Goal: Task Accomplishment & Management: Manage account settings

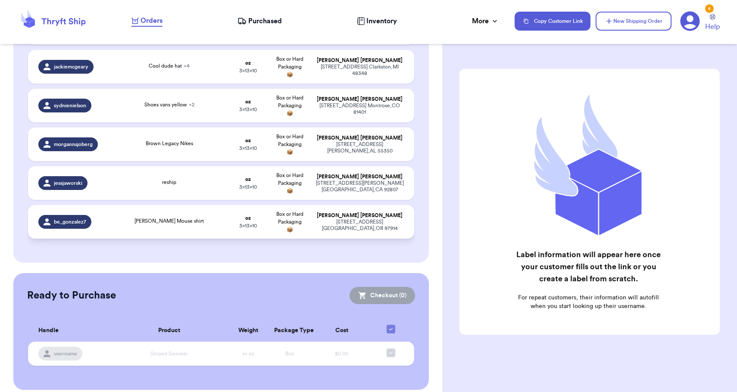
click at [293, 212] on span "Box or Hard Packaging 📦" at bounding box center [289, 222] width 27 height 21
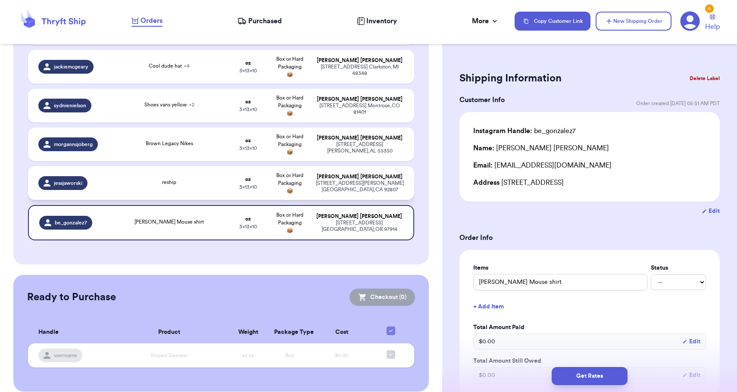
click at [288, 181] on span "Box or Hard Packaging 📦" at bounding box center [289, 183] width 27 height 21
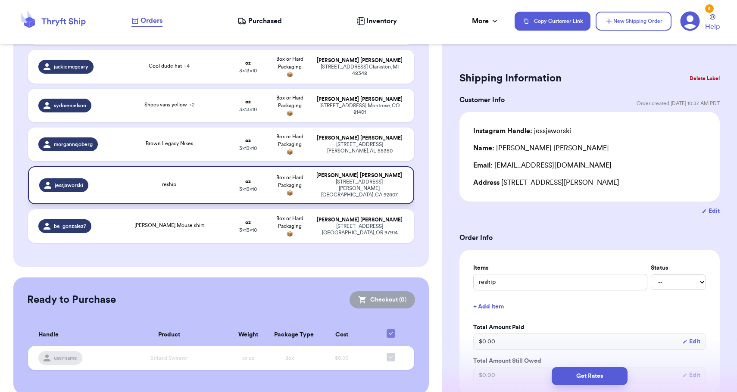
type input "reship"
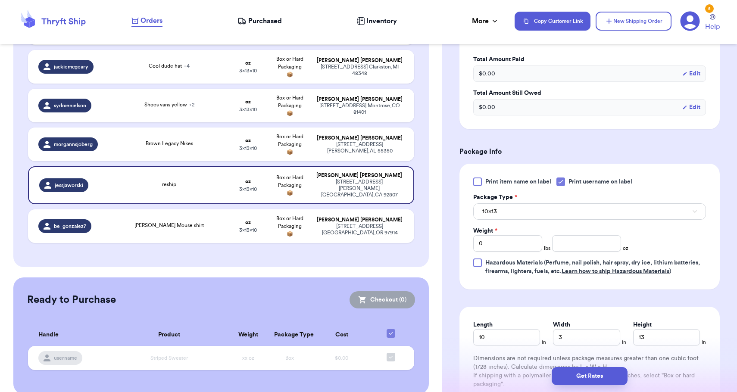
scroll to position [273, 0]
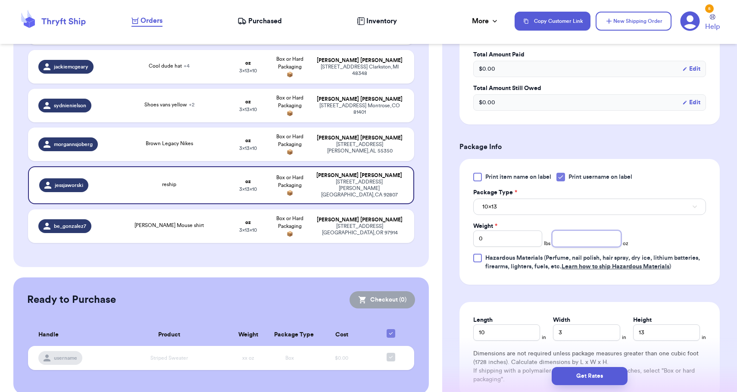
click at [560, 240] on input "number" at bounding box center [586, 239] width 69 height 16
type input "12"
click at [578, 212] on button "10x13" at bounding box center [589, 207] width 233 height 16
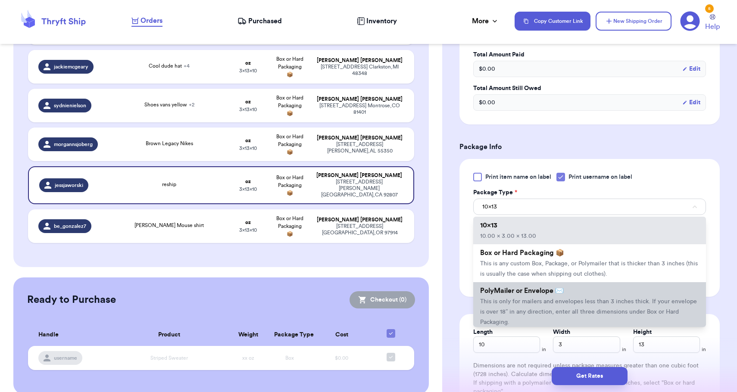
click at [560, 302] on span "This is only for mailers and envelopes less than 3 inches thick. If your envelo…" at bounding box center [588, 312] width 217 height 27
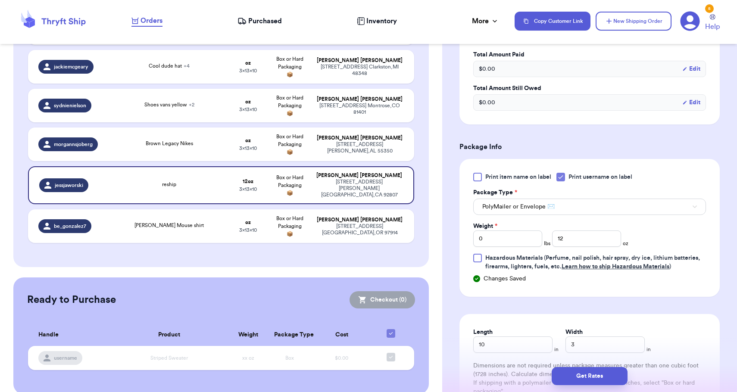
scroll to position [276, 0]
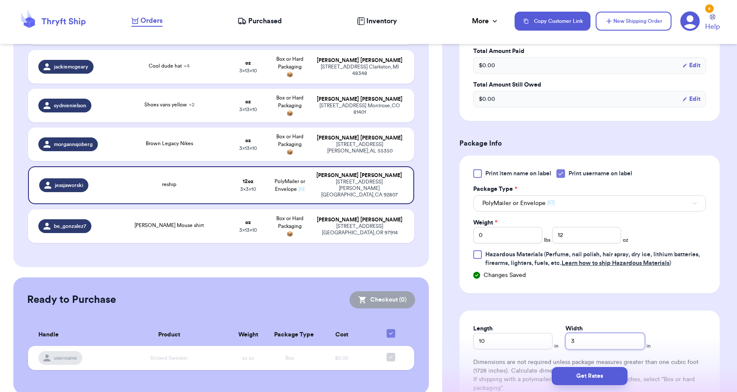
click at [566, 341] on input "3" at bounding box center [605, 341] width 79 height 16
type input "13"
click at [575, 373] on button "Get Rates" at bounding box center [590, 376] width 76 height 18
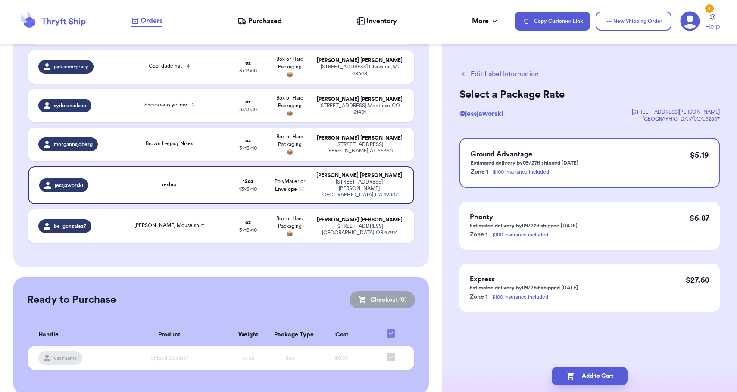
scroll to position [0, 0]
click at [575, 373] on button "Add to Cart" at bounding box center [590, 376] width 76 height 18
checkbox input "true"
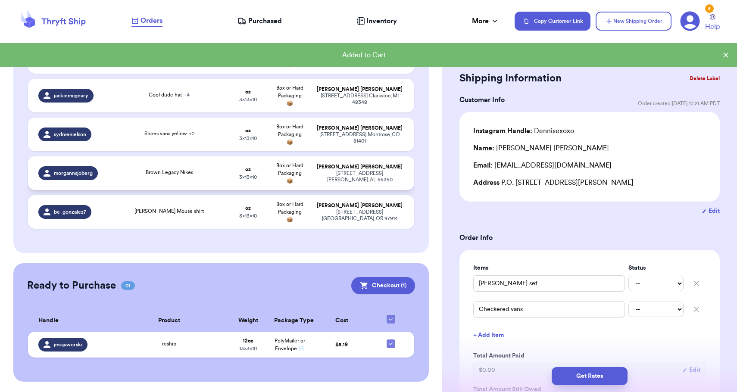
click at [180, 156] on td "Brown Legacy Nikes" at bounding box center [169, 173] width 116 height 34
type input "Brown Legacy Nikes"
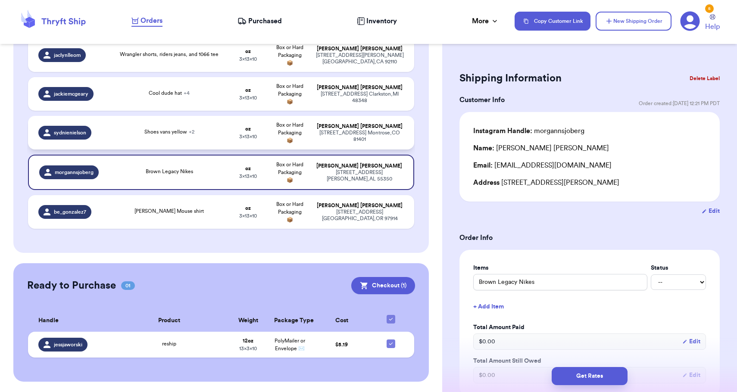
click at [185, 116] on td "Shoes vans yellow + 2" at bounding box center [169, 133] width 116 height 34
type input "Shoes vans yellow"
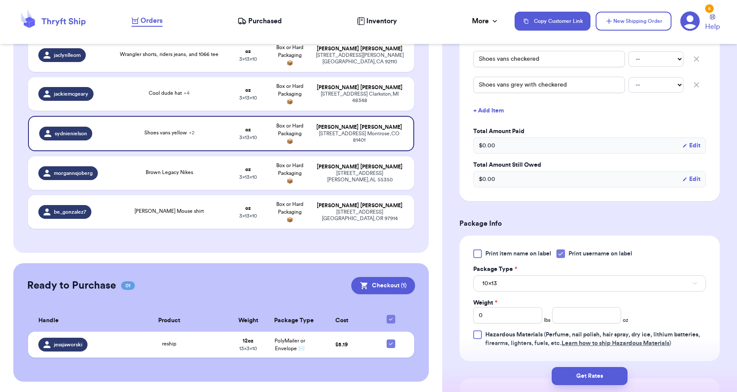
scroll to position [255, 0]
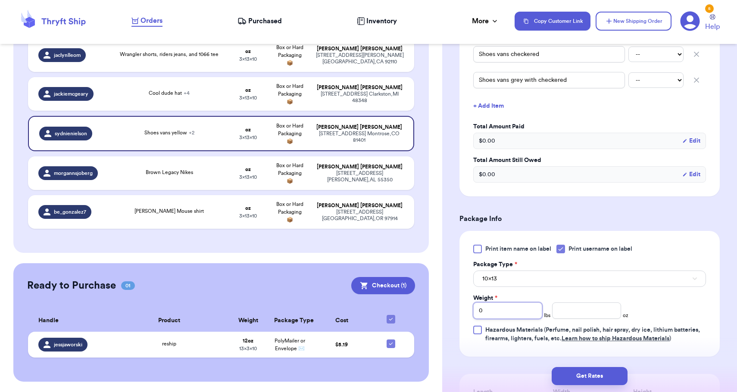
click at [505, 316] on input "0" at bounding box center [507, 311] width 69 height 16
type input "1"
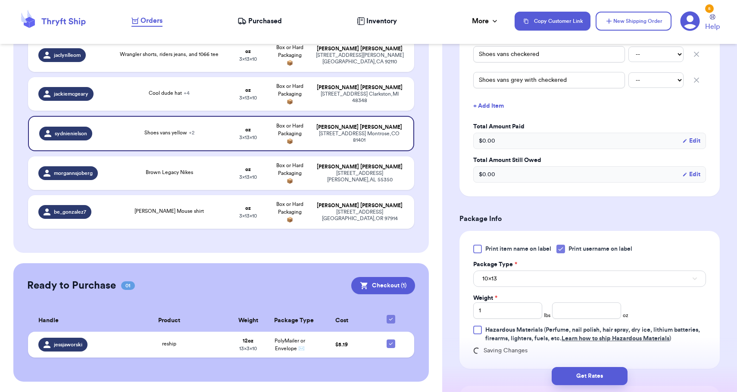
click at [504, 282] on button "10x13" at bounding box center [589, 279] width 233 height 16
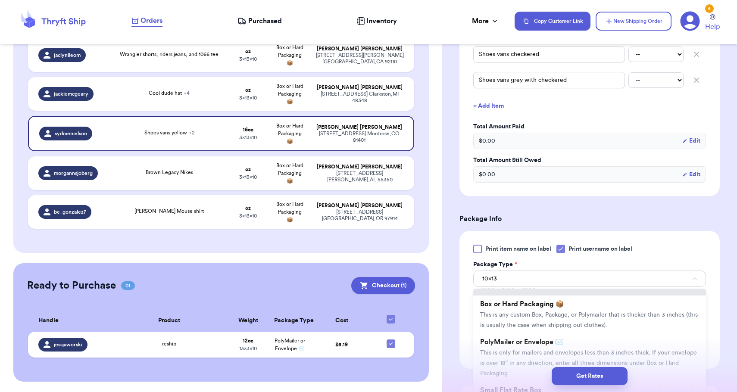
scroll to position [22, 0]
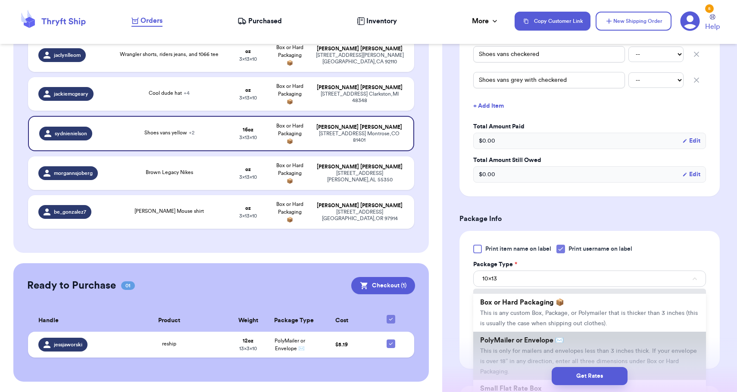
click at [502, 344] on span "PolyMailer or Envelope ✉️" at bounding box center [522, 340] width 84 height 7
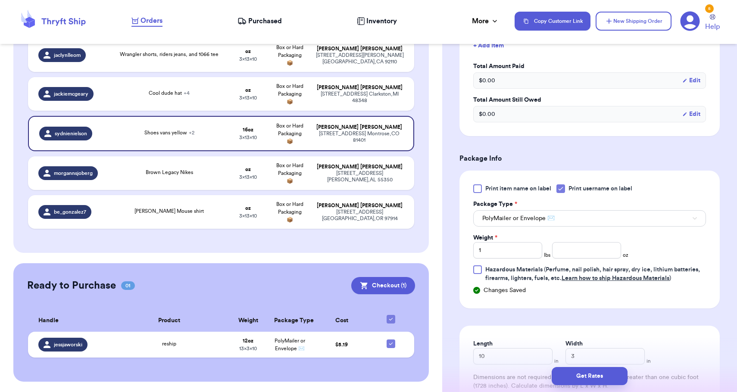
scroll to position [326, 0]
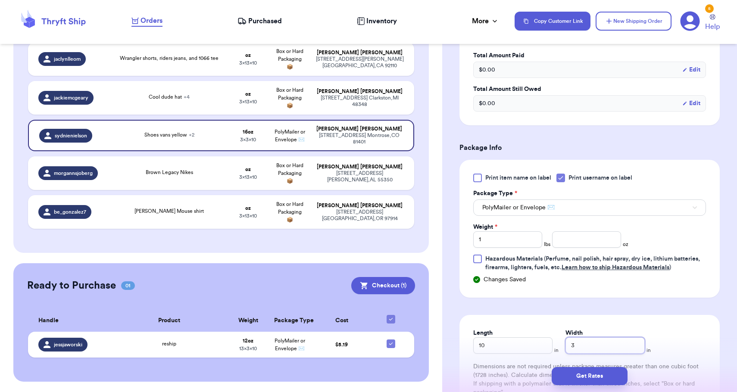
click at [566, 348] on input "3" at bounding box center [605, 346] width 79 height 16
type input "13"
click at [585, 383] on button "Get Rates" at bounding box center [590, 376] width 76 height 18
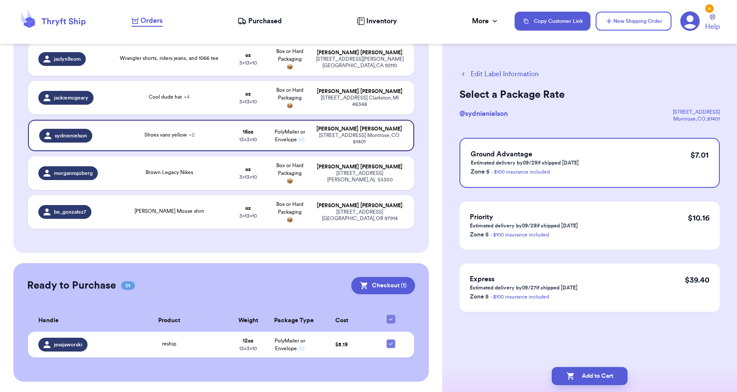
click at [585, 383] on button "Add to Cart" at bounding box center [590, 376] width 76 height 18
checkbox input "true"
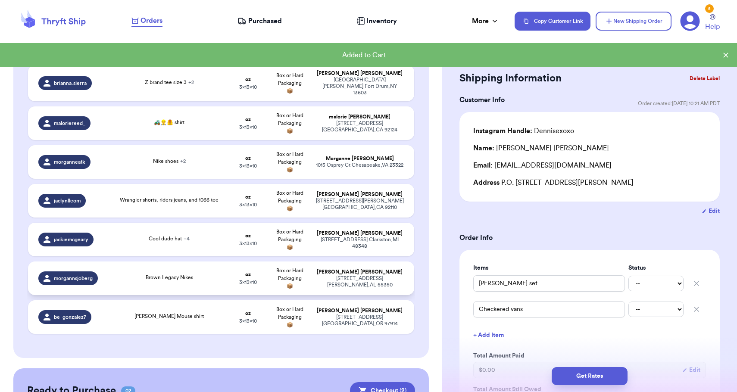
scroll to position [1697, 0]
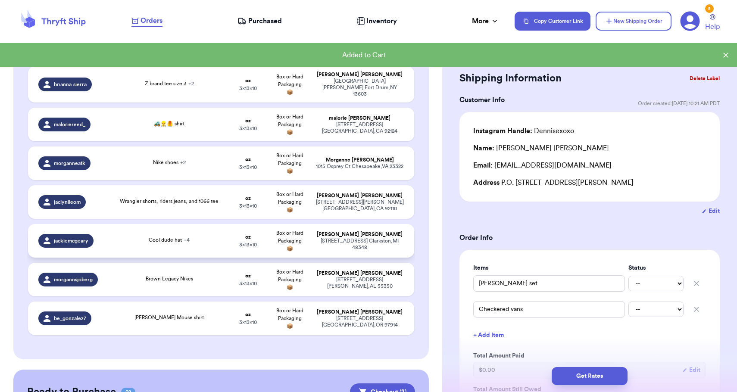
click at [372, 232] on div "[PERSON_NAME]" at bounding box center [360, 235] width 88 height 6
type input "Cool dude hat"
type input "Smiley beanie"
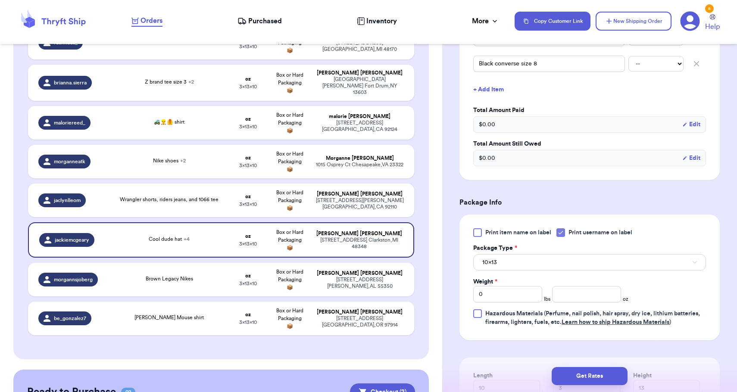
scroll to position [342, 0]
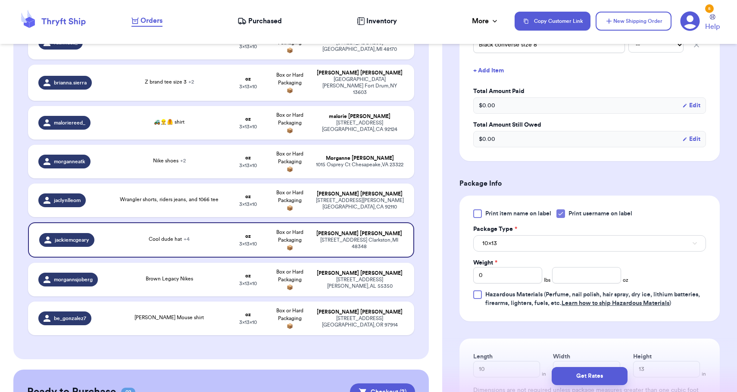
click at [507, 251] on button "10x13" at bounding box center [589, 243] width 233 height 16
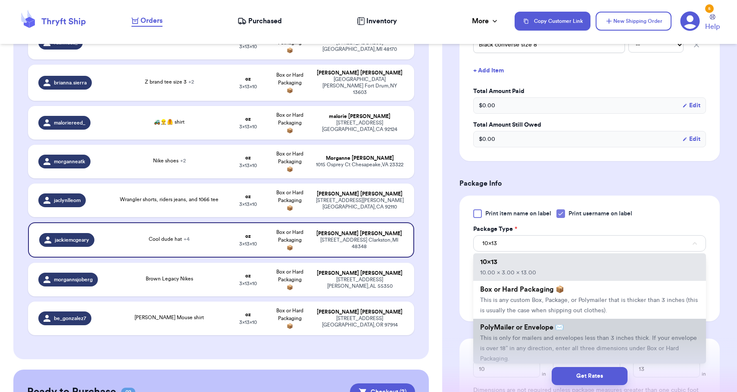
click at [504, 340] on span "This is only for mailers and envelopes less than 3 inches thick. If your envelo…" at bounding box center [588, 348] width 217 height 27
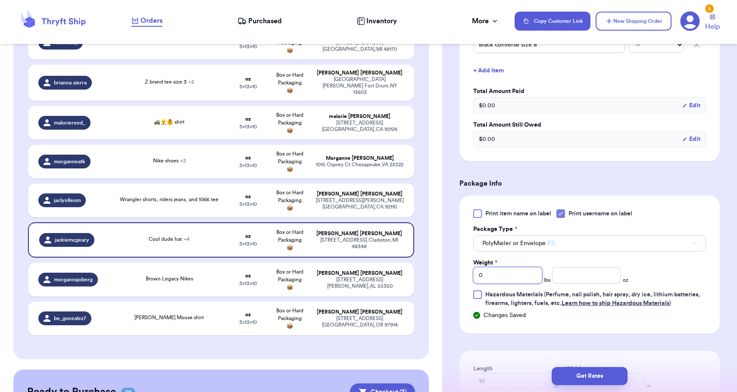
click at [503, 278] on input "0" at bounding box center [507, 275] width 69 height 16
type input "2"
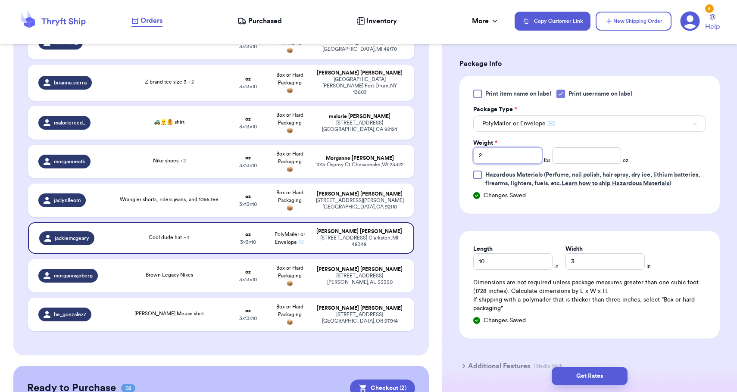
scroll to position [480, 0]
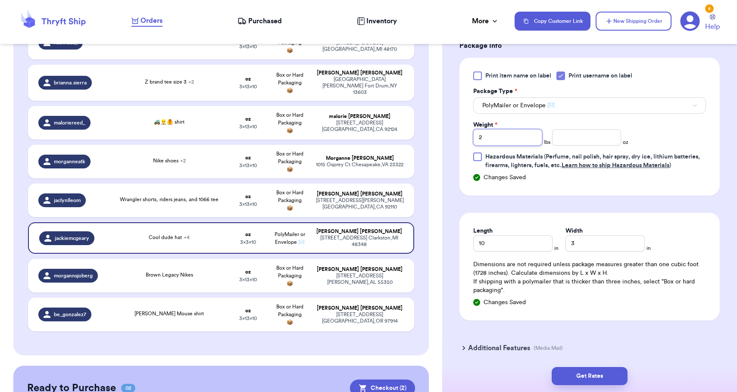
type input "2"
click at [514, 246] on input "10" at bounding box center [512, 243] width 79 height 16
type input "1"
type input "13"
drag, startPoint x: 582, startPoint y: 259, endPoint x: 577, endPoint y: 254, distance: 6.7
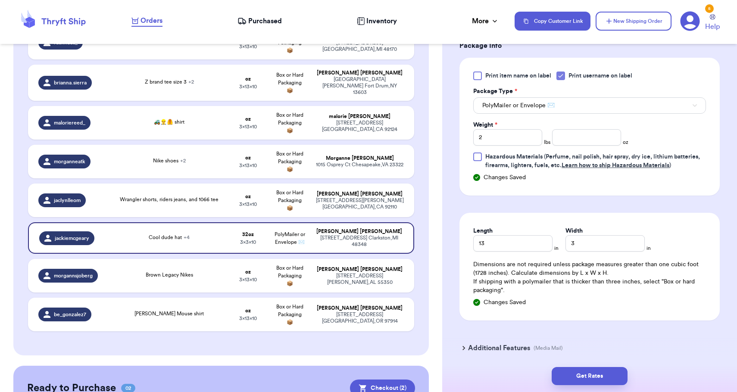
click at [577, 254] on div "Length 13 in Width 3 in Dimensions are not required unless package measures gre…" at bounding box center [590, 267] width 260 height 108
click at [566, 250] on input "3" at bounding box center [605, 243] width 79 height 16
type input "31"
type input "3"
type input "1"
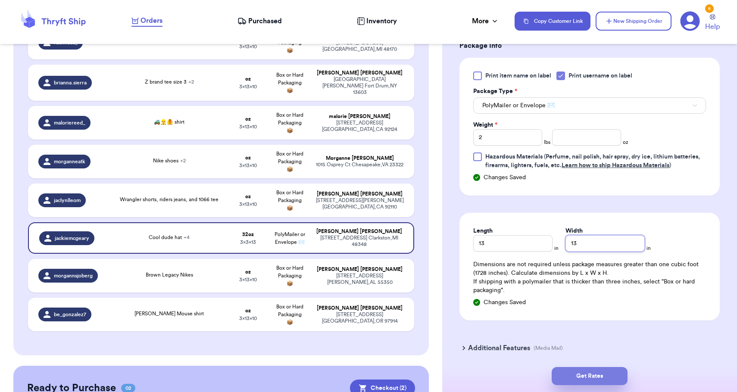
type input "13"
click at [609, 379] on button "Get Rates" at bounding box center [590, 376] width 76 height 18
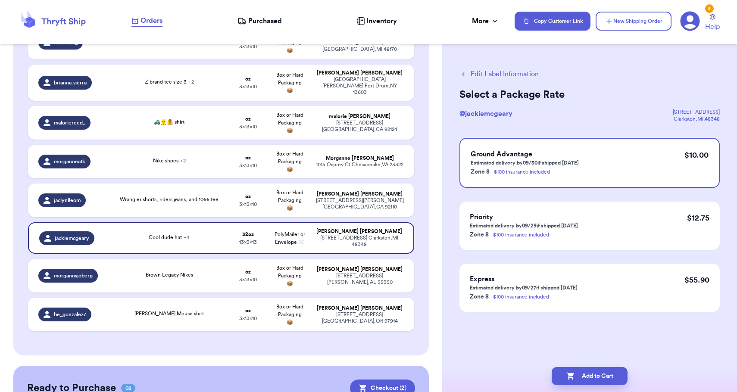
click at [609, 379] on button "Add to Cart" at bounding box center [590, 376] width 76 height 18
checkbox input "true"
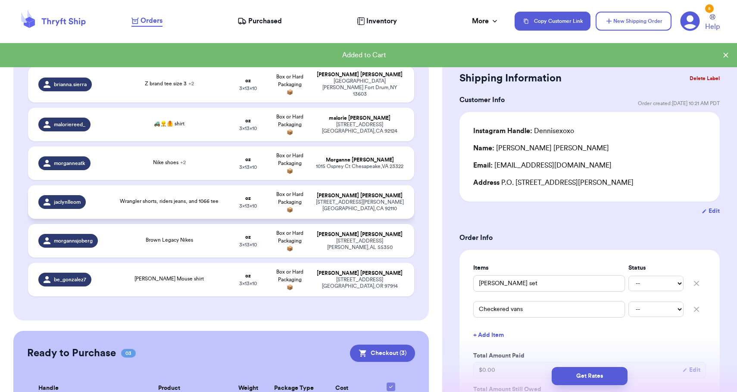
click at [278, 193] on span "Box or Hard Packaging 📦" at bounding box center [289, 202] width 27 height 21
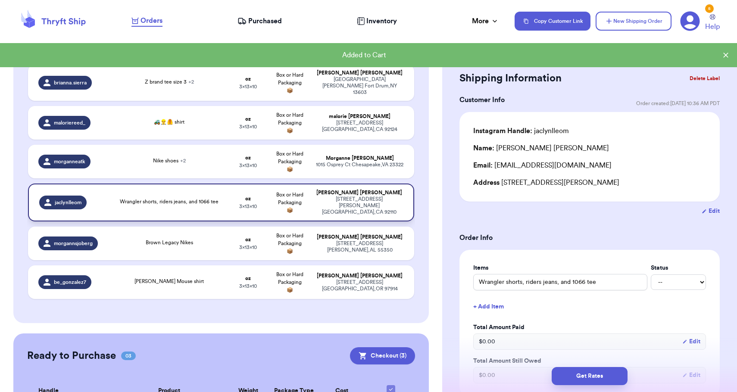
type input "Wrangler shorts, riders jeans, and 1066 tee"
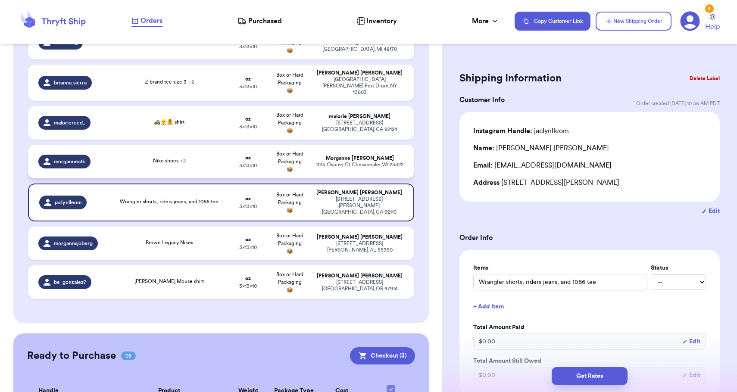
click at [163, 163] on div "Nike shoes + 2" at bounding box center [169, 161] width 106 height 9
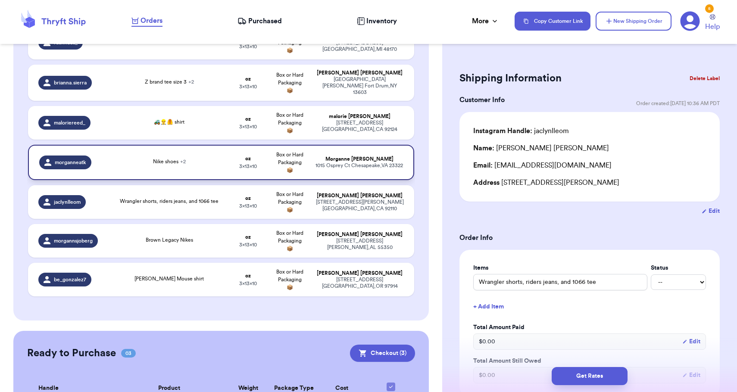
type input "Nike shoes"
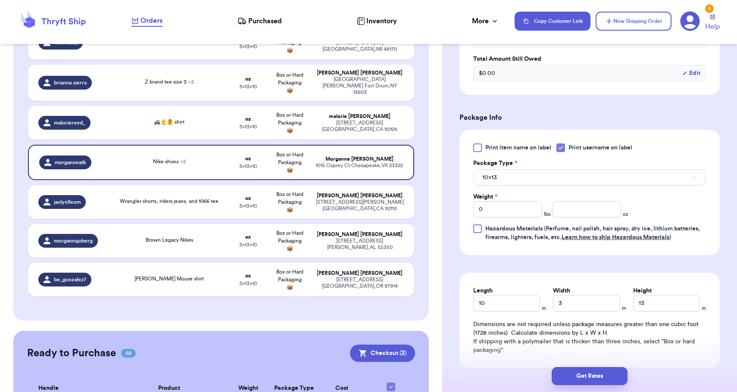
scroll to position [363, 0]
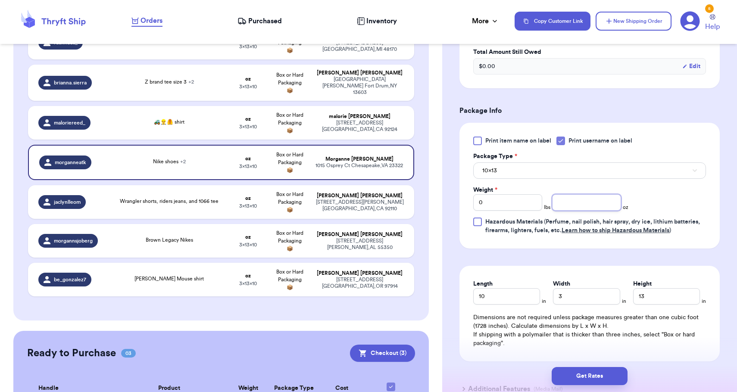
click at [558, 203] on input "number" at bounding box center [586, 202] width 69 height 16
click at [528, 203] on input "0" at bounding box center [507, 202] width 69 height 16
type input "01"
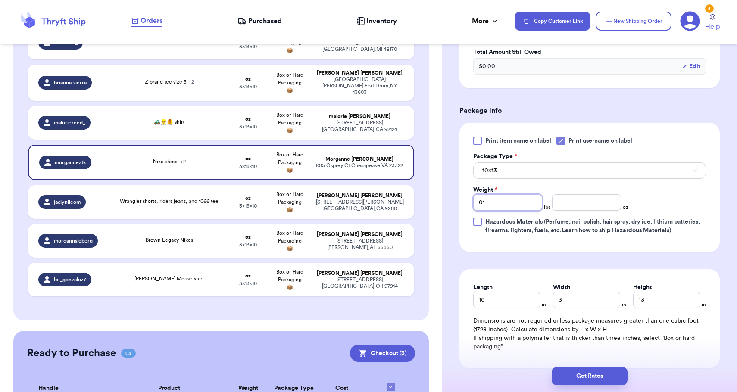
type input "01"
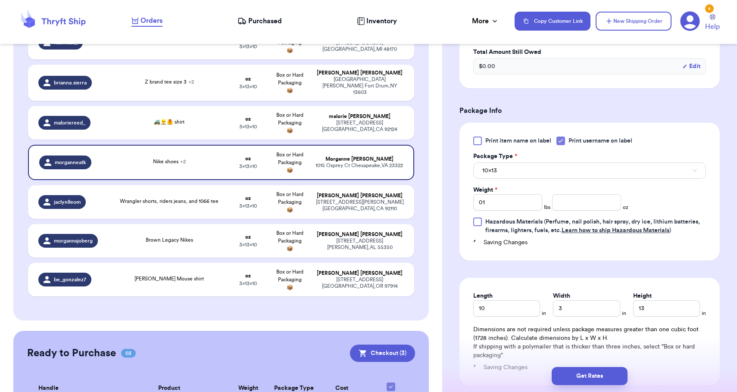
click at [529, 175] on button "10x13" at bounding box center [589, 171] width 233 height 16
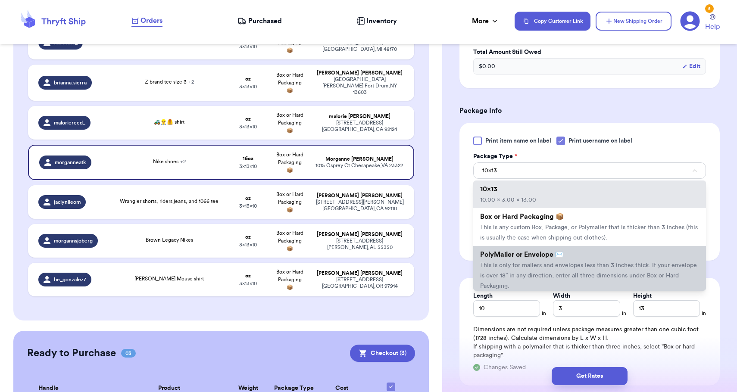
click at [530, 262] on li "PolyMailer or Envelope ✉️ This is only for mailers and envelopes less than 3 in…" at bounding box center [589, 270] width 233 height 48
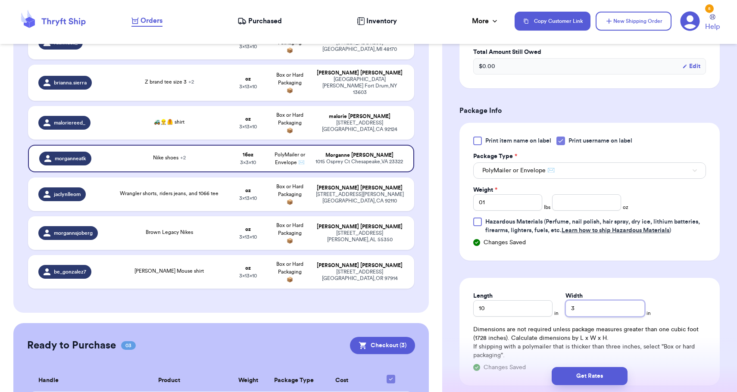
click at [569, 312] on input "3" at bounding box center [605, 308] width 79 height 16
type input "13"
click at [583, 372] on button "Get Rates" at bounding box center [590, 376] width 76 height 18
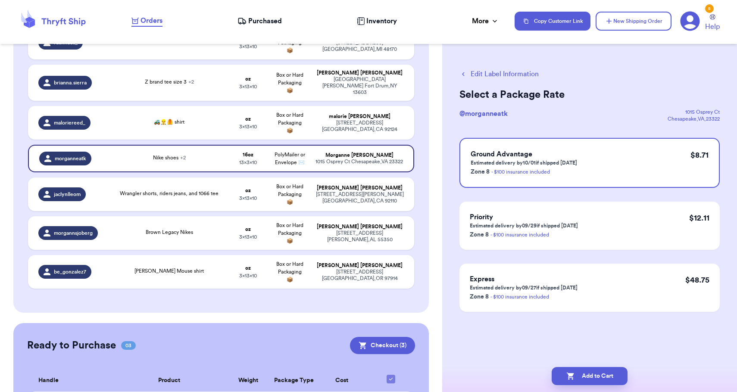
scroll to position [0, 0]
click at [583, 372] on button "Add to Cart" at bounding box center [590, 376] width 76 height 18
checkbox input "true"
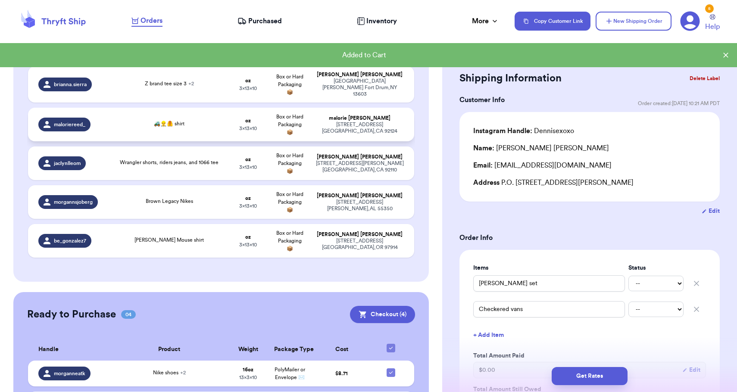
click at [357, 123] on div "[STREET_ADDRESS]" at bounding box center [360, 128] width 88 height 13
type input "🚜👷‍♂️🦺 shirt"
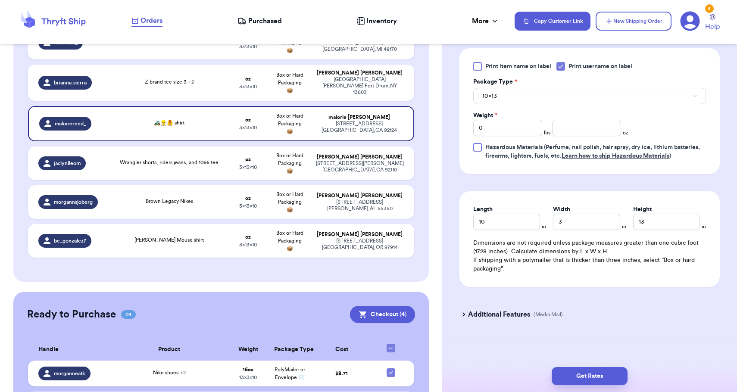
scroll to position [385, 0]
click at [531, 135] on input "0" at bounding box center [507, 128] width 69 height 16
type input "2"
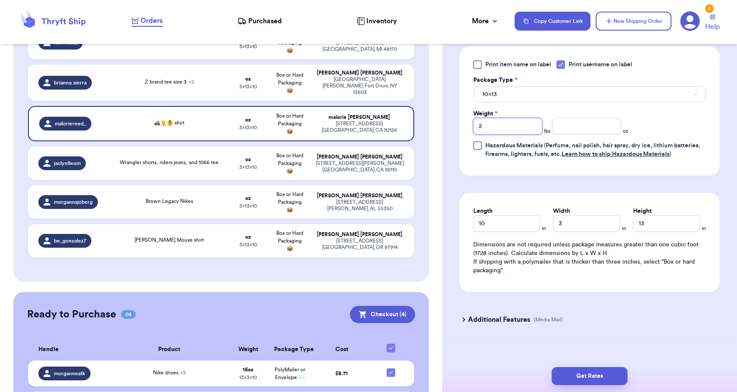
type input "2"
click at [539, 96] on button "10x13" at bounding box center [589, 94] width 233 height 16
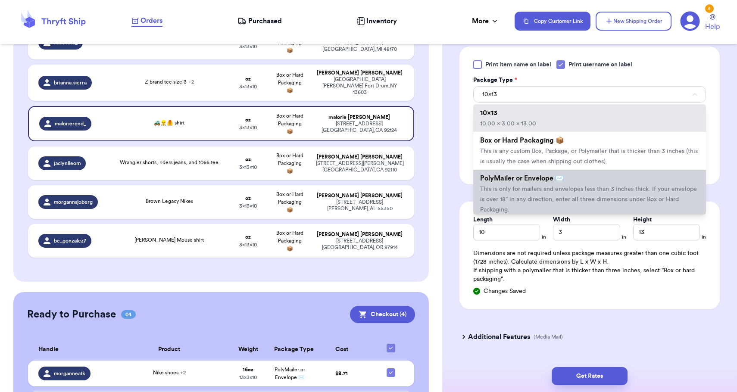
click at [540, 194] on span "This is only for mailers and envelopes less than 3 inches thick. If your envelo…" at bounding box center [588, 199] width 217 height 27
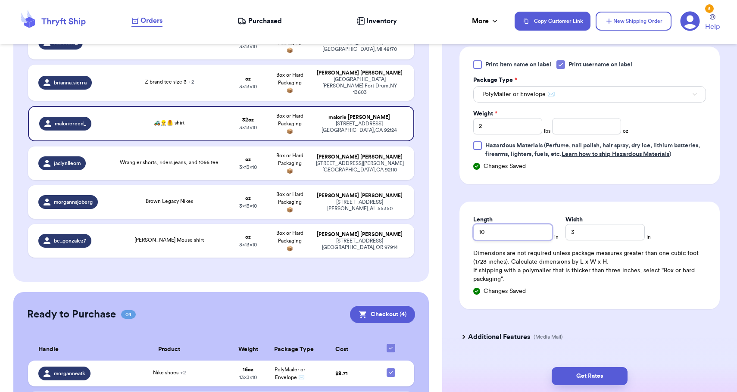
click at [520, 234] on input "10" at bounding box center [512, 232] width 79 height 16
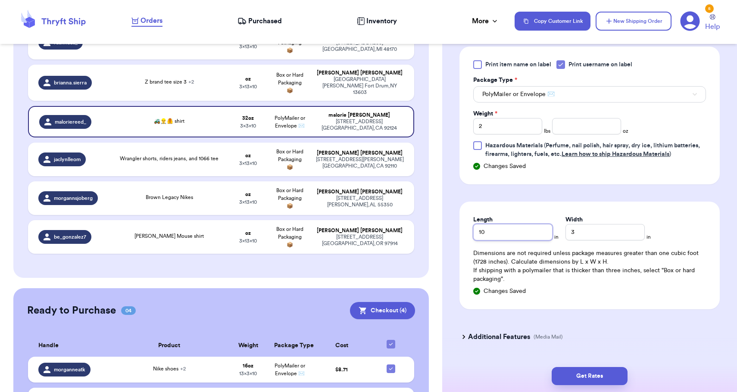
type input "1"
type input "13"
click at [567, 232] on input "3" at bounding box center [605, 232] width 79 height 16
type input "13"
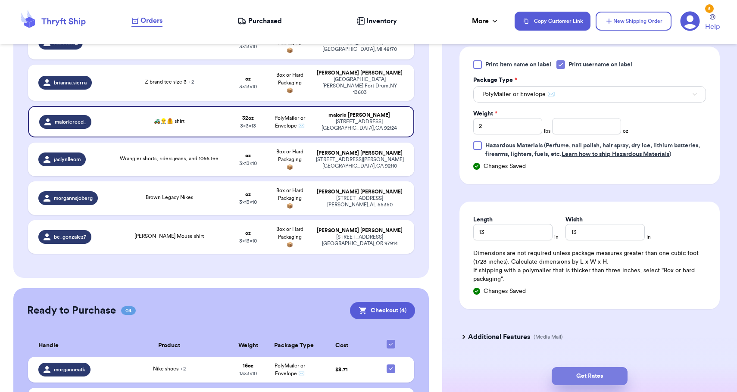
click at [593, 378] on button "Get Rates" at bounding box center [590, 376] width 76 height 18
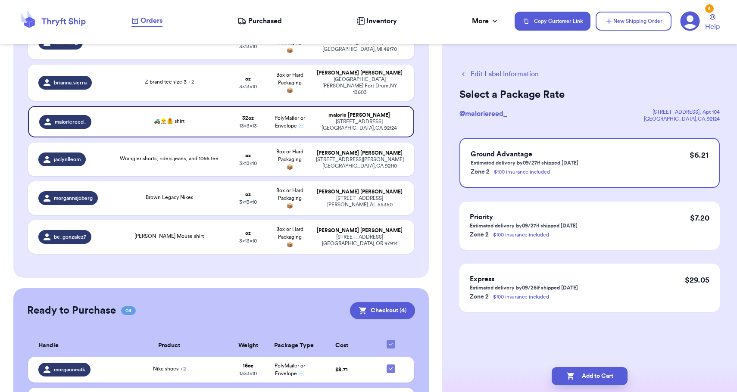
click at [593, 378] on button "Add to Cart" at bounding box center [590, 376] width 76 height 18
checkbox input "true"
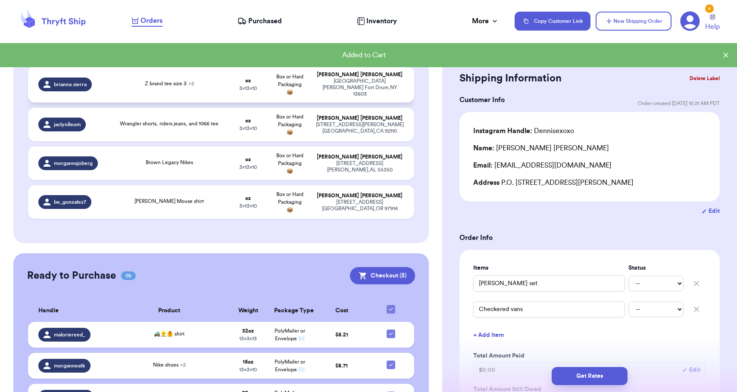
click at [288, 97] on td "Box or Hard Packaging 📦" at bounding box center [289, 84] width 41 height 36
type input "Z brand tee size 3"
type input "Old navy tee size 3"
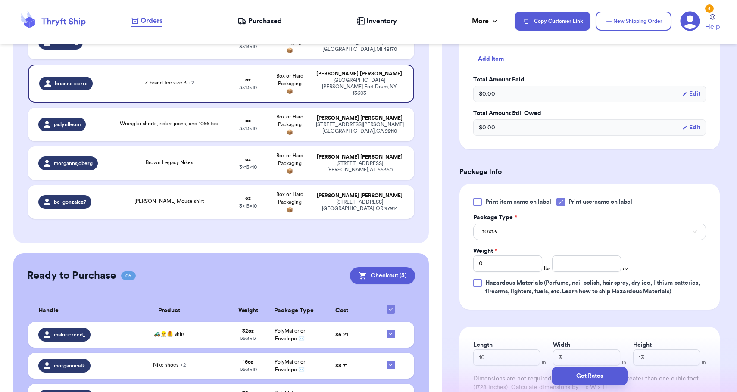
scroll to position [309, 0]
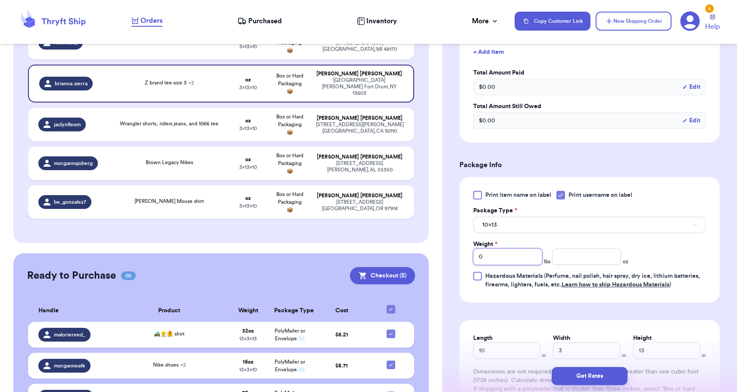
click at [502, 260] on input "0" at bounding box center [507, 257] width 69 height 16
type input "01"
type input "0"
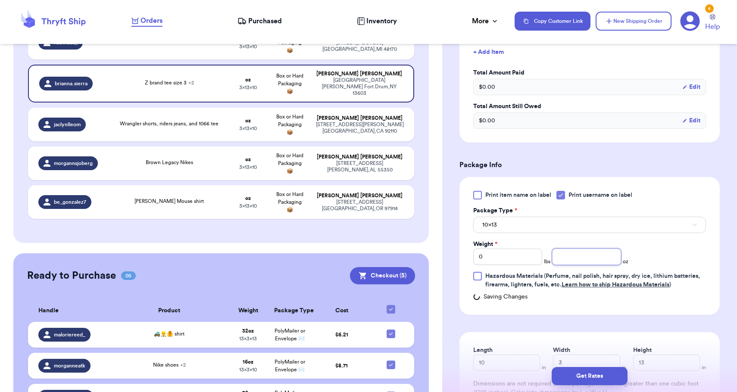
click at [592, 262] on input "number" at bounding box center [586, 257] width 69 height 16
type input "14"
click at [584, 226] on button "10x13" at bounding box center [589, 225] width 233 height 16
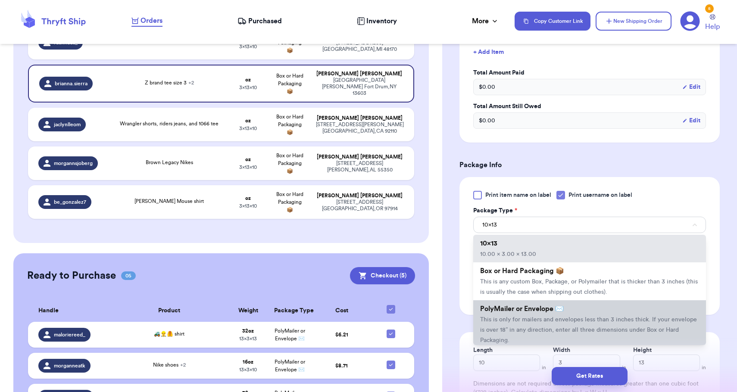
click at [547, 323] on span "This is only for mailers and envelopes less than 3 inches thick. If your envelo…" at bounding box center [588, 330] width 217 height 27
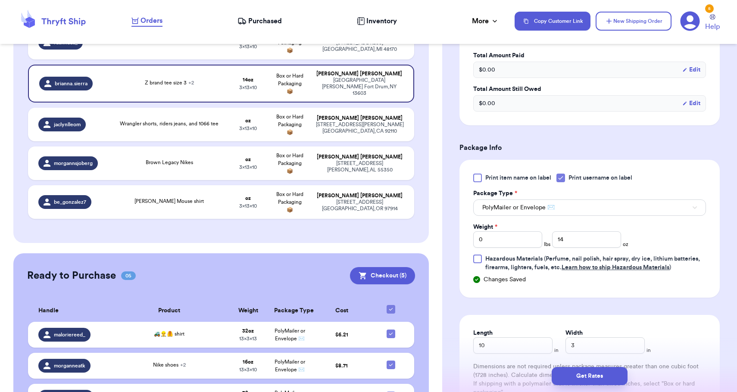
scroll to position [332, 0]
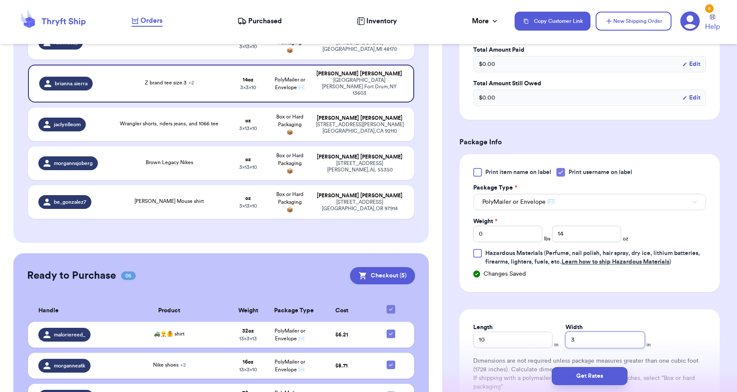
click at [566, 341] on input "3" at bounding box center [605, 340] width 79 height 16
type input "13"
click at [578, 377] on button "Get Rates" at bounding box center [590, 376] width 76 height 18
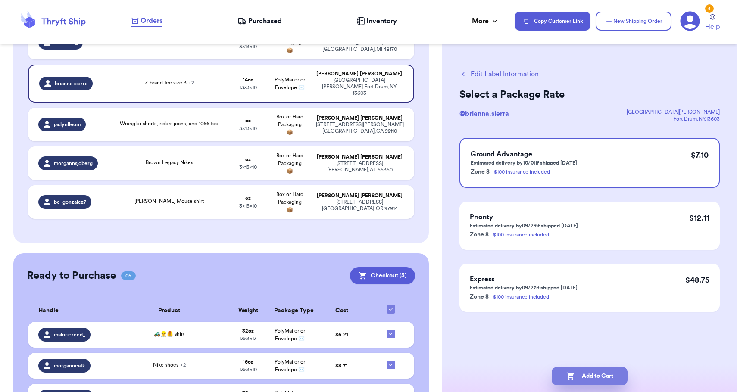
click at [585, 380] on button "Add to Cart" at bounding box center [590, 376] width 76 height 18
checkbox input "true"
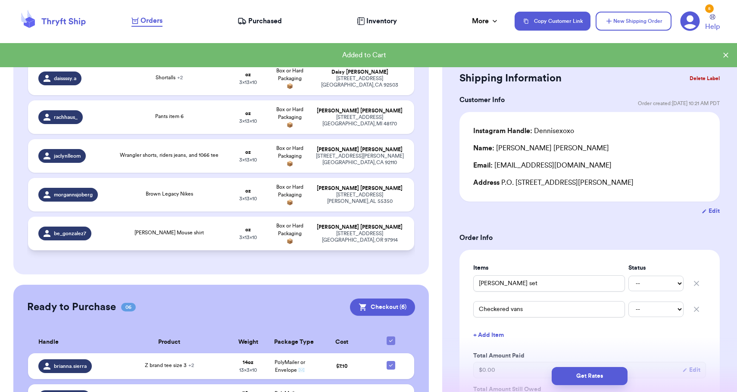
scroll to position [1596, 0]
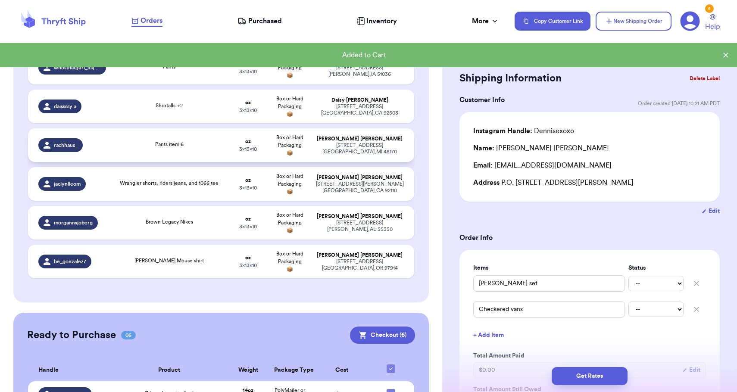
click at [356, 147] on div "[STREET_ADDRESS]" at bounding box center [360, 148] width 88 height 13
type input "Pants item 6"
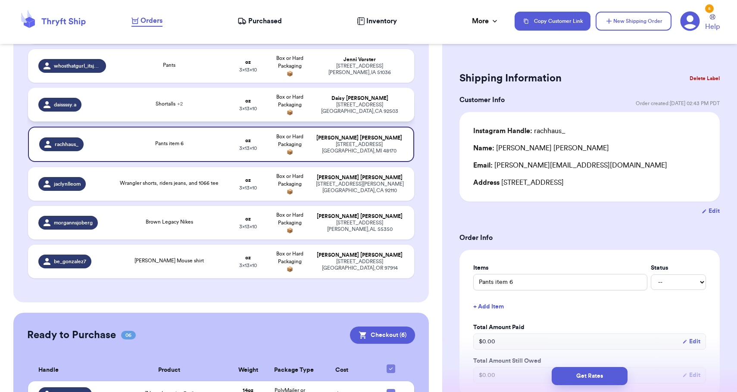
click at [327, 93] on td "[PERSON_NAME] [STREET_ADDRESS][PERSON_NAME]" at bounding box center [362, 105] width 104 height 34
type input "Shortalls"
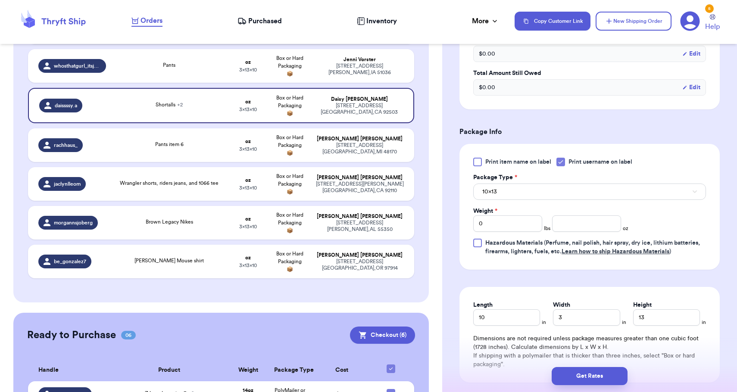
scroll to position [347, 0]
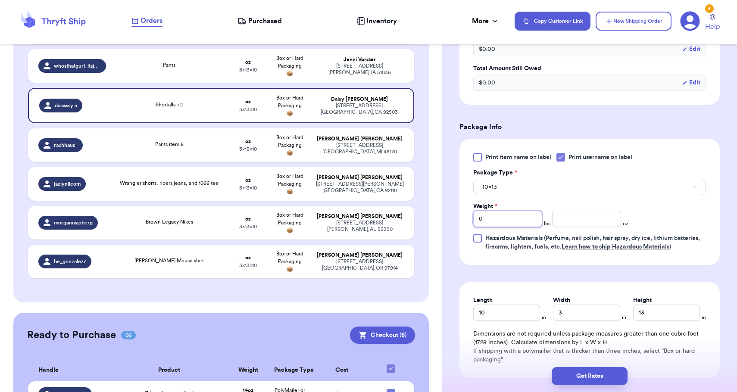
click at [494, 221] on input "0" at bounding box center [507, 219] width 69 height 16
type input "2"
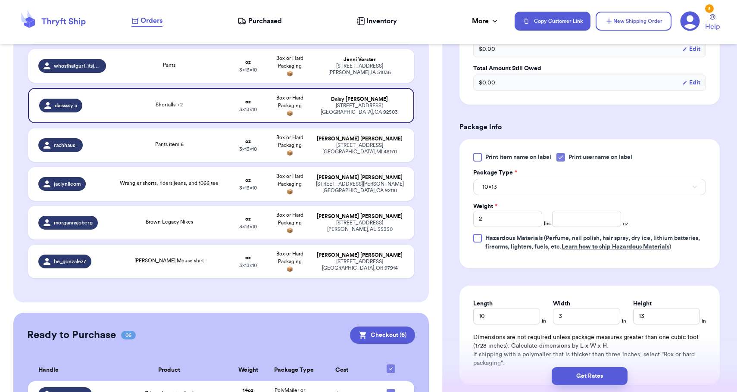
click at [511, 195] on button "10x13" at bounding box center [589, 187] width 233 height 16
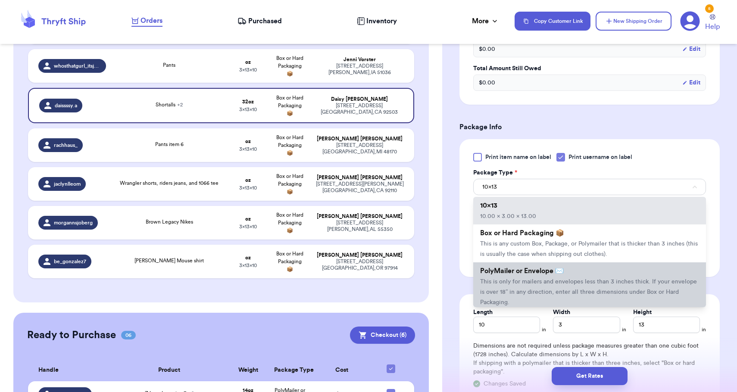
click at [514, 294] on span "This is only for mailers and envelopes less than 3 inches thick. If your envelo…" at bounding box center [588, 292] width 217 height 27
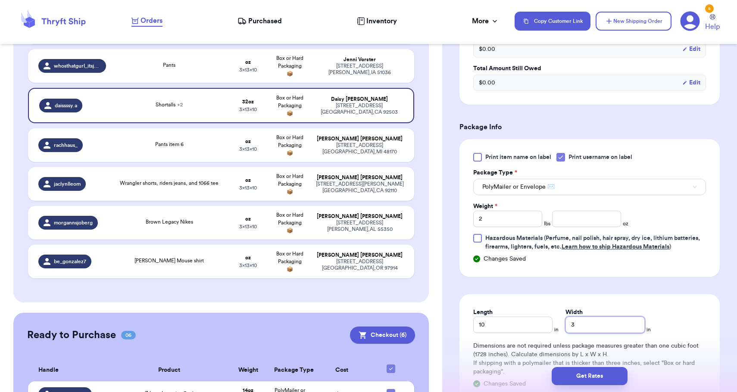
click at [567, 330] on input "3" at bounding box center [605, 325] width 79 height 16
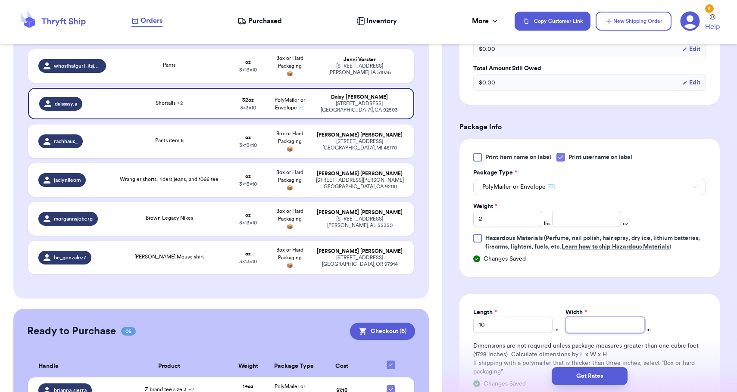
type input "1"
type input "13"
click at [589, 370] on button "Get Rates" at bounding box center [590, 376] width 76 height 18
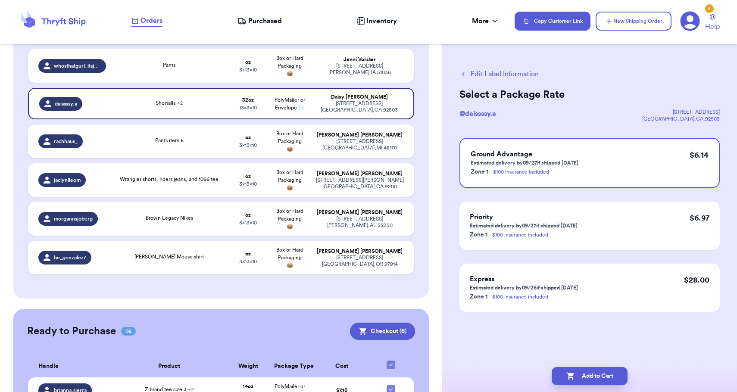
click at [598, 372] on button "Add to Cart" at bounding box center [590, 376] width 76 height 18
checkbox input "true"
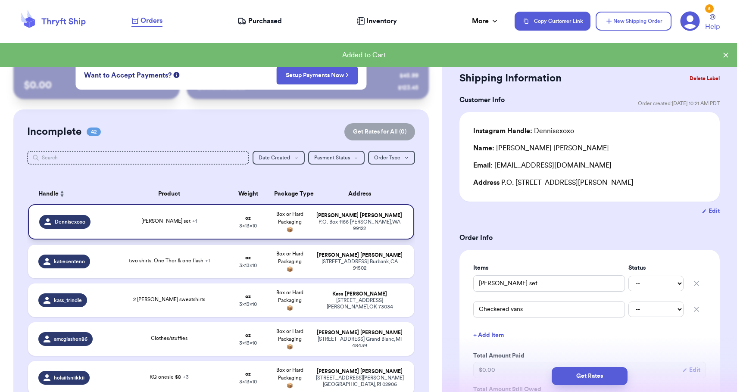
click at [266, 238] on td "oz 3 x 13 x 10" at bounding box center [247, 221] width 41 height 35
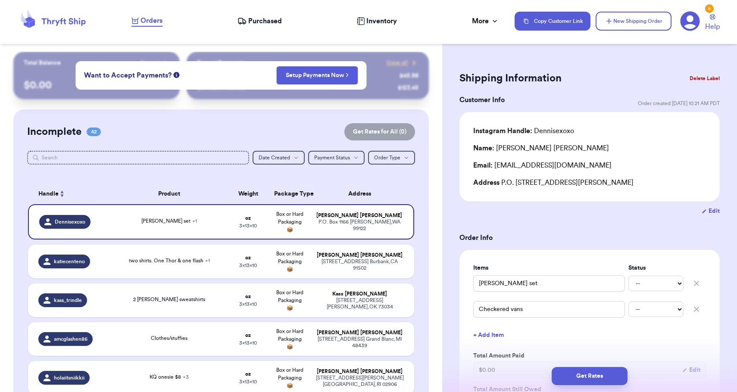
click at [372, 269] on div "[STREET_ADDRESS]" at bounding box center [360, 265] width 88 height 13
type input "two shirts. One Thor & one flash"
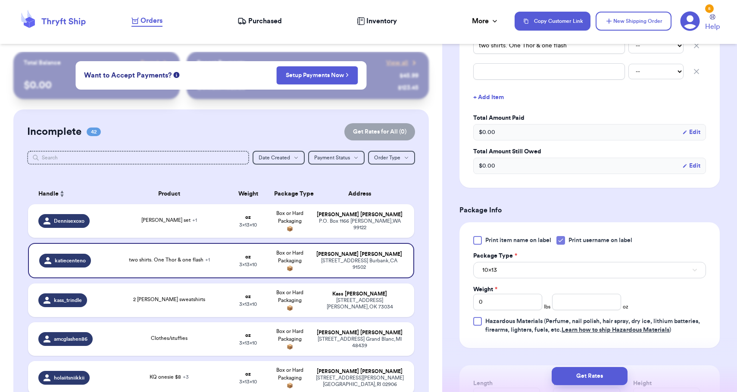
scroll to position [244, 0]
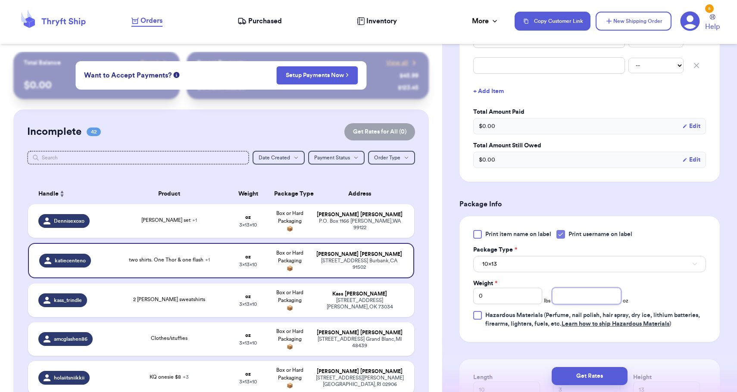
click at [568, 297] on input "number" at bounding box center [586, 296] width 69 height 16
type input "1"
type input "10"
click at [559, 276] on div "Print item name on label Print username on label Package Type * 10x13 Weight * …" at bounding box center [589, 279] width 233 height 98
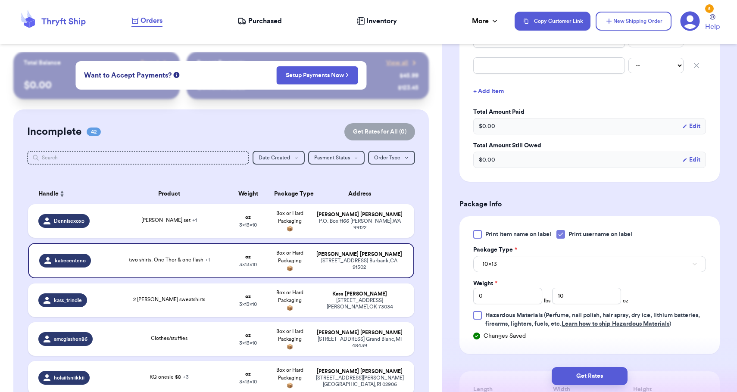
click at [556, 272] on button "10x13" at bounding box center [589, 264] width 233 height 16
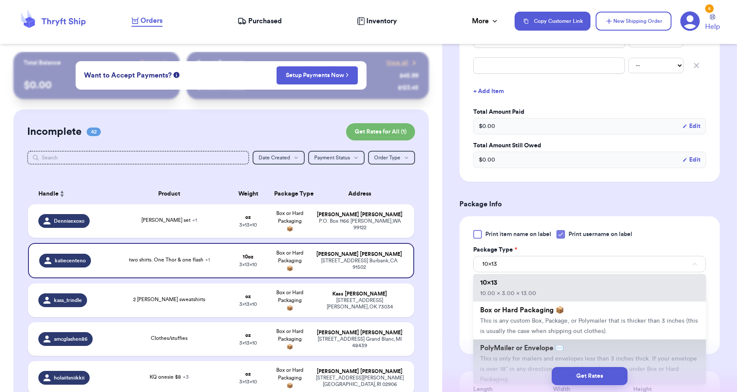
click at [535, 348] on span "PolyMailer or Envelope ✉️" at bounding box center [522, 348] width 84 height 7
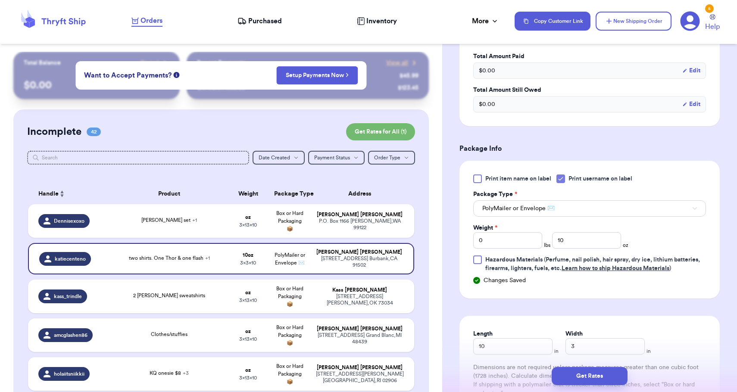
scroll to position [438, 0]
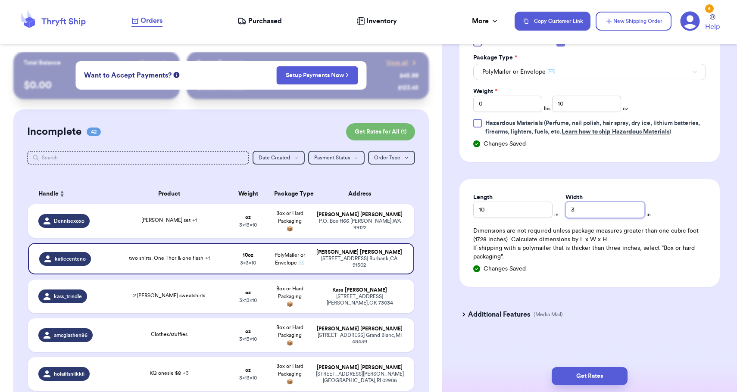
click at [567, 212] on input "3" at bounding box center [605, 210] width 79 height 16
type input "13"
click at [597, 382] on button "Get Rates" at bounding box center [590, 376] width 76 height 18
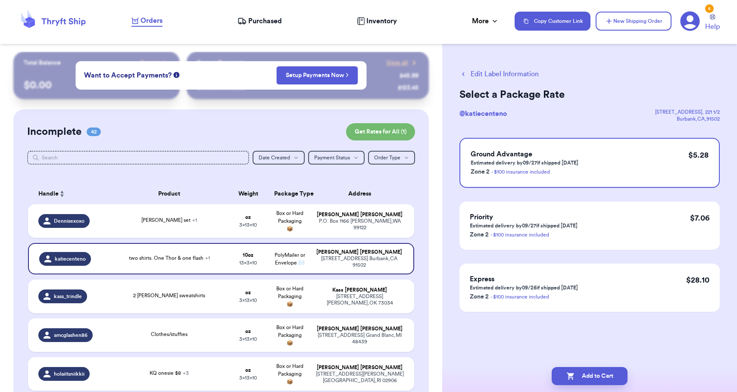
scroll to position [0, 0]
click at [597, 382] on button "Add to Cart" at bounding box center [590, 376] width 76 height 18
checkbox input "true"
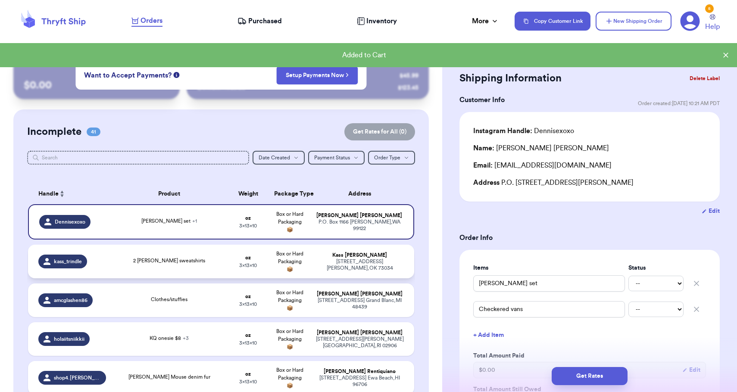
click at [357, 277] on td "Kass [PERSON_NAME] [STREET_ADDRESS][PERSON_NAME]" at bounding box center [362, 262] width 104 height 34
type input "2 [PERSON_NAME] sweatshirts"
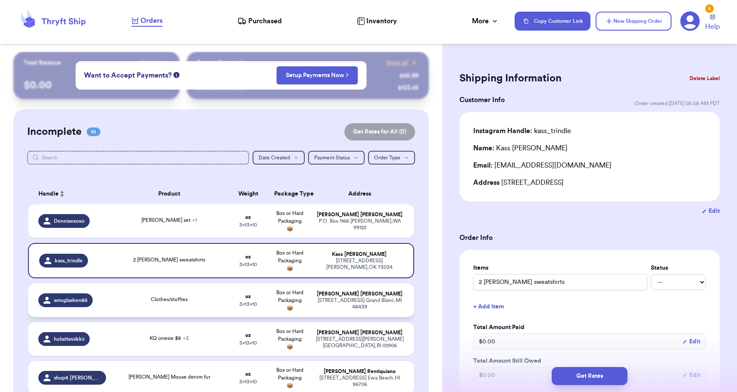
click at [356, 297] on div "[PERSON_NAME]" at bounding box center [360, 294] width 88 height 6
type input "Clothes/stuffies"
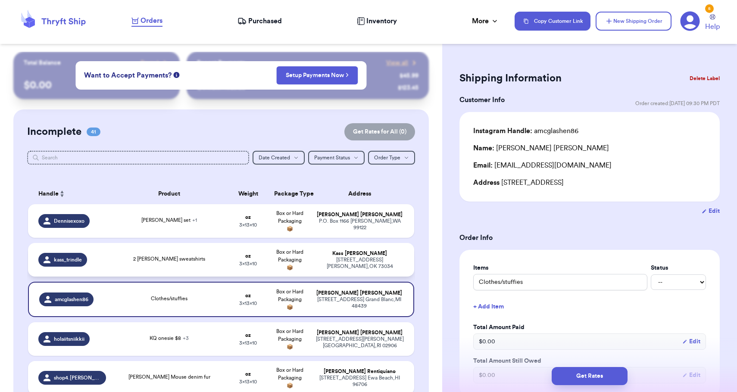
click at [375, 270] on div "[STREET_ADDRESS]" at bounding box center [360, 263] width 88 height 13
type input "2 [PERSON_NAME] sweatshirts"
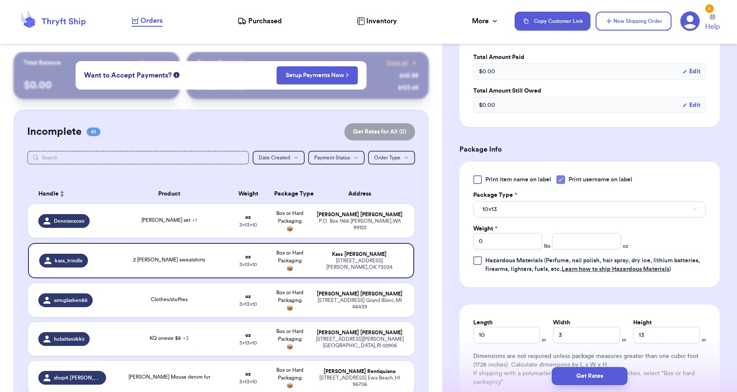
scroll to position [292, 0]
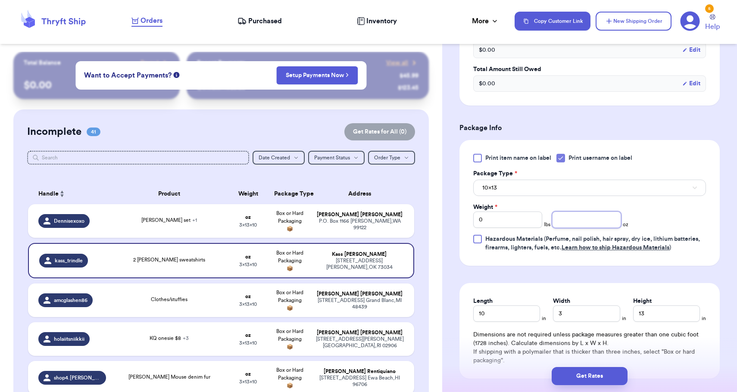
click at [576, 218] on input "number" at bounding box center [586, 220] width 69 height 16
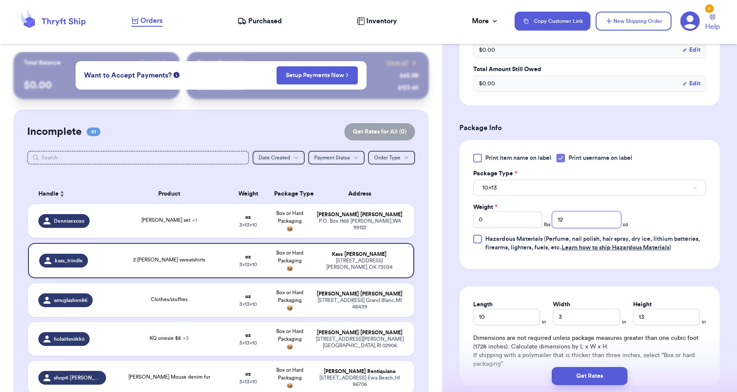
type input "12"
click at [570, 195] on button "10x13" at bounding box center [589, 188] width 233 height 16
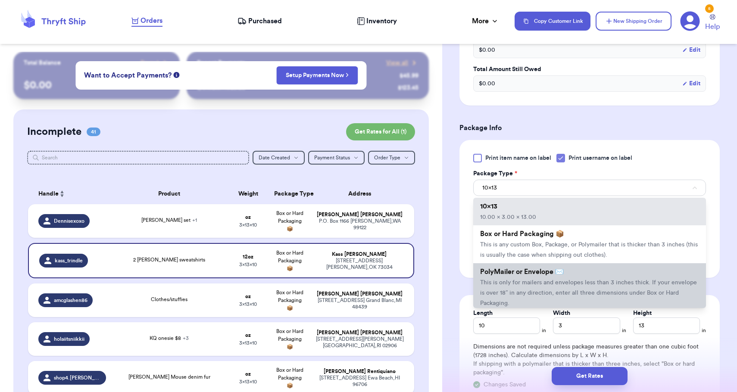
click at [542, 297] on span "This is only for mailers and envelopes less than 3 inches thick. If your envelo…" at bounding box center [588, 293] width 217 height 27
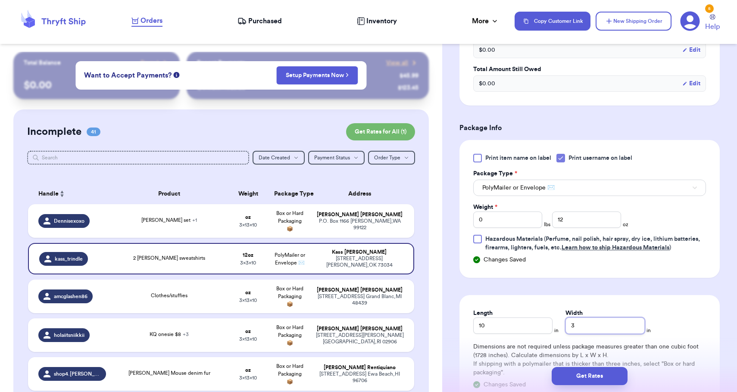
click at [568, 325] on input "3" at bounding box center [605, 326] width 79 height 16
type input "13"
click at [580, 371] on button "Get Rates" at bounding box center [590, 376] width 76 height 18
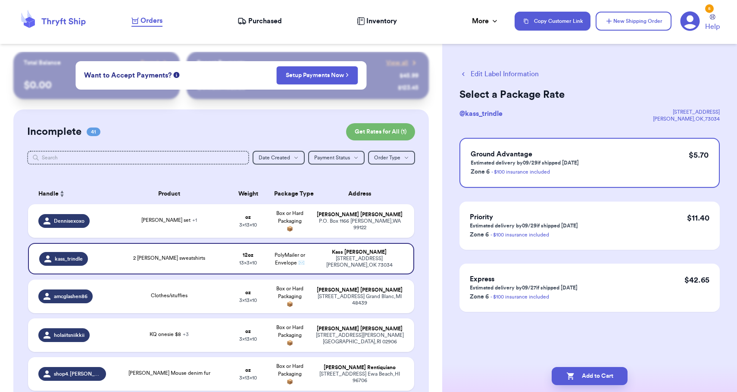
click at [580, 371] on button "Add to Cart" at bounding box center [590, 376] width 76 height 18
checkbox input "true"
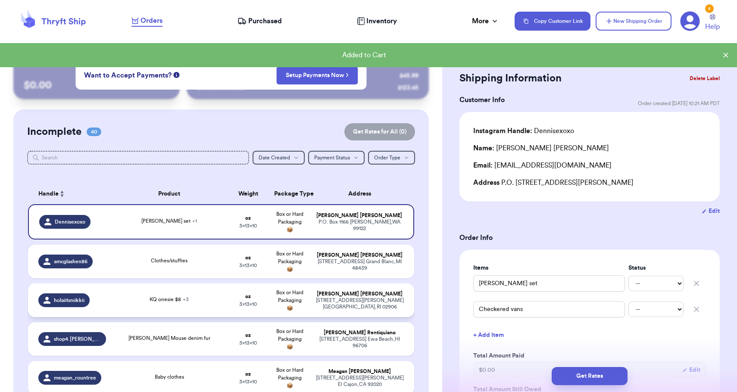
click at [395, 297] on div "[PERSON_NAME]" at bounding box center [360, 294] width 88 height 6
type input "KQ onesie $8"
type input "Z brand cardigan $18"
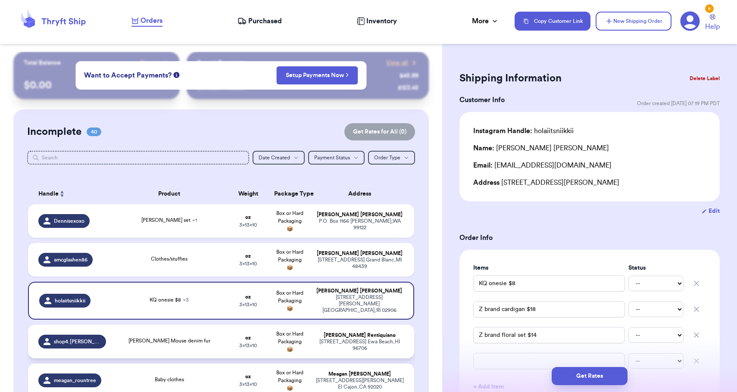
click at [375, 352] on div "[STREET_ADDRESS]" at bounding box center [360, 345] width 88 height 13
type input "[PERSON_NAME] Mouse denim fur"
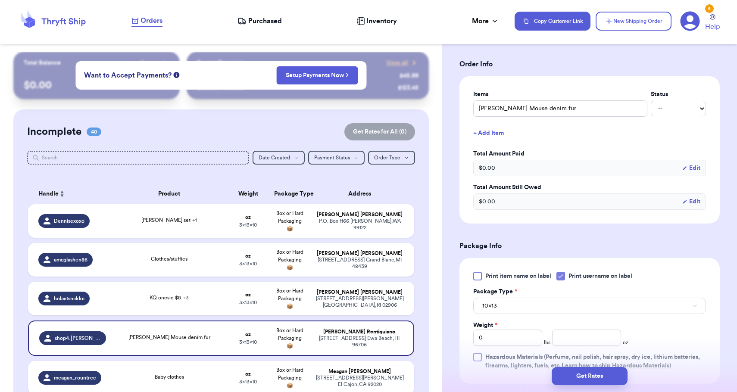
scroll to position [179, 0]
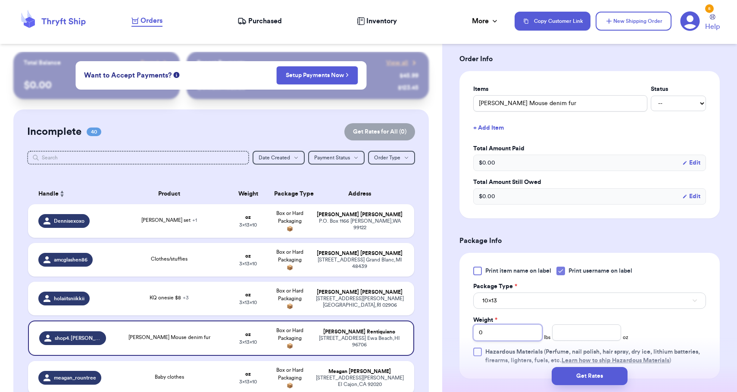
click at [529, 334] on input "0" at bounding box center [507, 333] width 69 height 16
type input "1"
click at [519, 302] on button "10x13" at bounding box center [589, 301] width 233 height 16
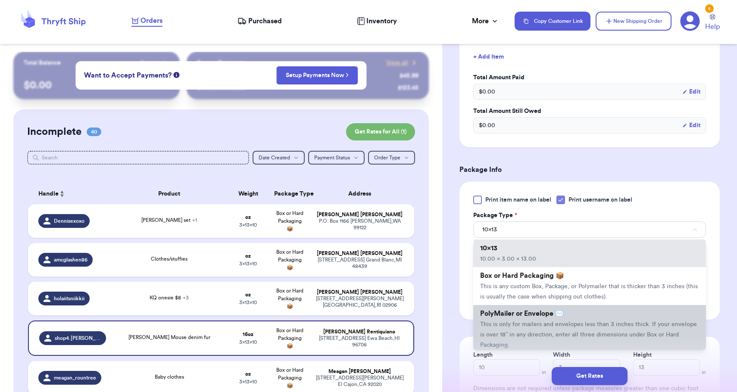
click at [520, 331] on span "This is only for mailers and envelopes less than 3 inches thick. If your envelo…" at bounding box center [588, 335] width 217 height 27
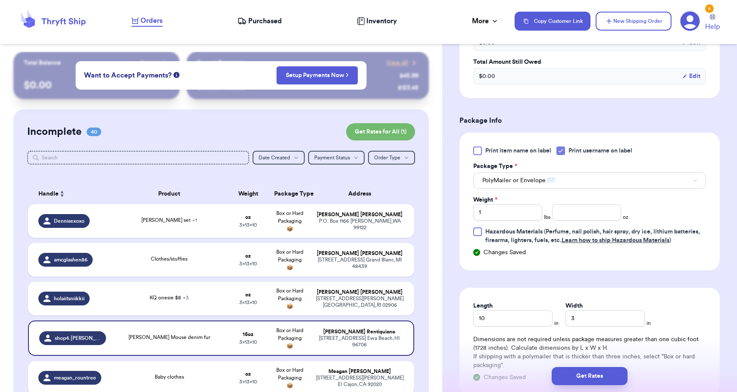
scroll to position [311, 0]
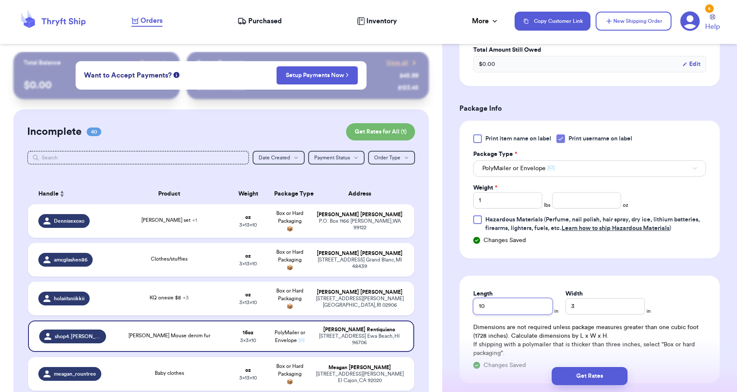
click at [504, 309] on input "10" at bounding box center [512, 306] width 79 height 16
type input "1"
type input "13"
click at [567, 311] on input "3" at bounding box center [605, 306] width 79 height 16
type input "13"
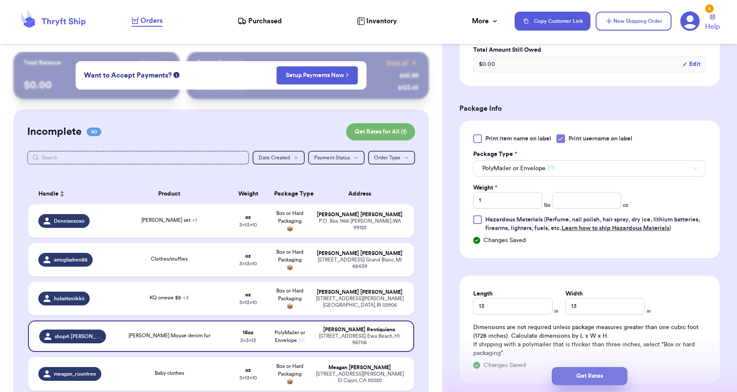
click at [587, 377] on button "Get Rates" at bounding box center [590, 376] width 76 height 18
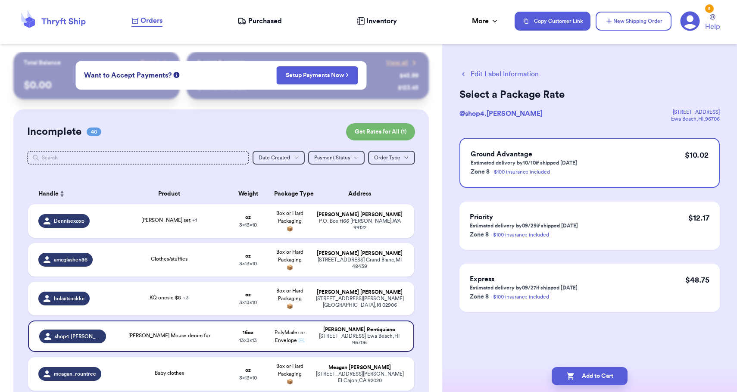
click at [587, 377] on button "Add to Cart" at bounding box center [590, 376] width 76 height 18
checkbox input "true"
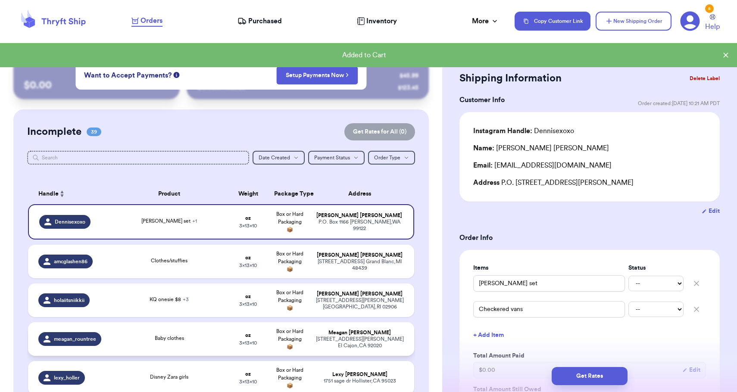
click at [394, 336] on div "[PERSON_NAME]" at bounding box center [360, 333] width 88 height 6
type input "Baby clothes"
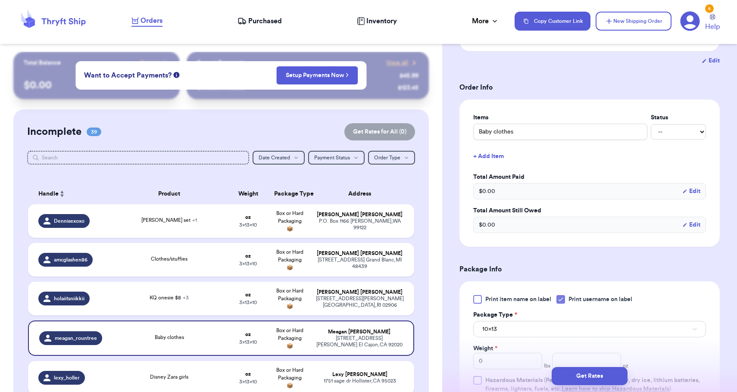
scroll to position [199, 0]
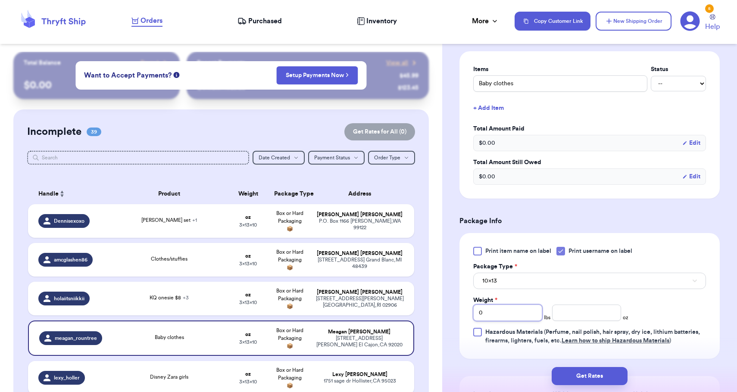
click at [531, 315] on input "0" at bounding box center [507, 313] width 69 height 16
type input "1"
click at [518, 291] on div "Print item name on label Print username on label Package Type * 10x13 Weight * …" at bounding box center [589, 296] width 233 height 98
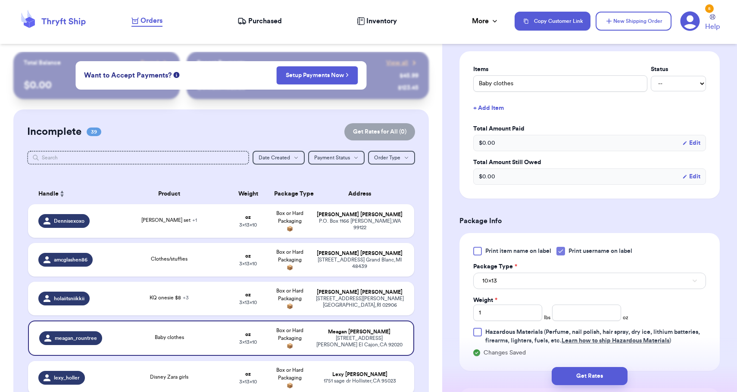
click at [518, 285] on button "10x13" at bounding box center [589, 281] width 233 height 16
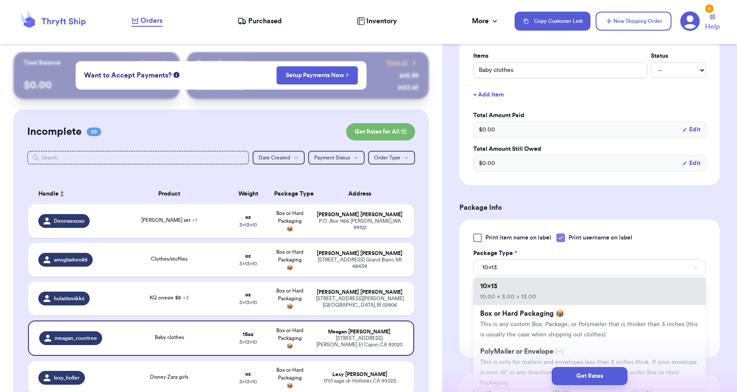
scroll to position [218, 0]
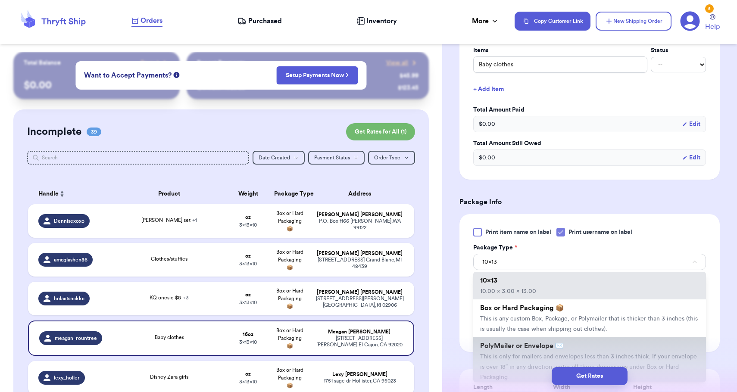
click at [504, 350] on span "PolyMailer or Envelope ✉️" at bounding box center [522, 346] width 84 height 7
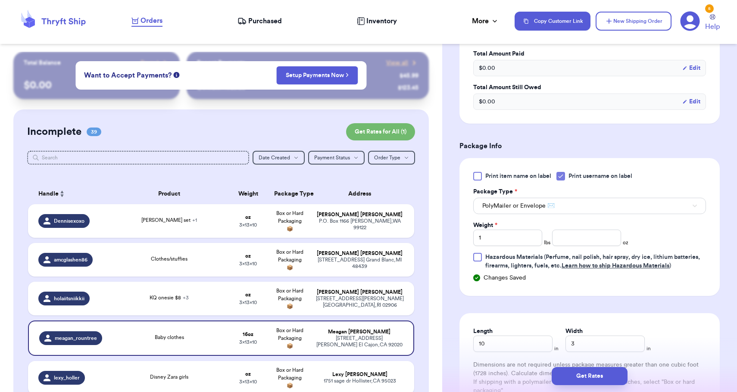
scroll to position [352, 0]
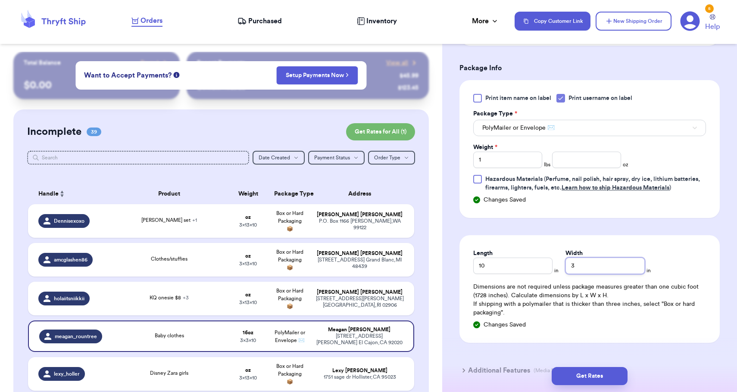
click at [566, 263] on input "3" at bounding box center [605, 266] width 79 height 16
type input "13"
click at [590, 373] on button "Get Rates" at bounding box center [590, 376] width 76 height 18
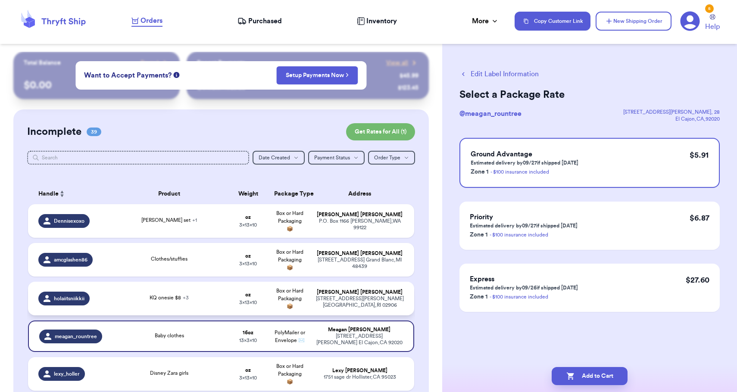
scroll to position [0, 0]
click at [572, 377] on icon "button" at bounding box center [570, 376] width 9 height 9
checkbox input "true"
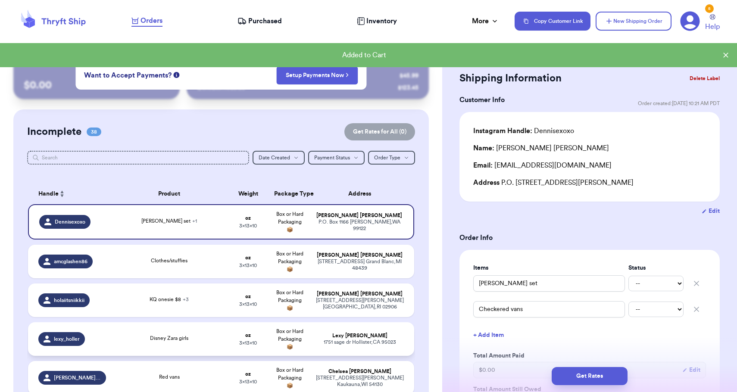
click at [378, 330] on td "[PERSON_NAME] [STREET_ADDRESS][PERSON_NAME]" at bounding box center [362, 339] width 104 height 34
type input "Disney Zara girls"
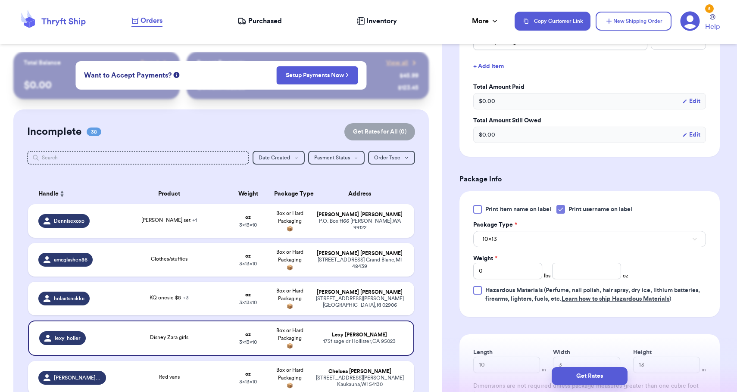
scroll to position [263, 0]
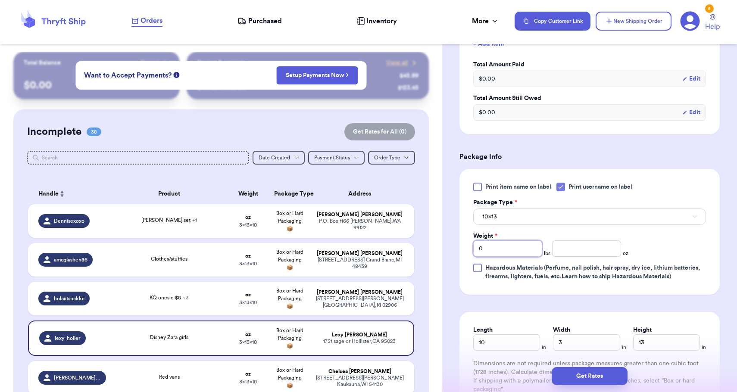
click at [515, 250] on input "0" at bounding box center [507, 249] width 69 height 16
type input "01"
click at [513, 223] on button "10x13" at bounding box center [589, 217] width 233 height 16
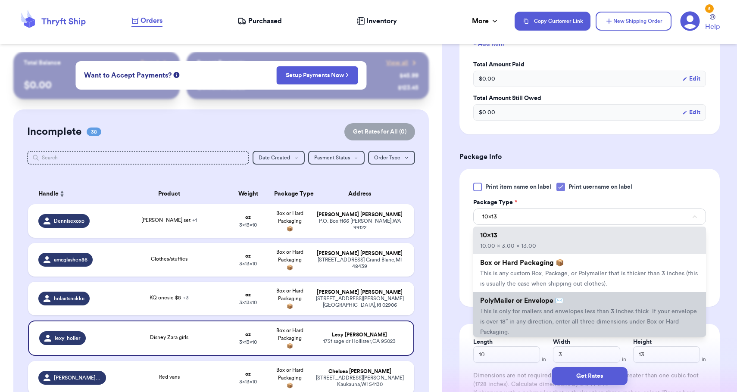
click at [504, 326] on span "This is only for mailers and envelopes less than 3 inches thick. If your envelo…" at bounding box center [588, 322] width 217 height 27
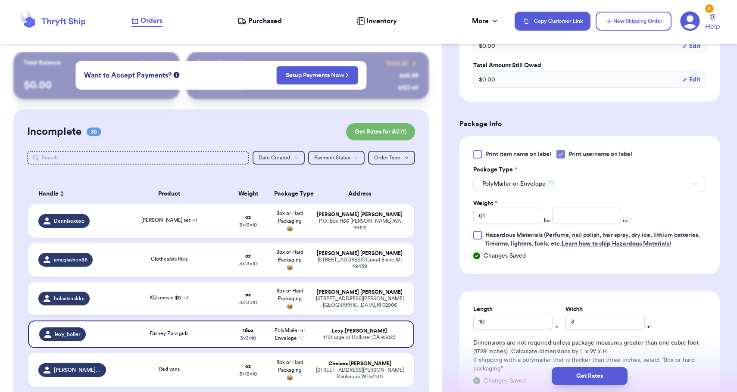
scroll to position [334, 0]
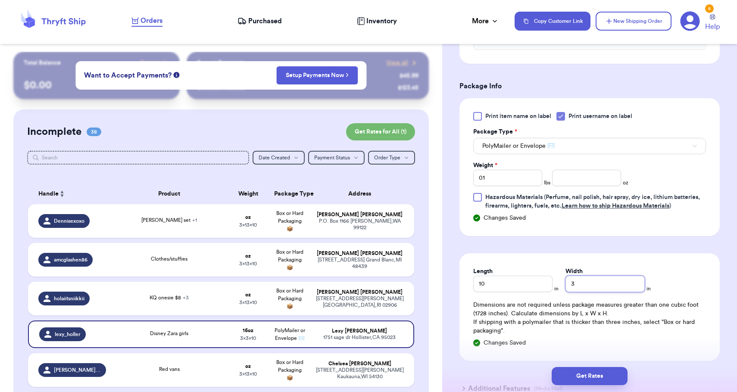
click at [566, 282] on input "3" at bounding box center [605, 284] width 79 height 16
type input "13"
click at [572, 370] on button "Get Rates" at bounding box center [590, 376] width 76 height 18
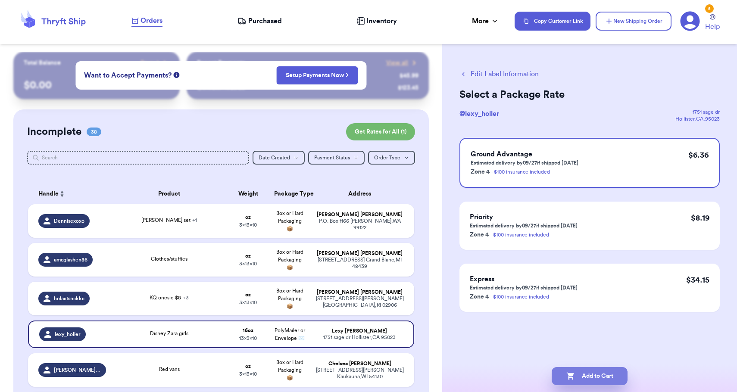
scroll to position [0, 0]
click at [572, 370] on button "Add to Cart" at bounding box center [590, 376] width 76 height 18
checkbox input "true"
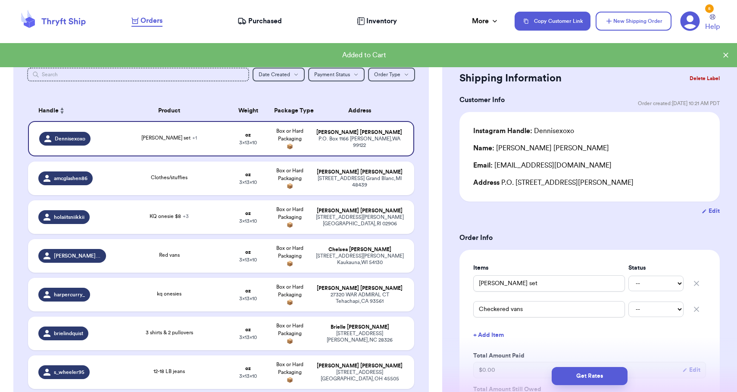
scroll to position [85, 0]
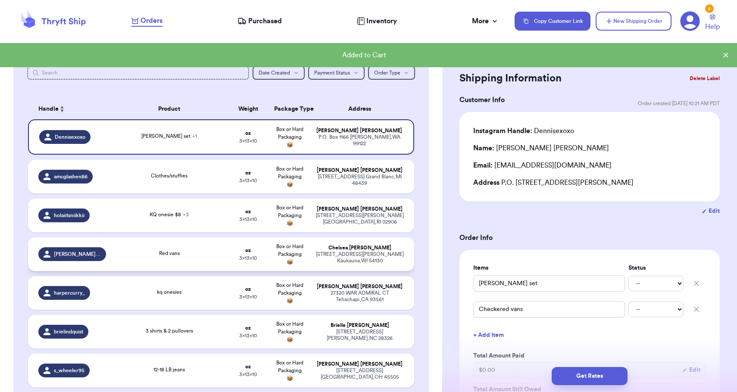
click at [396, 271] on td "[PERSON_NAME] [STREET_ADDRESS][PERSON_NAME]" at bounding box center [362, 255] width 104 height 34
type input "Red vans"
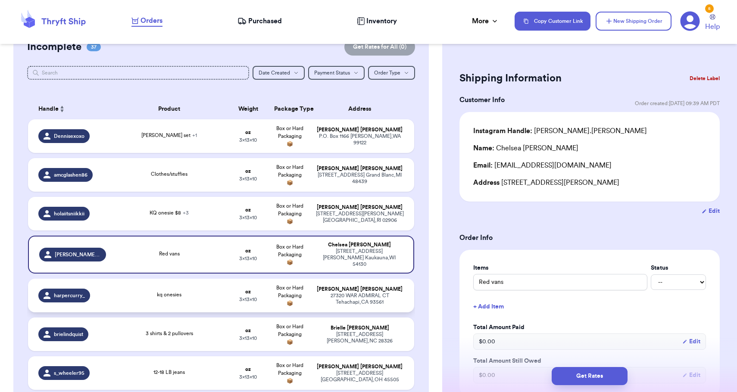
click at [396, 286] on td "[PERSON_NAME] 27320 WAR ADMIRAL CT Tehachapi , CA 93561" at bounding box center [362, 296] width 104 height 34
type input "kq onesies"
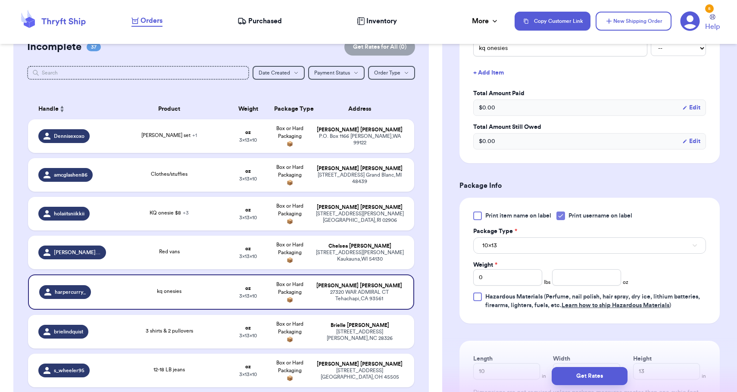
scroll to position [295, 0]
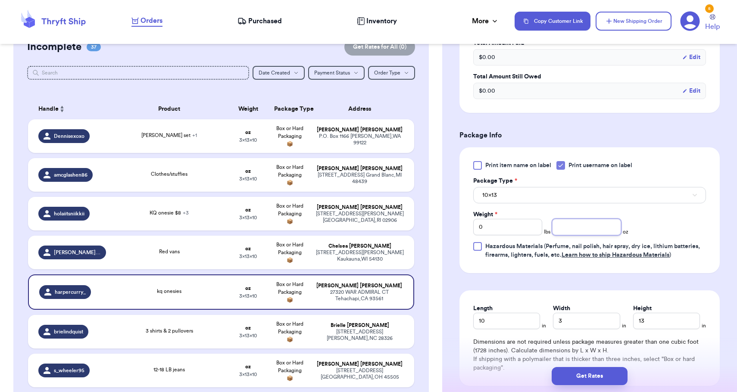
click at [575, 222] on input "number" at bounding box center [586, 227] width 69 height 16
type input "10"
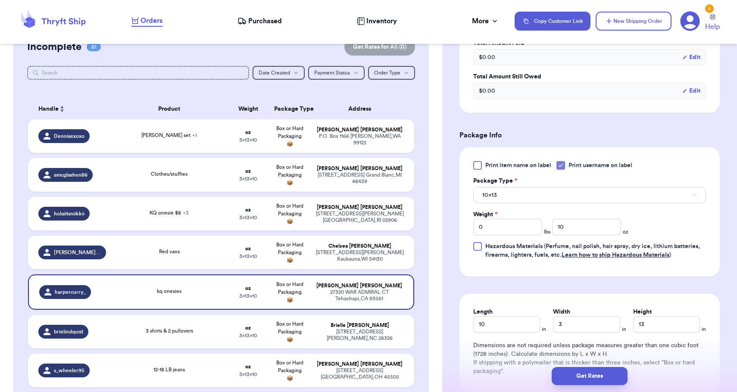
click at [569, 195] on button "10x13" at bounding box center [589, 195] width 233 height 16
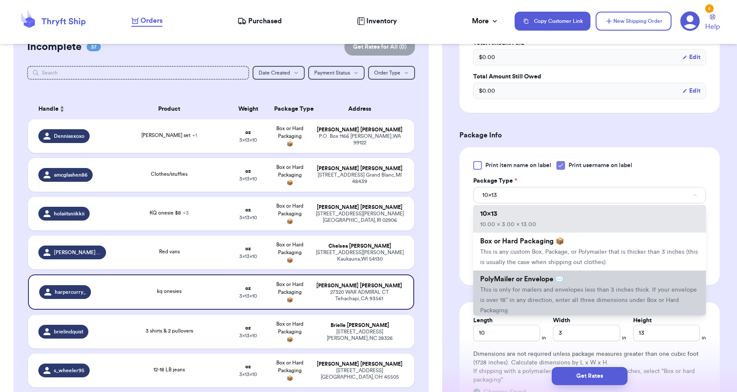
click at [560, 286] on li "PolyMailer or Envelope ✉️ This is only for mailers and envelopes less than 3 in…" at bounding box center [589, 295] width 233 height 48
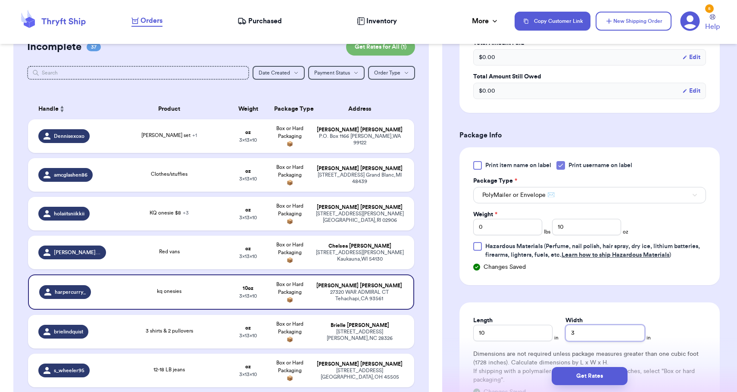
click at [581, 340] on input "3" at bounding box center [605, 333] width 79 height 16
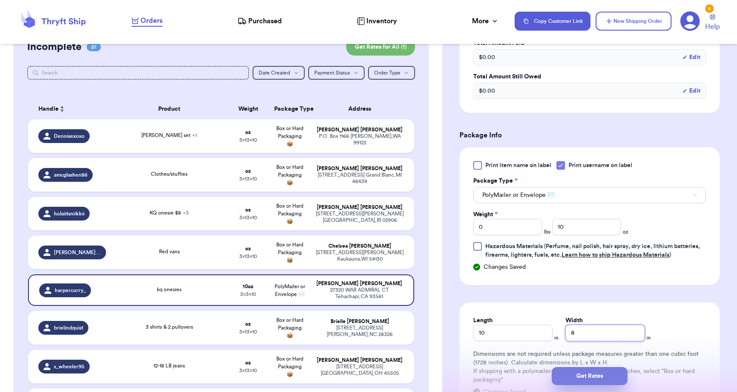
type input "8"
click at [598, 376] on button "Get Rates" at bounding box center [590, 376] width 76 height 18
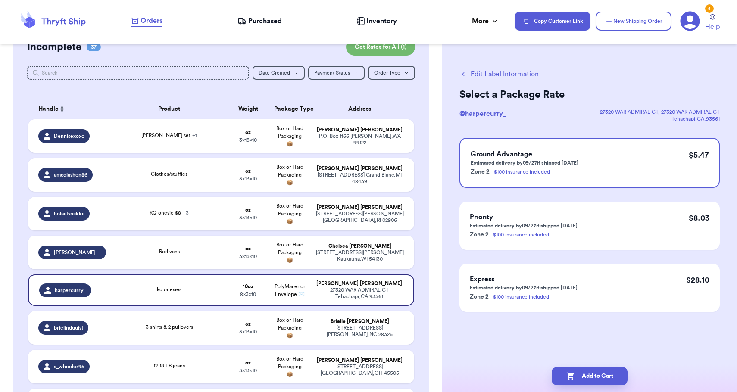
click at [598, 376] on button "Add to Cart" at bounding box center [590, 376] width 76 height 18
checkbox input "true"
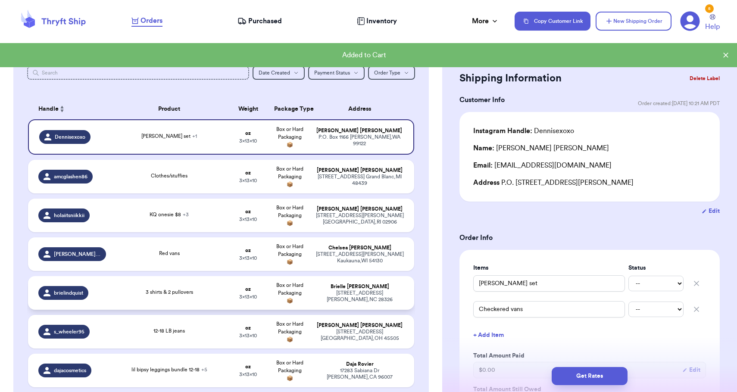
click at [398, 303] on div "[STREET_ADDRESS][PERSON_NAME]" at bounding box center [360, 296] width 88 height 13
type input "3 shirts & 2 pullovers"
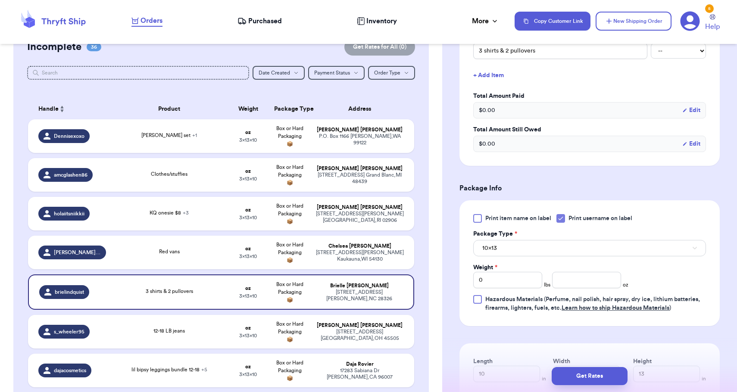
scroll to position [246, 0]
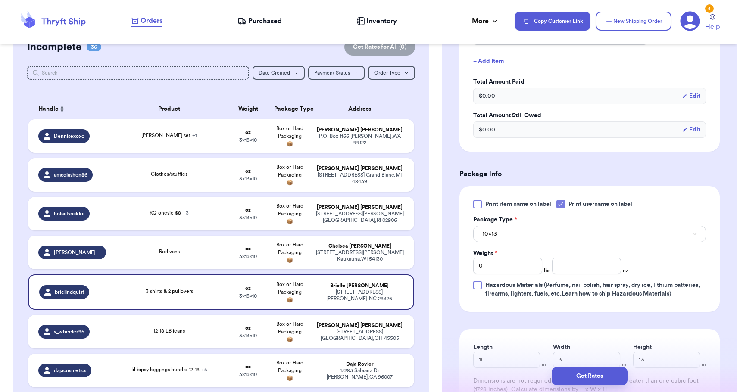
click at [527, 277] on div "Print item name on label Print username on label Package Type * 10x13 Weight * …" at bounding box center [589, 249] width 233 height 98
click at [525, 270] on input "0" at bounding box center [507, 266] width 69 height 16
type input "1"
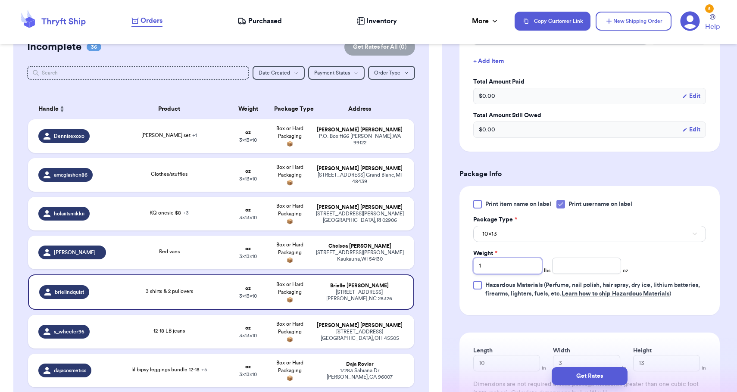
type input "1"
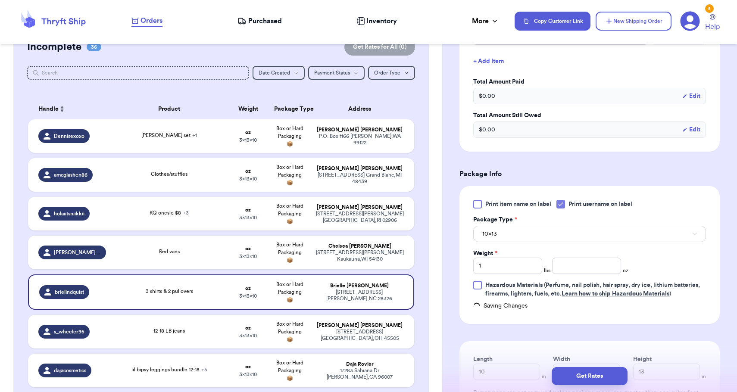
click at [532, 238] on button "10x13" at bounding box center [589, 234] width 233 height 16
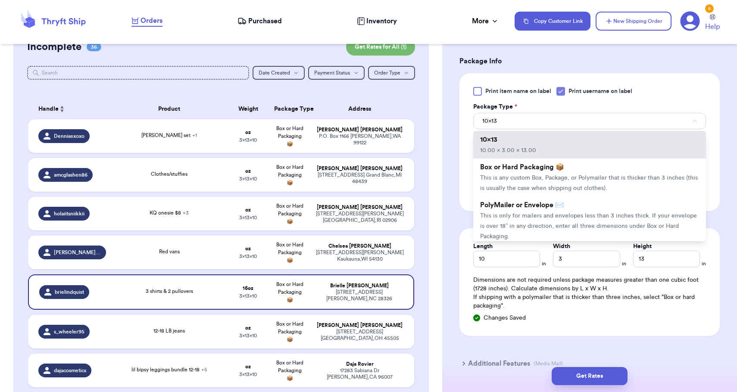
scroll to position [366, 0]
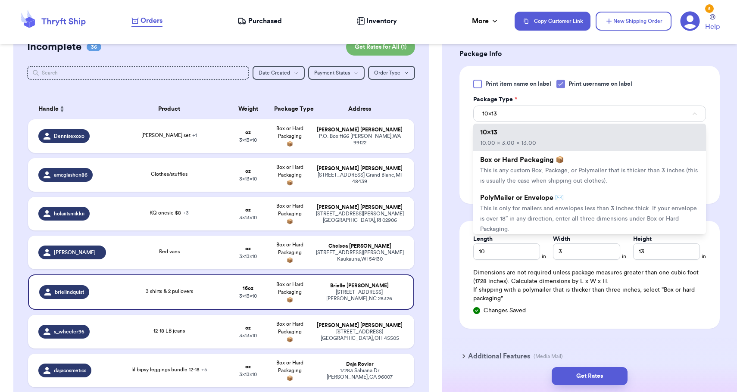
click at [542, 217] on li "PolyMailer or Envelope ✉️ This is only for mailers and envelopes less than 3 in…" at bounding box center [589, 213] width 233 height 48
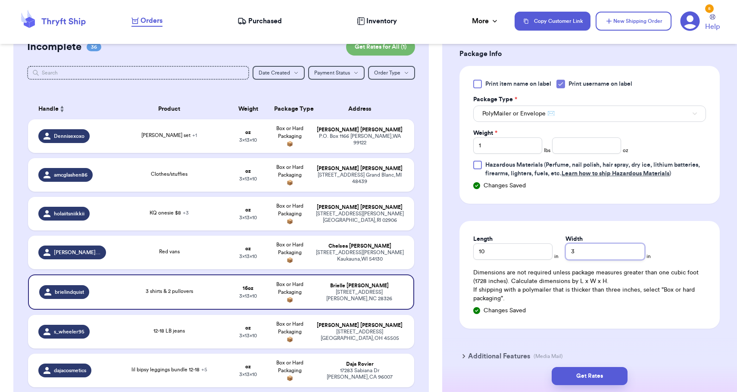
click at [567, 257] on input "3" at bounding box center [605, 252] width 79 height 16
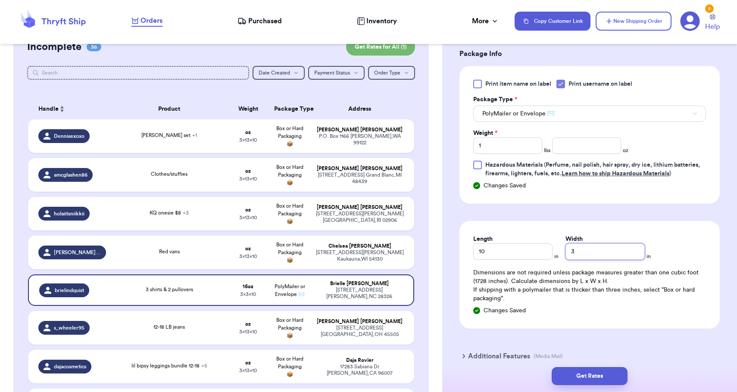
type input "31"
type input "3"
type input "1"
type input "13"
click at [607, 382] on button "Get Rates" at bounding box center [590, 376] width 76 height 18
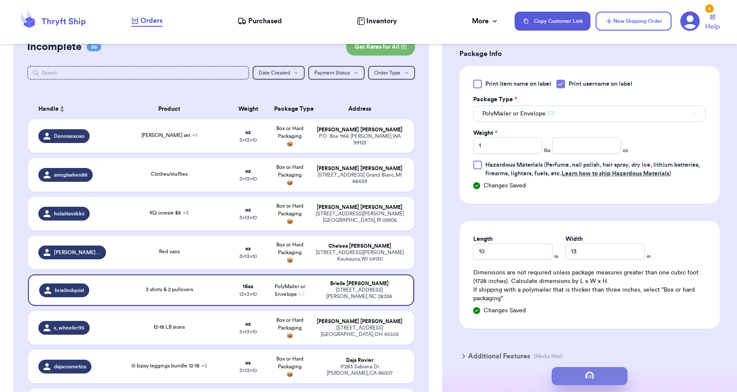
scroll to position [0, 0]
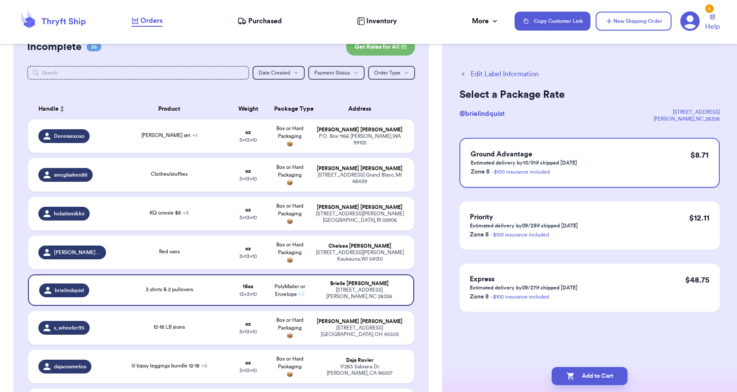
click at [607, 382] on button "Add to Cart" at bounding box center [590, 376] width 76 height 18
checkbox input "true"
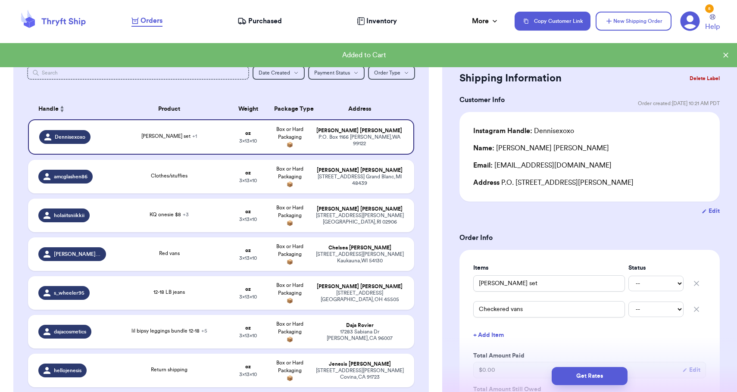
click at [391, 297] on div "[STREET_ADDRESS]" at bounding box center [360, 296] width 88 height 13
type input "12-18 LB jeans"
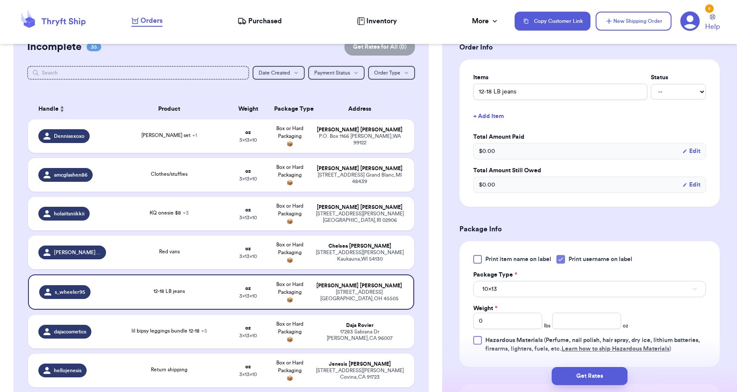
scroll to position [298, 0]
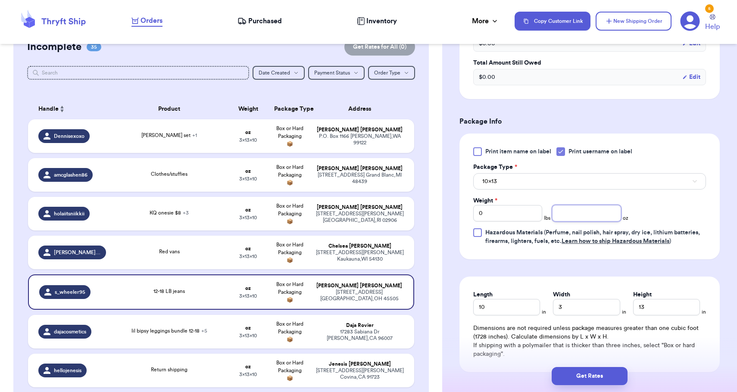
click at [595, 211] on input "number" at bounding box center [586, 213] width 69 height 16
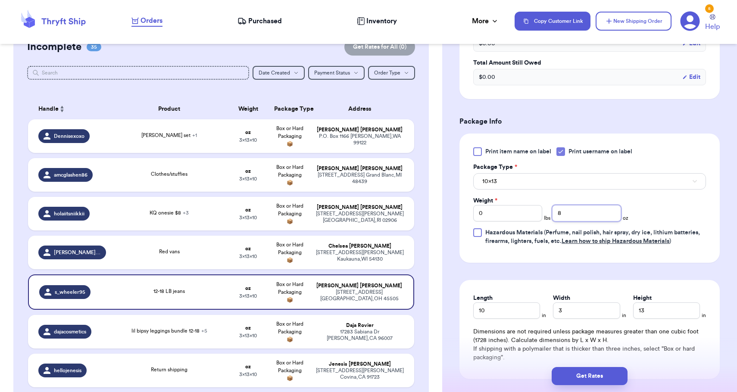
type input "8"
click at [587, 189] on button "10x13" at bounding box center [589, 181] width 233 height 16
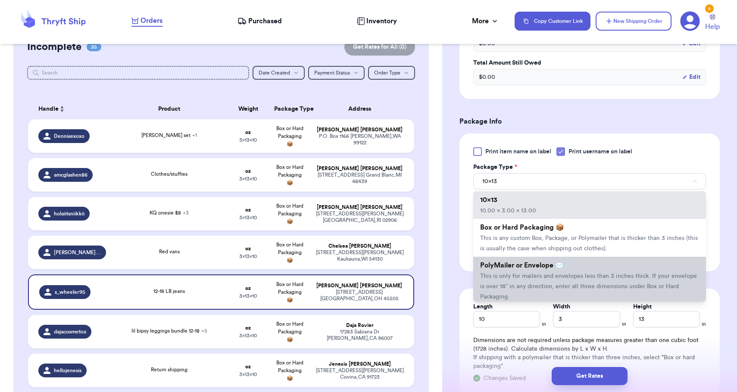
click at [581, 272] on li "PolyMailer or Envelope ✉️ This is only for mailers and envelopes less than 3 in…" at bounding box center [589, 281] width 233 height 48
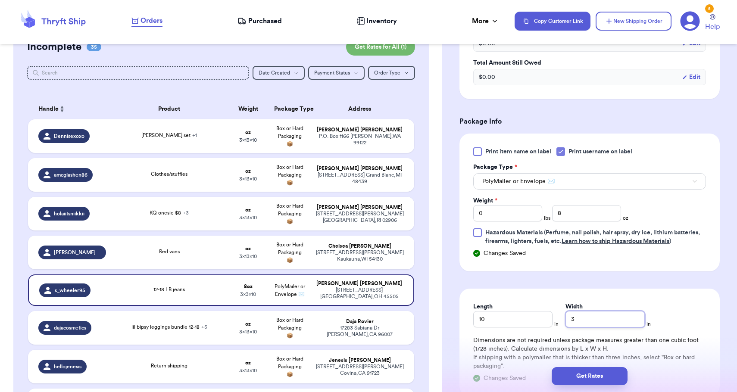
click at [592, 316] on input "3" at bounding box center [605, 319] width 79 height 16
type input "8"
click at [588, 372] on button "Get Rates" at bounding box center [590, 376] width 76 height 18
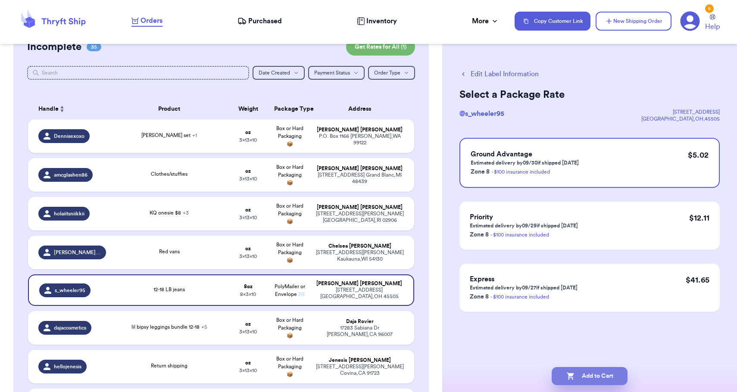
click at [608, 379] on button "Add to Cart" at bounding box center [590, 376] width 76 height 18
checkbox input "true"
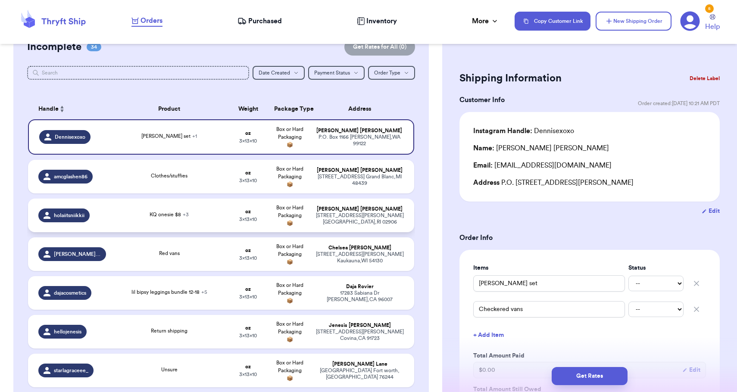
click at [352, 232] on td "[PERSON_NAME] [STREET_ADDRESS][PERSON_NAME]" at bounding box center [362, 216] width 104 height 34
type input "KQ onesie $8"
type input "Z brand cardigan $18"
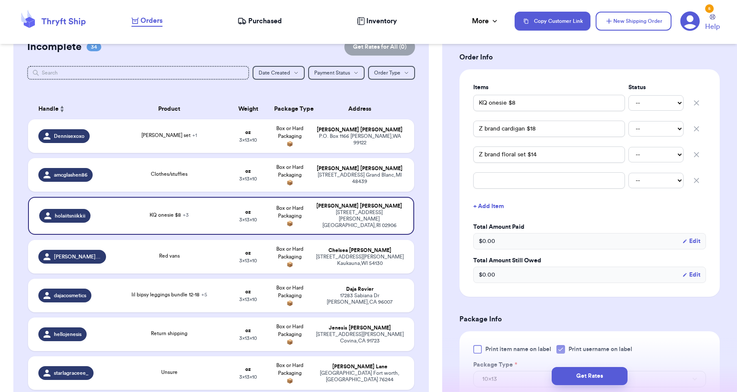
scroll to position [303, 0]
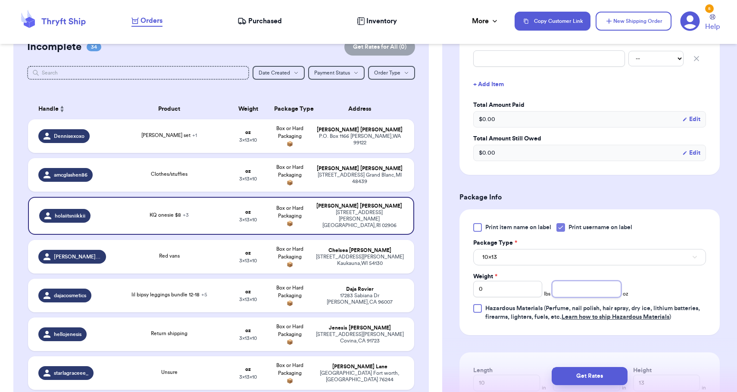
click at [577, 288] on input "number" at bounding box center [586, 289] width 69 height 16
type input "12"
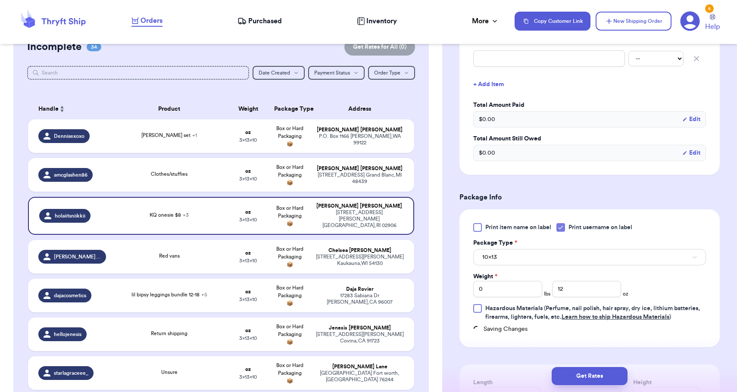
click at [571, 265] on button "10x13" at bounding box center [589, 257] width 233 height 16
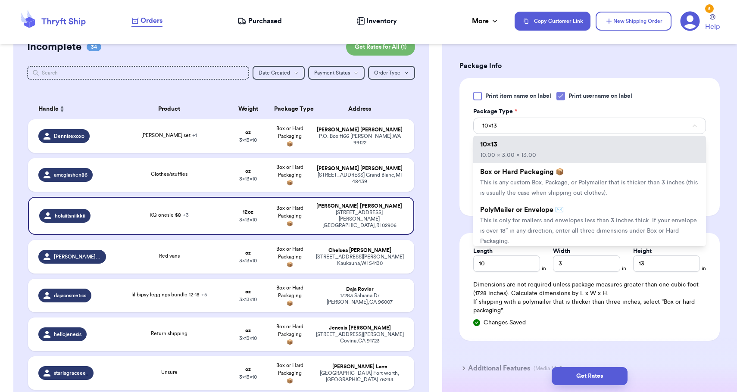
scroll to position [446, 0]
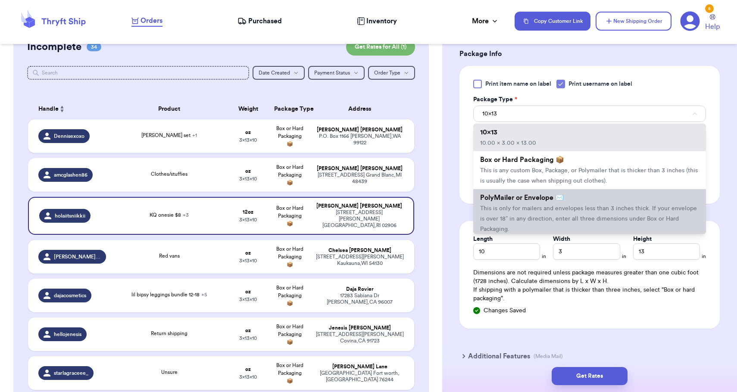
click at [556, 210] on span "This is only for mailers and envelopes less than 3 inches thick. If your envelo…" at bounding box center [588, 219] width 217 height 27
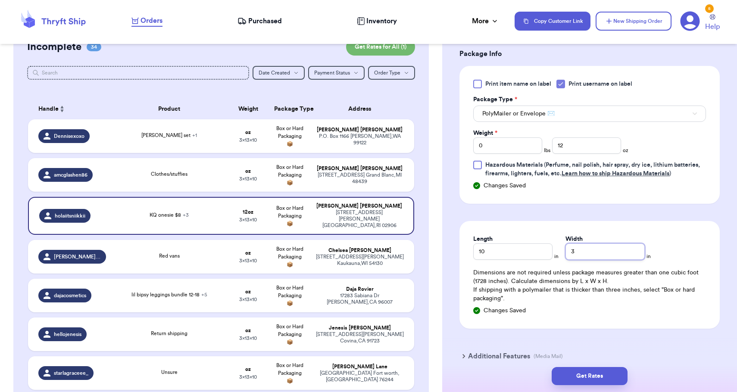
click at [566, 255] on input "3" at bounding box center [605, 252] width 79 height 16
type input "13"
click at [595, 376] on button "Get Rates" at bounding box center [590, 376] width 76 height 18
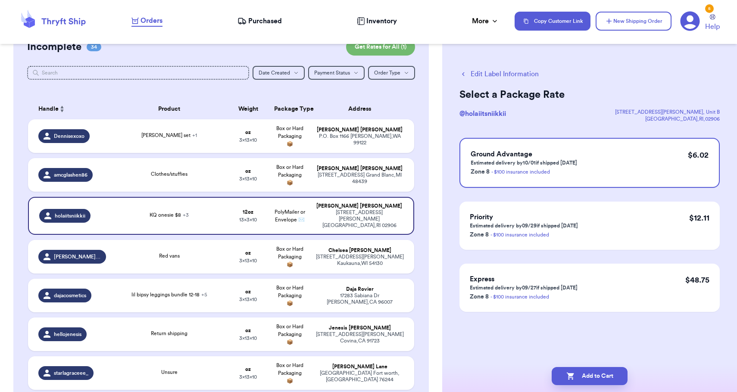
scroll to position [0, 0]
click at [595, 376] on button "Add to Cart" at bounding box center [590, 376] width 76 height 18
checkbox input "true"
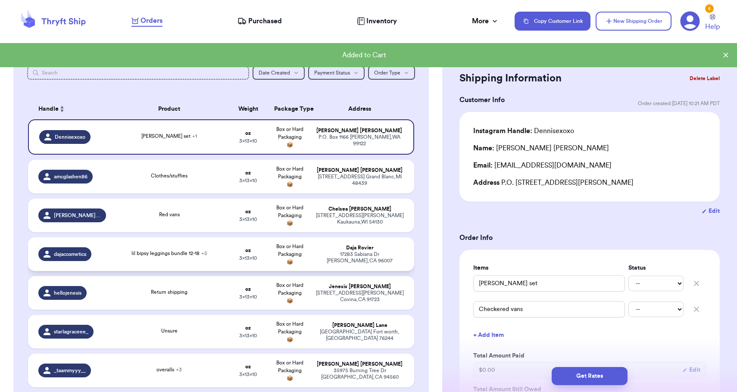
click at [307, 262] on td "Box or Hard Packaging 📦" at bounding box center [289, 255] width 41 height 34
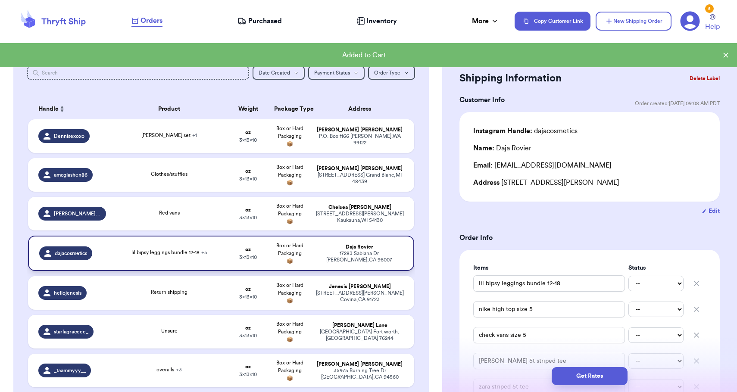
type input "lil bipsy leggings bundle 12-18"
type input "nike high top size 5"
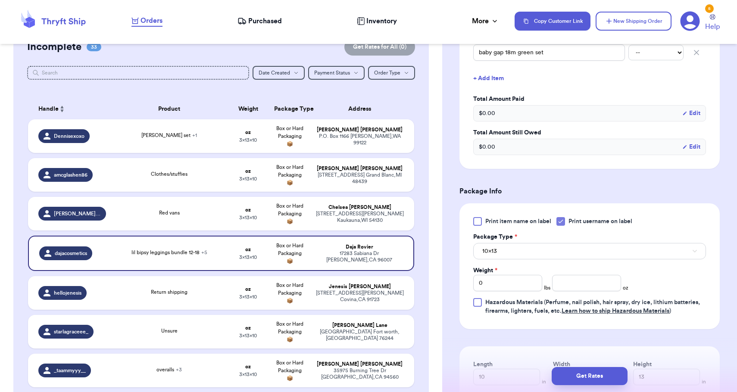
scroll to position [364, 0]
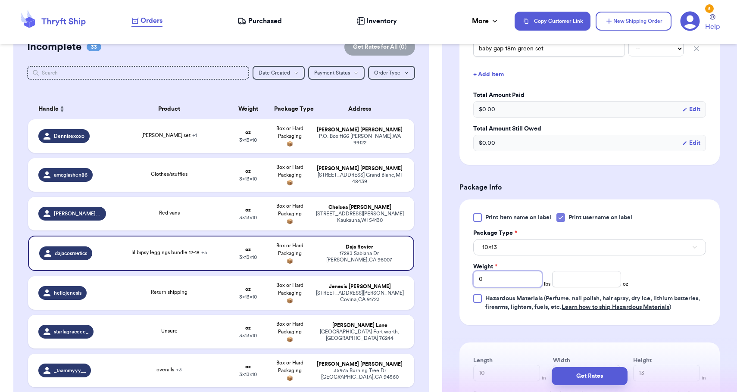
click at [522, 282] on input "0" at bounding box center [507, 279] width 69 height 16
type input "01"
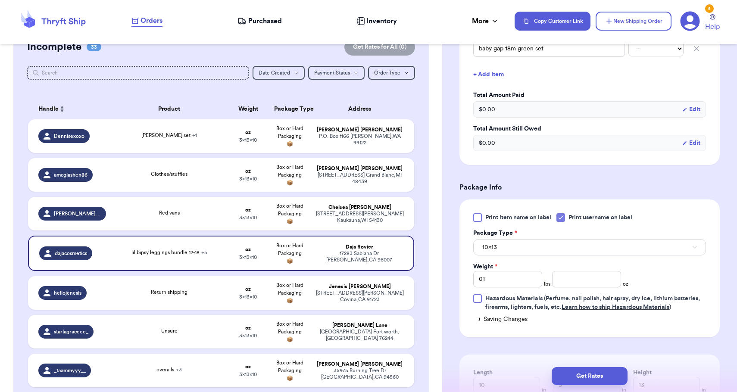
click at [520, 248] on button "10x13" at bounding box center [589, 247] width 233 height 16
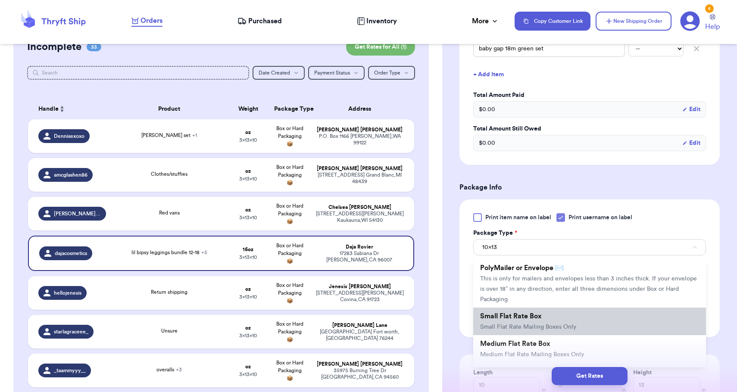
scroll to position [61, 0]
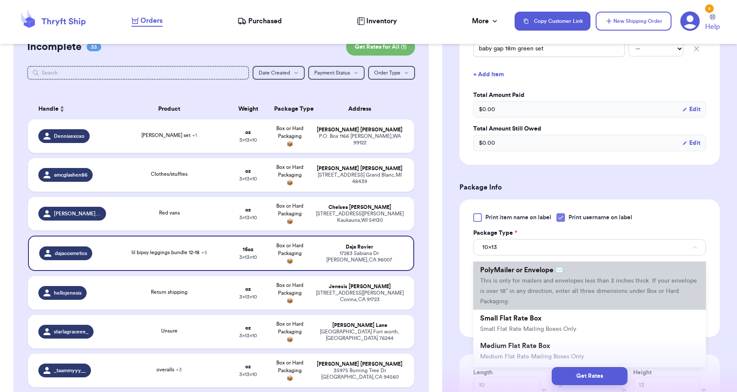
click at [513, 286] on span "This is only for mailers and envelopes less than 3 inches thick. If your envelo…" at bounding box center [588, 291] width 217 height 27
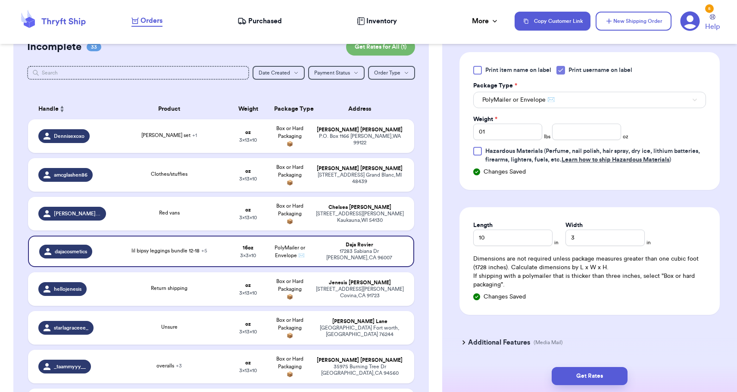
scroll to position [517, 0]
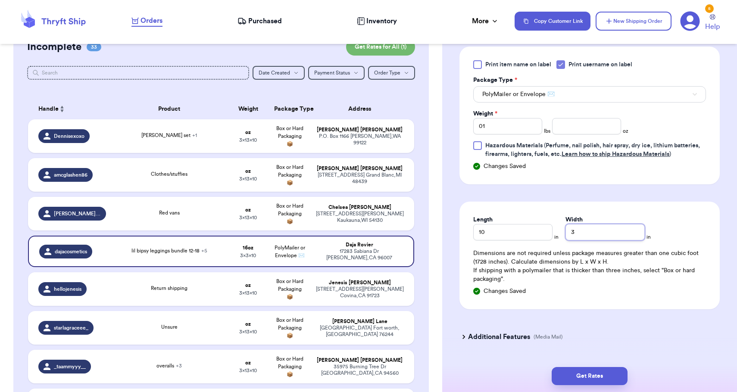
click at [568, 234] on input "3" at bounding box center [605, 232] width 79 height 16
type input "13"
click at [582, 366] on div "Get Rates" at bounding box center [589, 376] width 295 height 32
click at [582, 375] on button "Get Rates" at bounding box center [590, 376] width 76 height 18
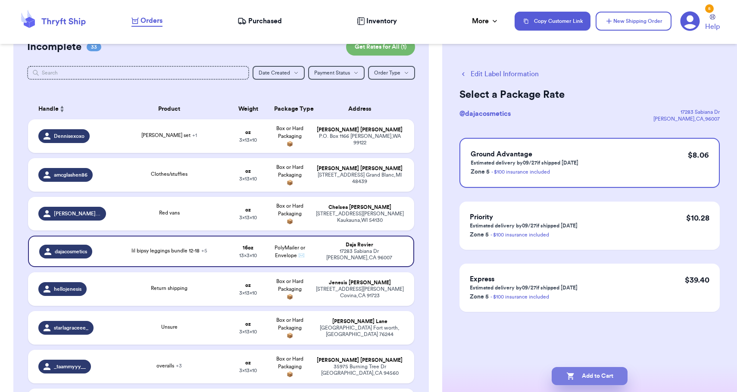
click at [594, 374] on button "Add to Cart" at bounding box center [590, 376] width 76 height 18
checkbox input "true"
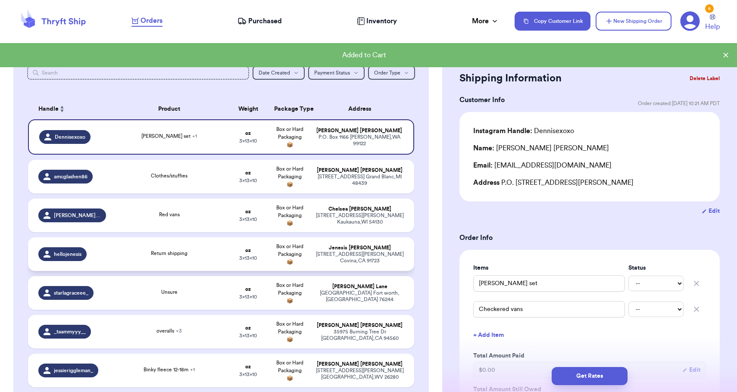
click at [342, 249] on td "[PERSON_NAME] [STREET_ADDRESS][PERSON_NAME]" at bounding box center [362, 255] width 104 height 34
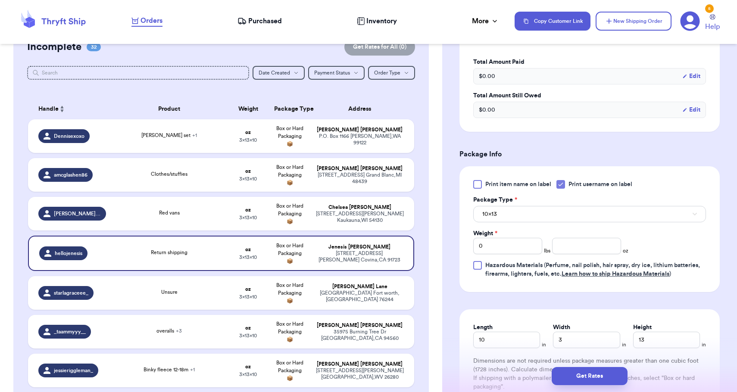
scroll to position [269, 0]
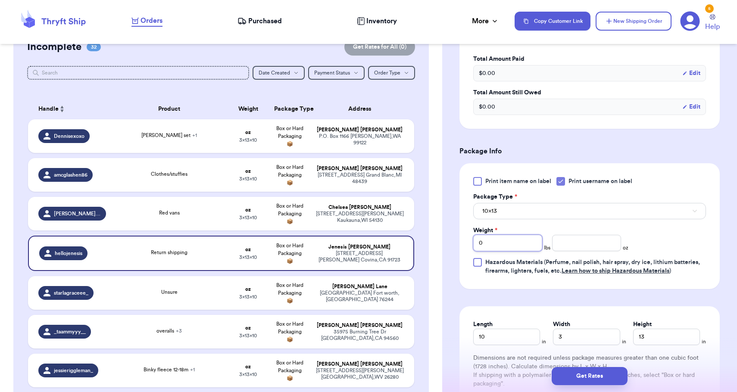
click at [521, 244] on input "0" at bounding box center [507, 243] width 69 height 16
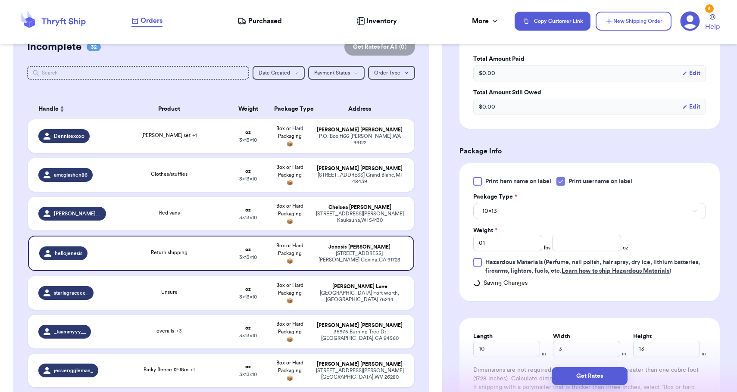
click at [551, 218] on button "10x13" at bounding box center [589, 211] width 233 height 16
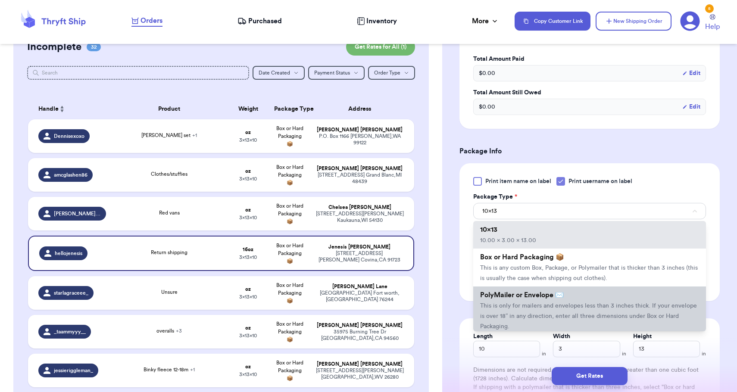
click at [530, 294] on span "PolyMailer or Envelope ✉️" at bounding box center [522, 295] width 84 height 7
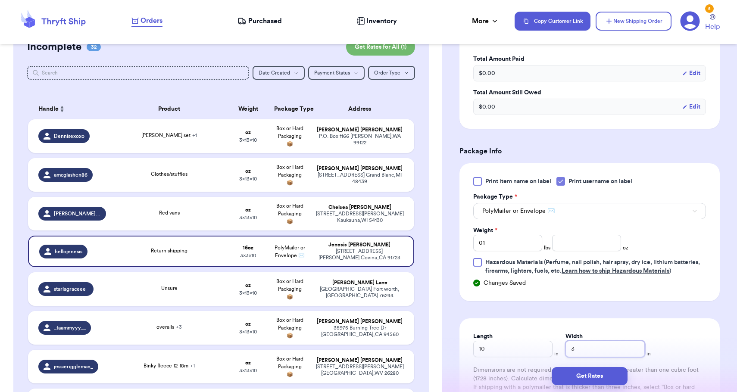
click at [566, 354] on input "3" at bounding box center [605, 349] width 79 height 16
click at [579, 375] on button "Get Rates" at bounding box center [590, 376] width 76 height 18
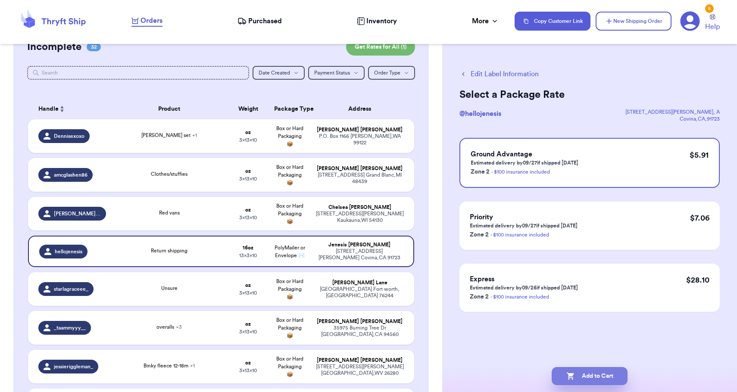
scroll to position [0, 0]
click at [579, 375] on button "Add to Cart" at bounding box center [590, 376] width 76 height 18
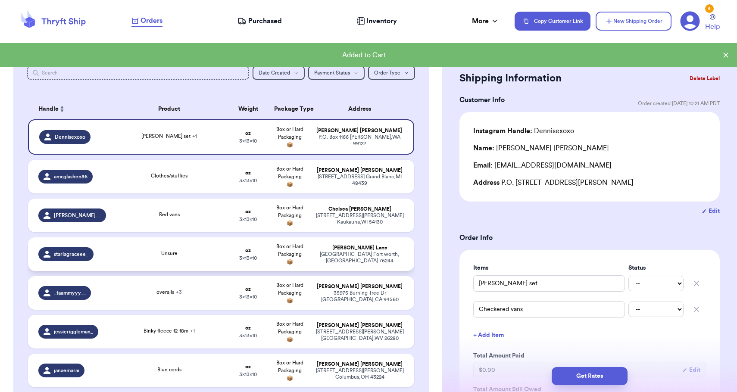
click at [391, 263] on div "[STREET_ADDRESS]" at bounding box center [360, 257] width 88 height 13
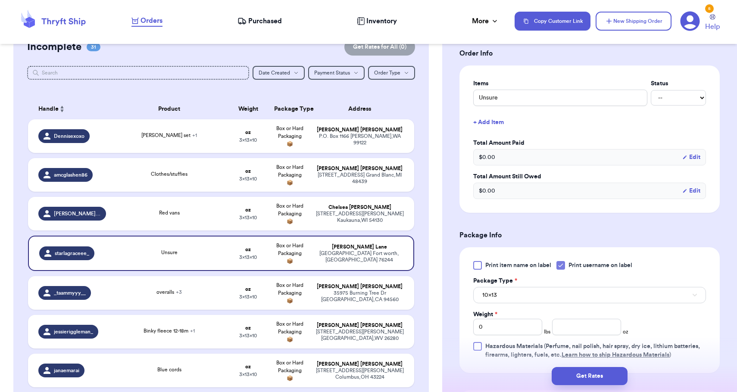
scroll to position [208, 0]
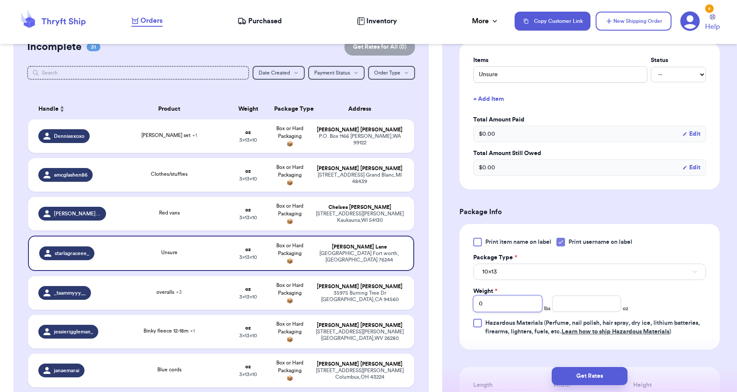
click at [520, 306] on input "0" at bounding box center [507, 304] width 69 height 16
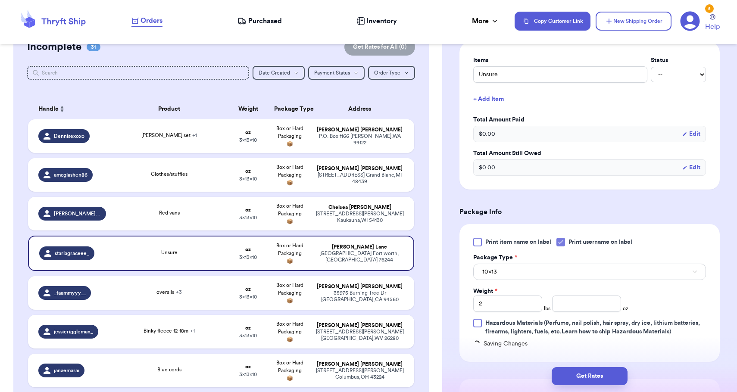
click at [523, 279] on button "10x13" at bounding box center [589, 272] width 233 height 16
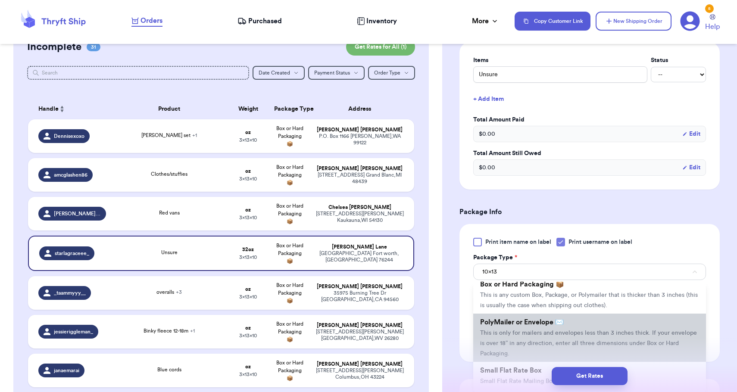
scroll to position [34, 0]
click at [511, 347] on span "This is only for mailers and envelopes less than 3 inches thick. If your envelo…" at bounding box center [588, 343] width 217 height 27
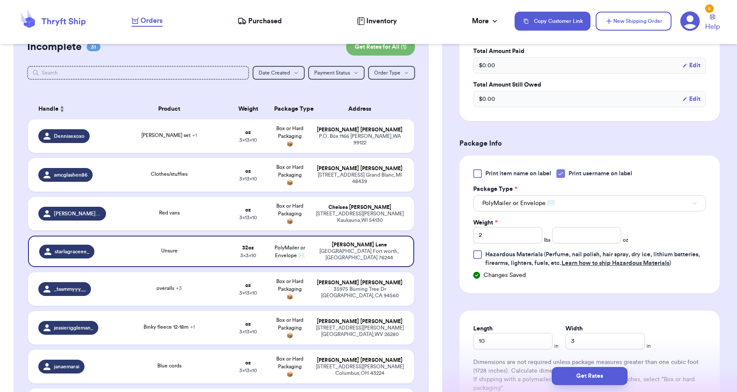
scroll to position [285, 0]
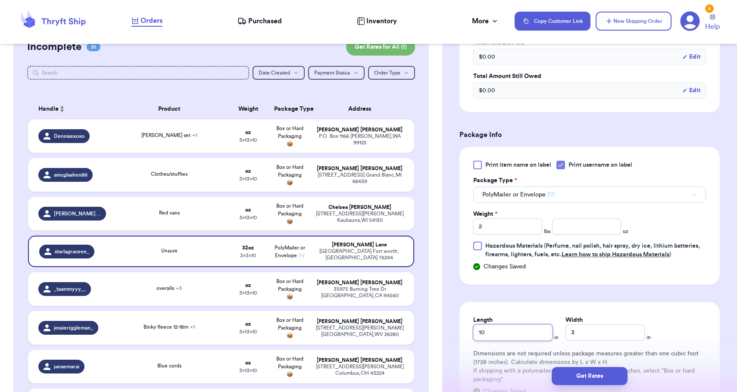
click at [498, 334] on input "10" at bounding box center [512, 333] width 79 height 16
click at [566, 332] on input "3" at bounding box center [605, 333] width 79 height 16
click at [583, 378] on button "Get Rates" at bounding box center [590, 376] width 76 height 18
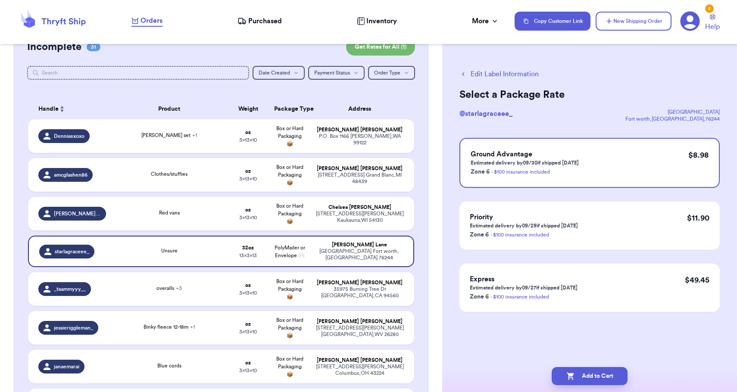
scroll to position [0, 0]
click at [583, 378] on button "Add to Cart" at bounding box center [590, 376] width 76 height 18
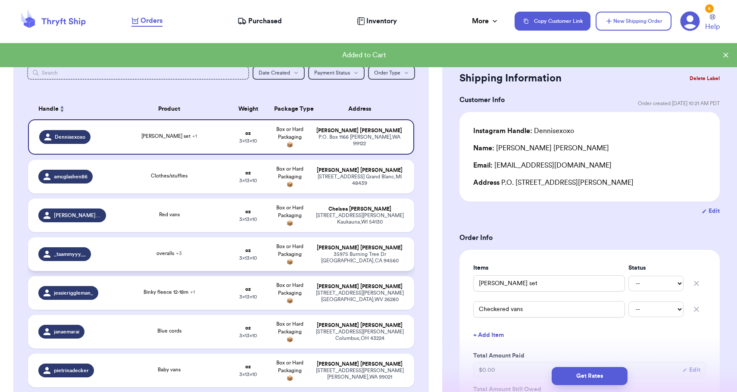
click at [390, 269] on td "[PERSON_NAME] [STREET_ADDRESS][PERSON_NAME]" at bounding box center [362, 255] width 104 height 34
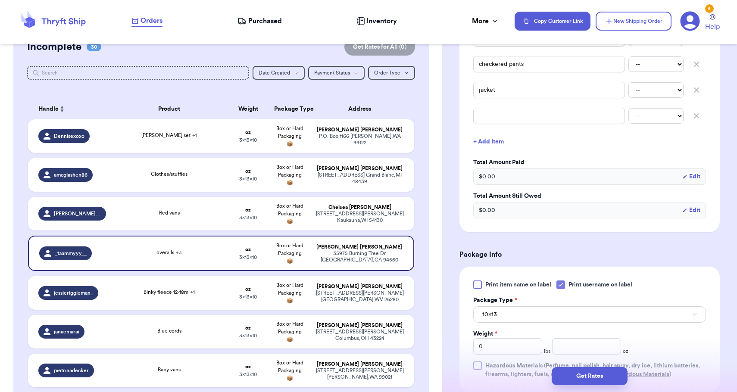
scroll to position [253, 0]
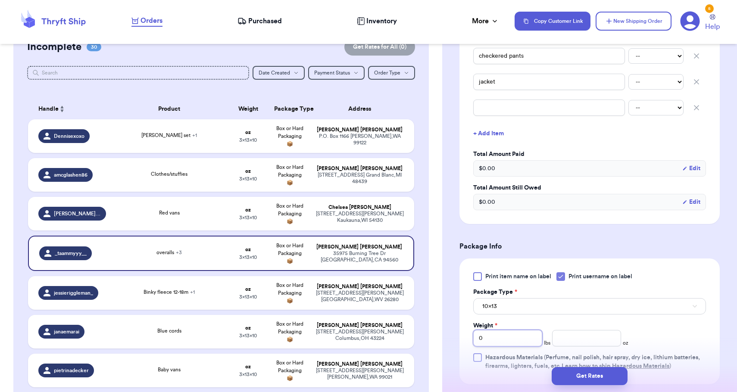
click at [513, 342] on input "0" at bounding box center [507, 338] width 69 height 16
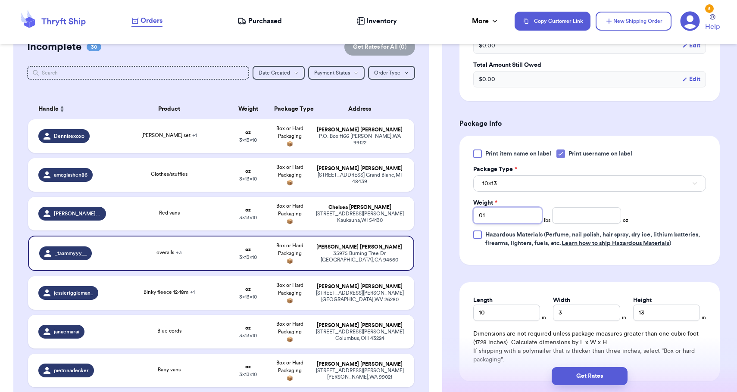
scroll to position [379, 0]
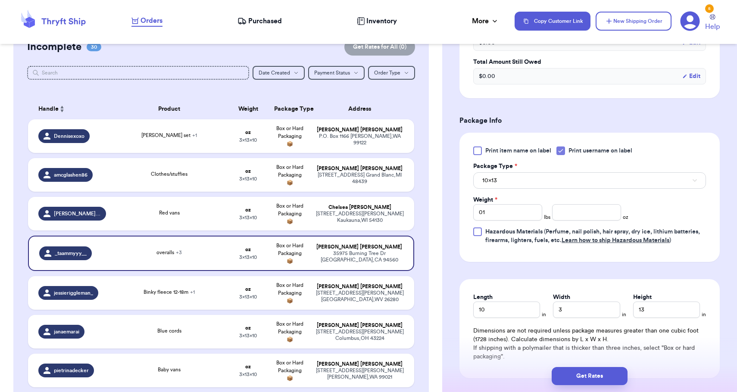
click at [514, 187] on button "10x13" at bounding box center [589, 180] width 233 height 16
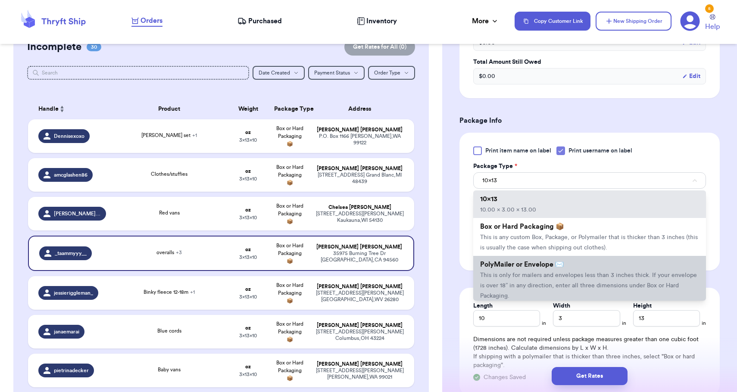
click at [507, 265] on span "PolyMailer or Envelope ✉️" at bounding box center [522, 264] width 84 height 7
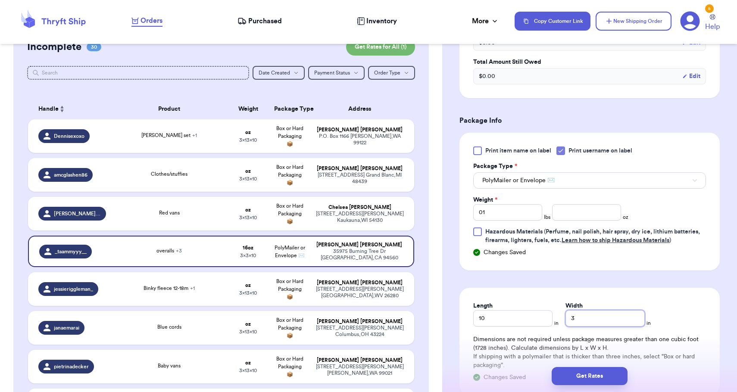
click at [566, 322] on input "3" at bounding box center [605, 318] width 79 height 16
click at [589, 376] on button "Get Rates" at bounding box center [590, 376] width 76 height 18
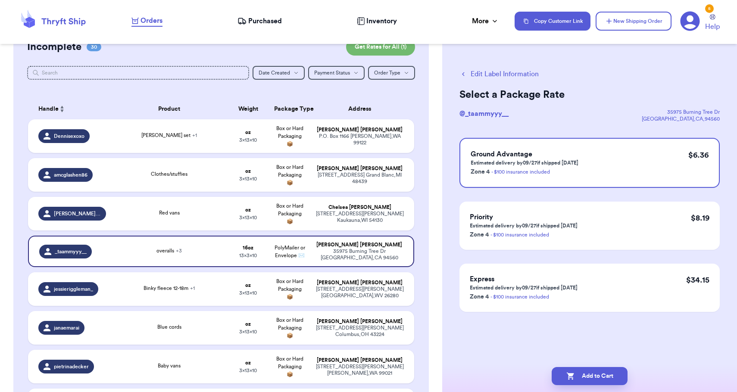
scroll to position [0, 0]
click at [589, 376] on button "Add to Cart" at bounding box center [590, 376] width 76 height 18
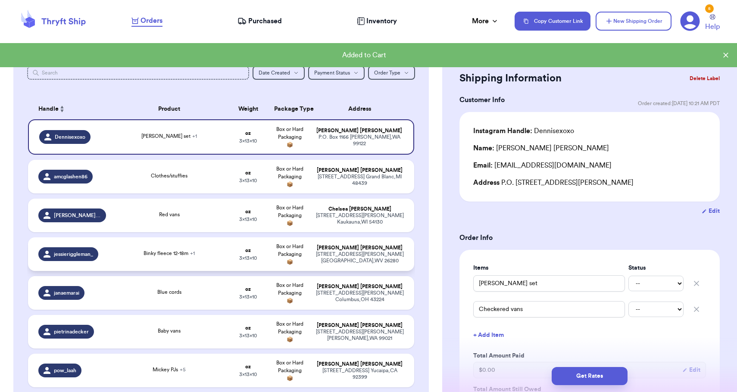
click at [399, 271] on td "[PERSON_NAME] [STREET_ADDRESS][PERSON_NAME]" at bounding box center [362, 255] width 104 height 34
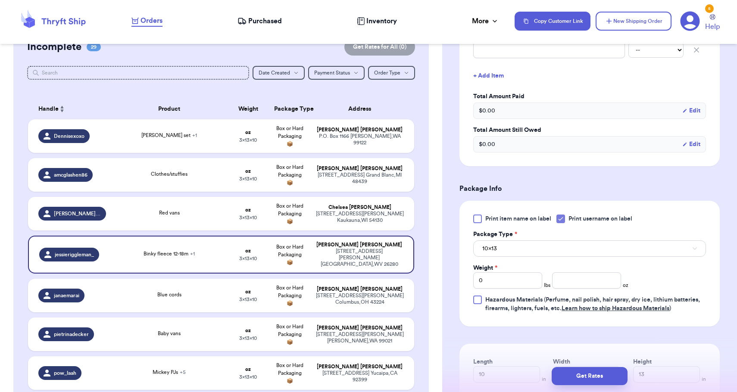
scroll to position [305, 0]
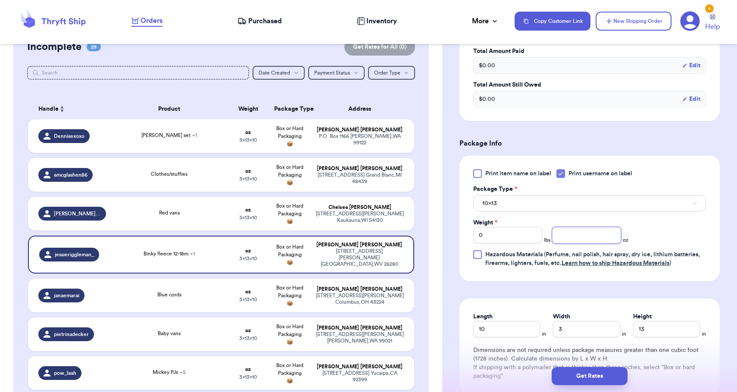
click at [573, 238] on input "number" at bounding box center [586, 235] width 69 height 16
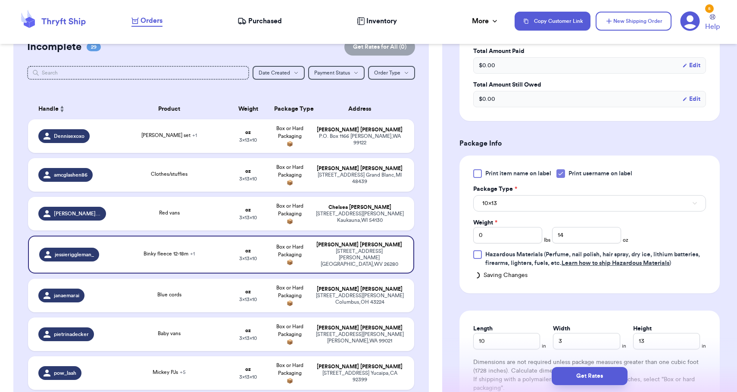
click at [563, 210] on button "10x13" at bounding box center [589, 203] width 233 height 16
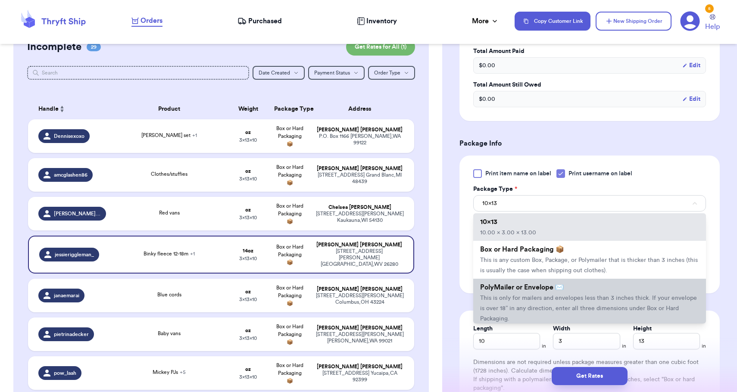
click at [539, 298] on span "This is only for mailers and envelopes less than 3 inches thick. If your envelo…" at bounding box center [588, 308] width 217 height 27
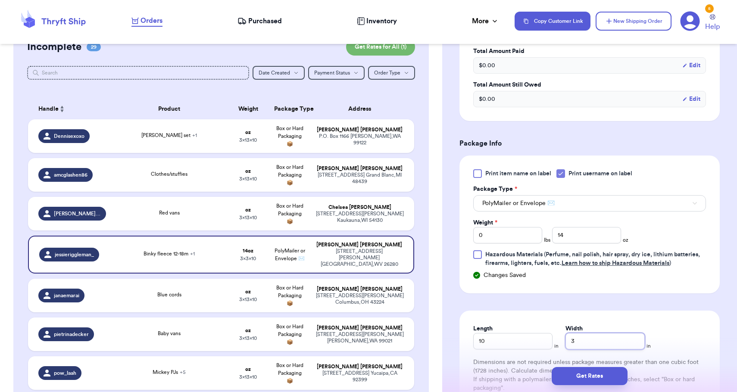
click at [566, 341] on input "3" at bounding box center [605, 341] width 79 height 16
click at [575, 381] on button "Get Rates" at bounding box center [590, 376] width 76 height 18
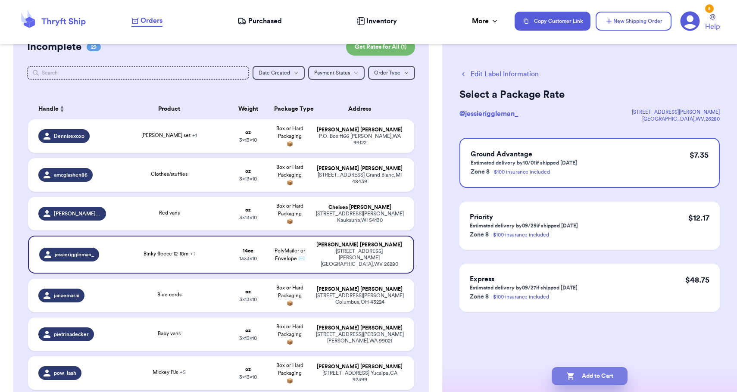
scroll to position [0, 0]
click at [575, 381] on button "Add to Cart" at bounding box center [590, 376] width 76 height 18
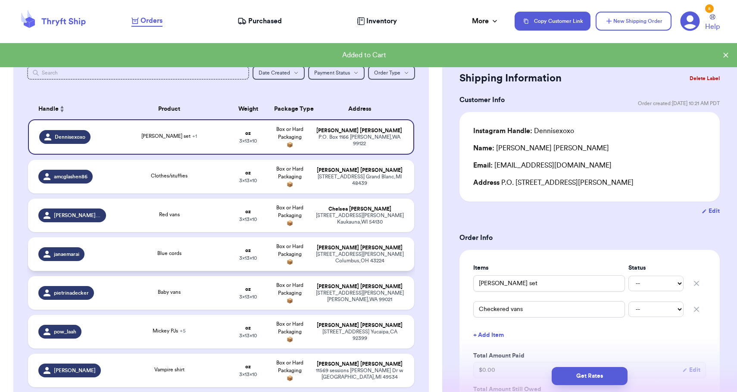
click at [363, 271] on td "[PERSON_NAME] [STREET_ADDRESS][PERSON_NAME]" at bounding box center [362, 255] width 104 height 34
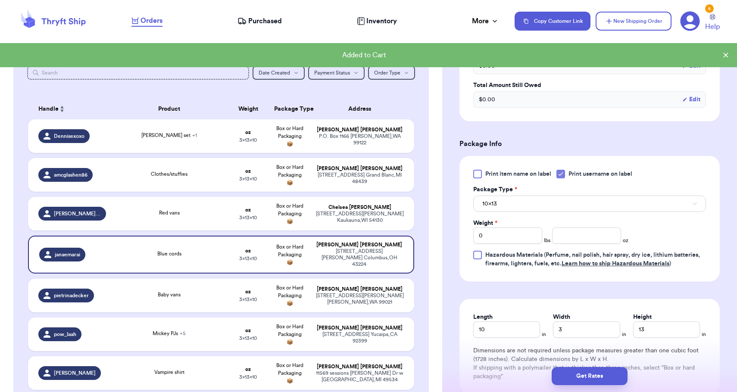
scroll to position [296, 0]
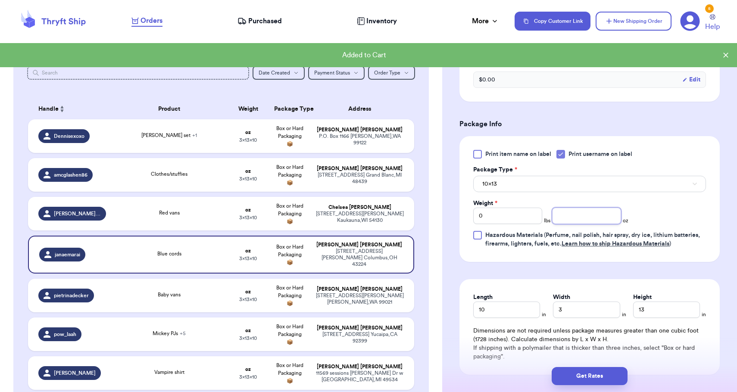
click at [582, 222] on input "number" at bounding box center [586, 216] width 69 height 16
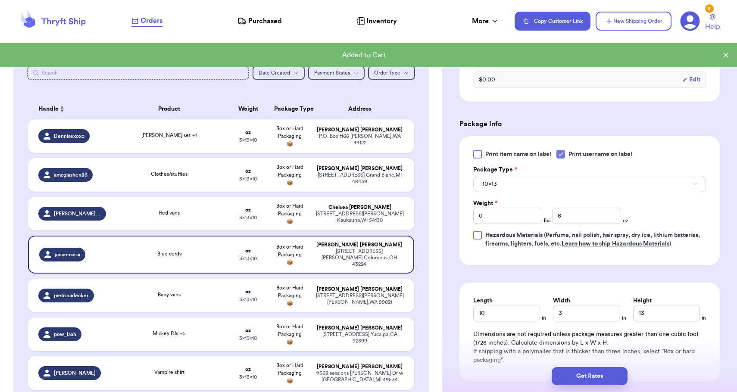
click at [585, 191] on button "10x13" at bounding box center [589, 184] width 233 height 16
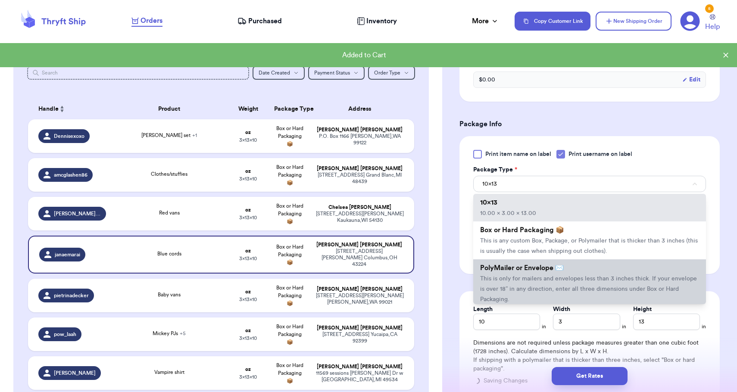
click at [572, 280] on span "This is only for mailers and envelopes less than 3 inches thick. If your envelo…" at bounding box center [588, 289] width 217 height 27
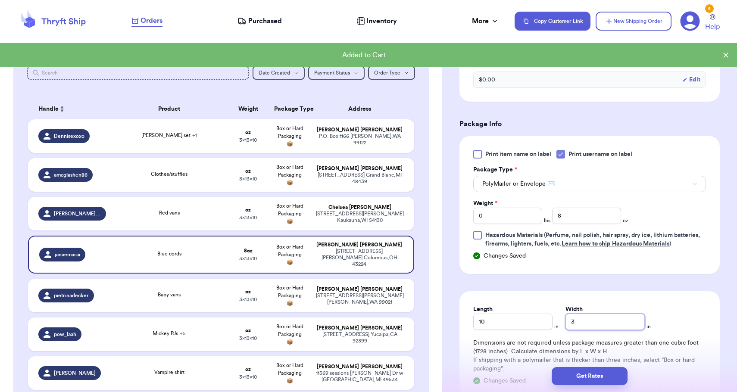
click at [583, 323] on input "3" at bounding box center [605, 322] width 79 height 16
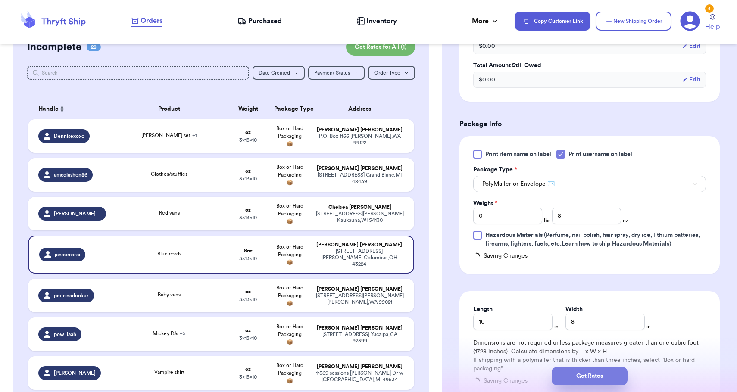
click at [590, 369] on button "Get Rates" at bounding box center [590, 376] width 76 height 18
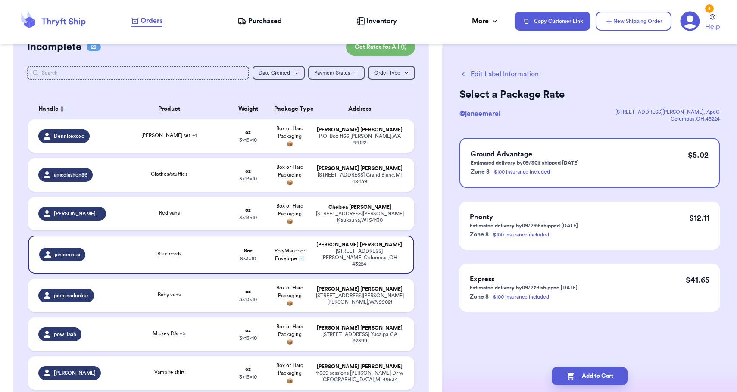
click at [590, 369] on button "Add to Cart" at bounding box center [590, 376] width 76 height 18
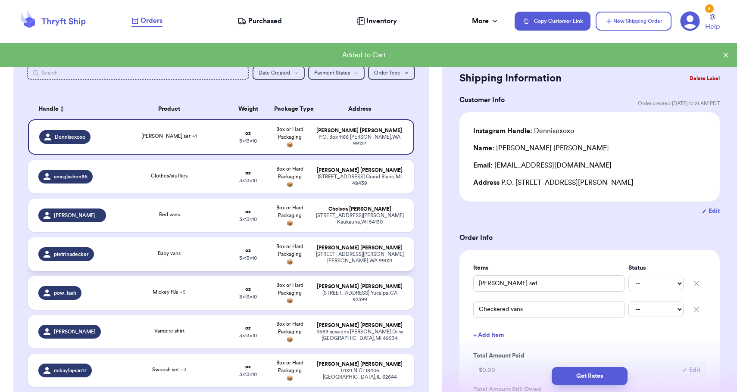
click at [394, 251] on div "[PERSON_NAME]" at bounding box center [360, 248] width 88 height 6
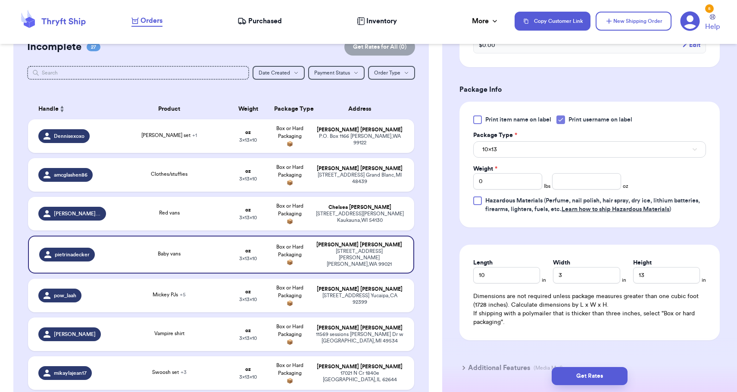
scroll to position [372, 0]
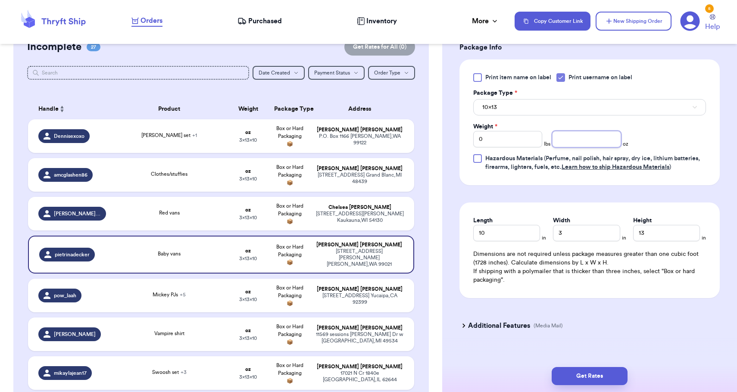
click at [581, 147] on input "number" at bounding box center [586, 139] width 69 height 16
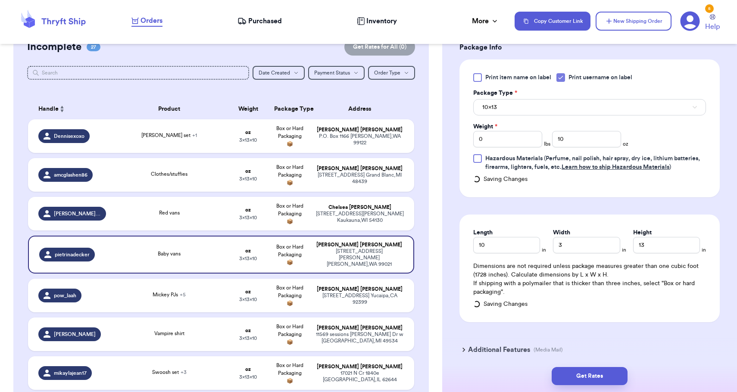
click at [573, 119] on div "Print item name on label Print username on label Package Type * 10x13 Weight * …" at bounding box center [589, 122] width 233 height 98
click at [552, 113] on button "10x13" at bounding box center [589, 107] width 233 height 16
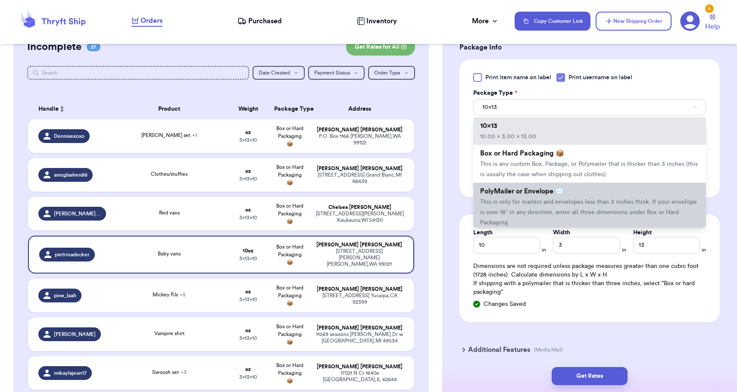
click at [551, 203] on span "This is only for mailers and envelopes less than 3 inches thick. If your envelo…" at bounding box center [588, 212] width 217 height 27
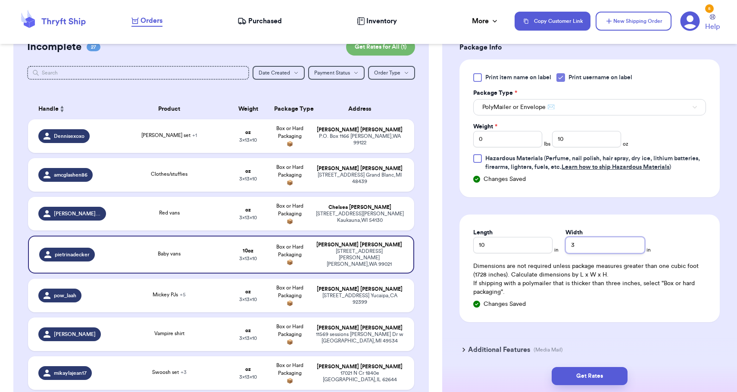
click at [581, 243] on input "3" at bounding box center [605, 245] width 79 height 16
click at [602, 371] on button "Get Rates" at bounding box center [590, 376] width 76 height 18
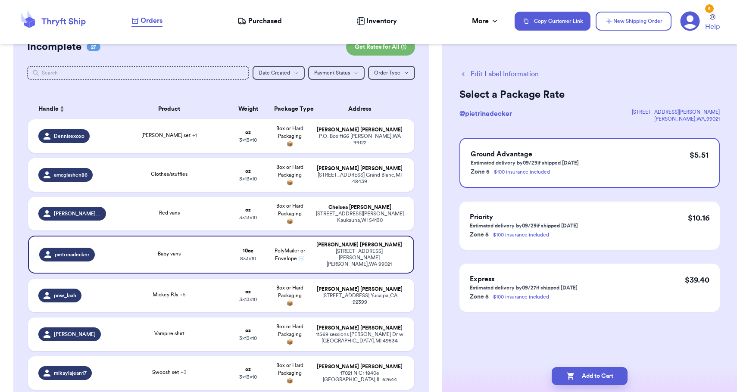
scroll to position [0, 0]
click at [603, 377] on button "Add to Cart" at bounding box center [590, 376] width 76 height 18
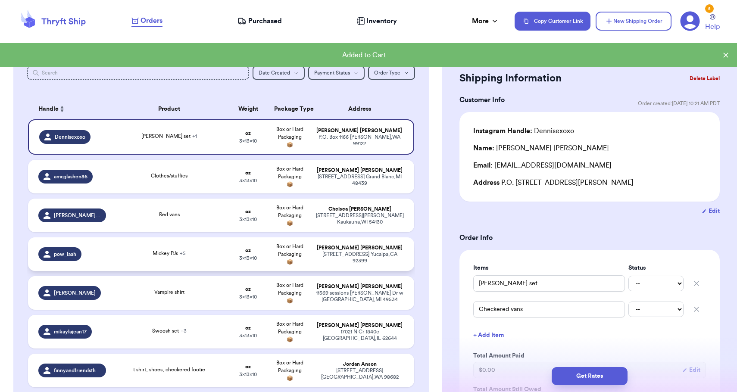
click at [340, 261] on div "[STREET_ADDRESS]" at bounding box center [360, 257] width 88 height 13
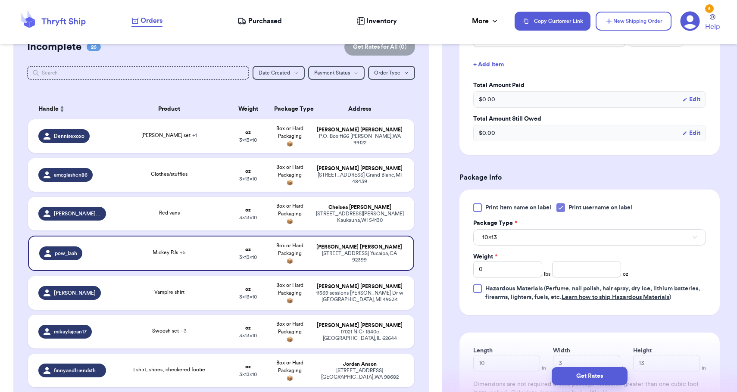
scroll to position [382, 0]
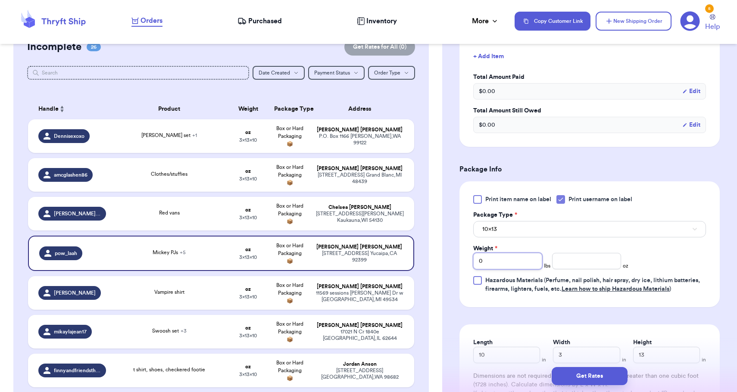
click at [529, 255] on input "0" at bounding box center [507, 261] width 69 height 16
click at [531, 232] on button "10x13" at bounding box center [589, 229] width 233 height 16
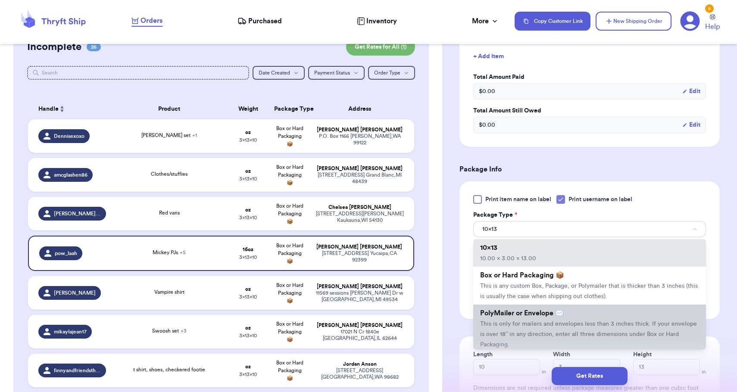
click at [526, 317] on span "PolyMailer or Envelope ✉️" at bounding box center [522, 313] width 84 height 7
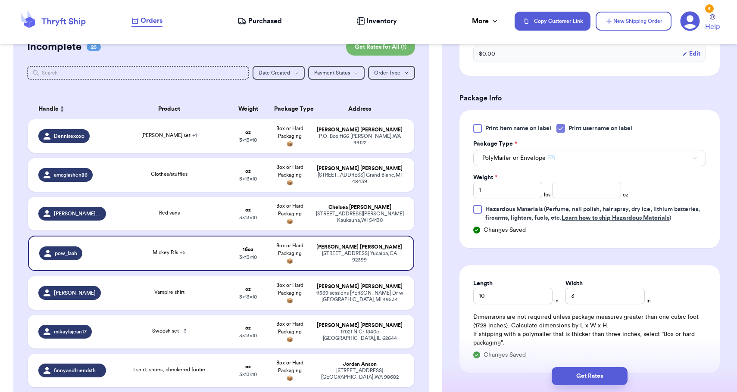
scroll to position [501, 0]
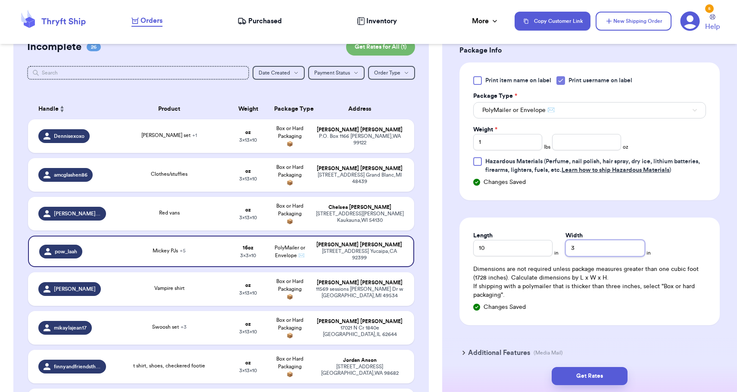
click at [566, 249] on input "3" at bounding box center [605, 248] width 79 height 16
click at [582, 366] on div "Get Rates" at bounding box center [589, 376] width 295 height 32
click at [582, 372] on button "Get Rates" at bounding box center [590, 376] width 76 height 18
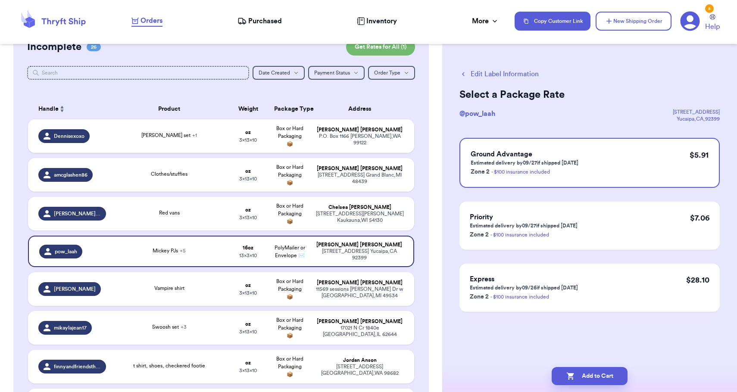
scroll to position [0, 0]
click at [582, 372] on button "Add to Cart" at bounding box center [590, 376] width 76 height 18
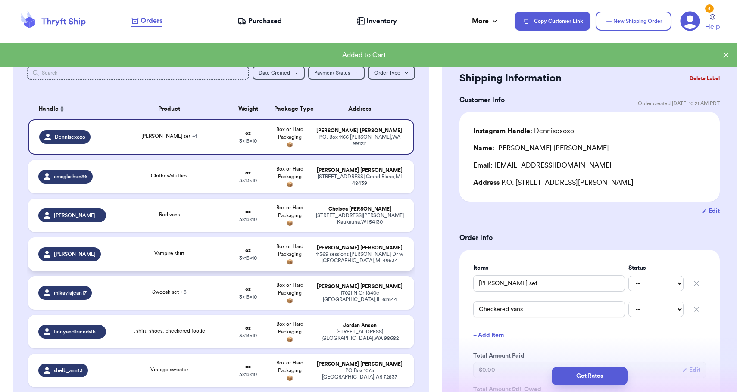
click at [369, 264] on div "[STREET_ADDRESS][PERSON_NAME]" at bounding box center [360, 257] width 88 height 13
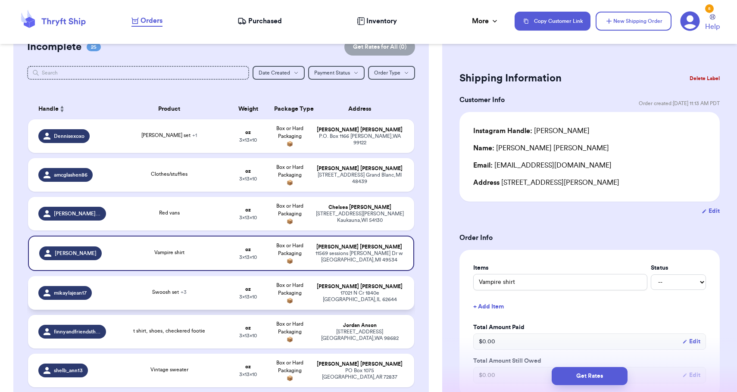
click at [372, 287] on td "[PERSON_NAME] [STREET_ADDRESS]" at bounding box center [362, 293] width 104 height 34
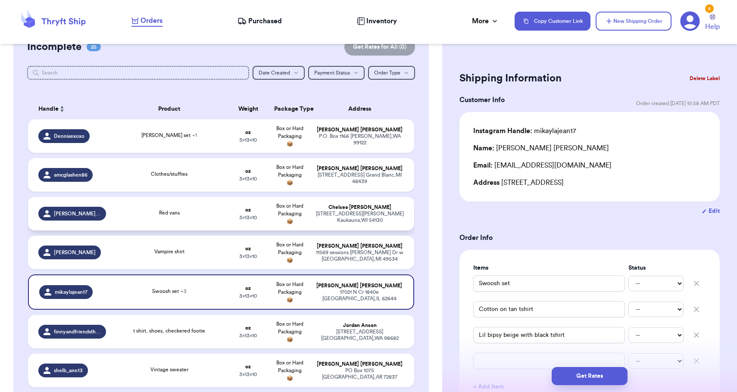
click at [352, 231] on td "[PERSON_NAME] [STREET_ADDRESS][PERSON_NAME]" at bounding box center [362, 214] width 104 height 34
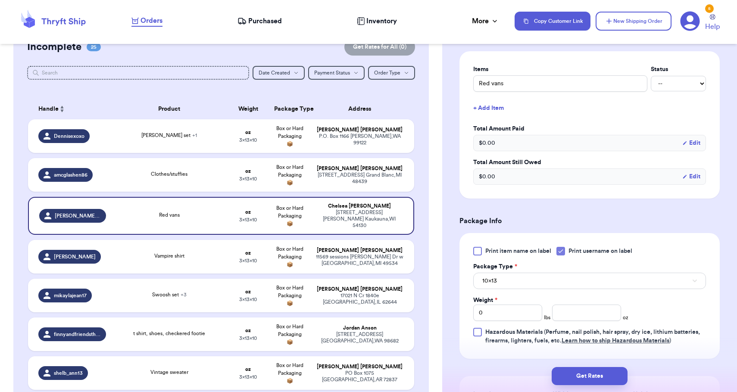
scroll to position [269, 0]
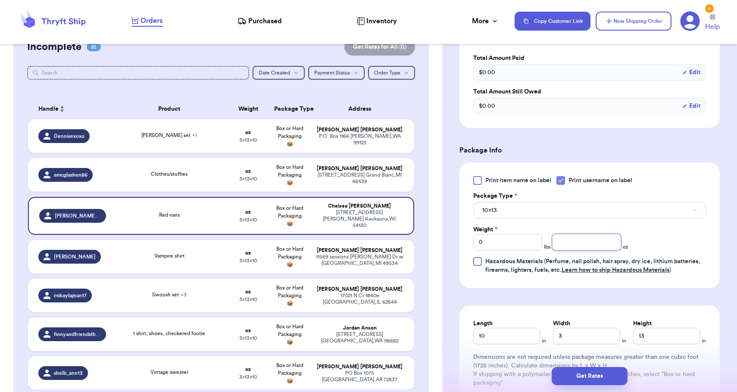
click at [585, 247] on input "number" at bounding box center [586, 242] width 69 height 16
click at [569, 212] on button "10x13" at bounding box center [589, 210] width 233 height 16
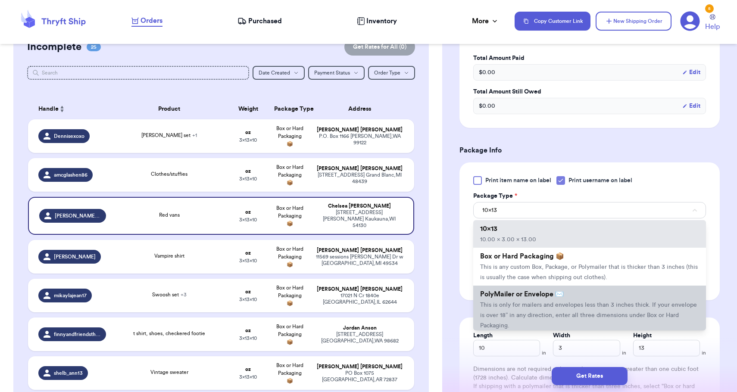
click at [557, 316] on span "This is only for mailers and envelopes less than 3 inches thick. If your envelo…" at bounding box center [588, 315] width 217 height 27
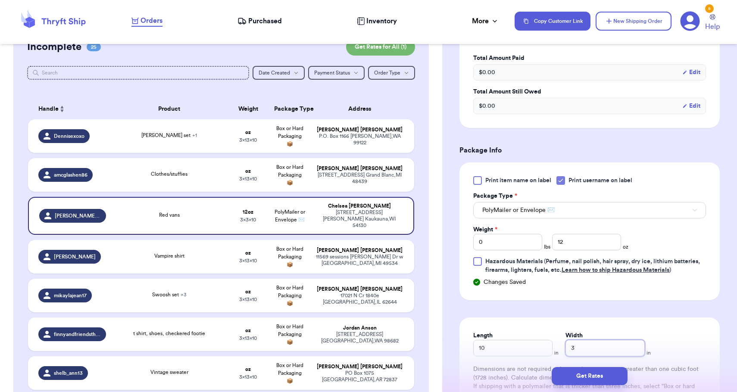
click at [568, 350] on input "3" at bounding box center [605, 348] width 79 height 16
click at [593, 384] on button "Get Rates" at bounding box center [590, 376] width 76 height 18
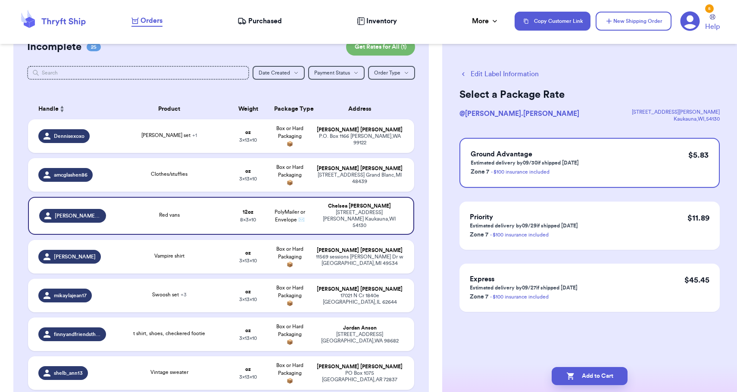
scroll to position [0, 0]
click at [593, 384] on button "Add to Cart" at bounding box center [590, 376] width 76 height 18
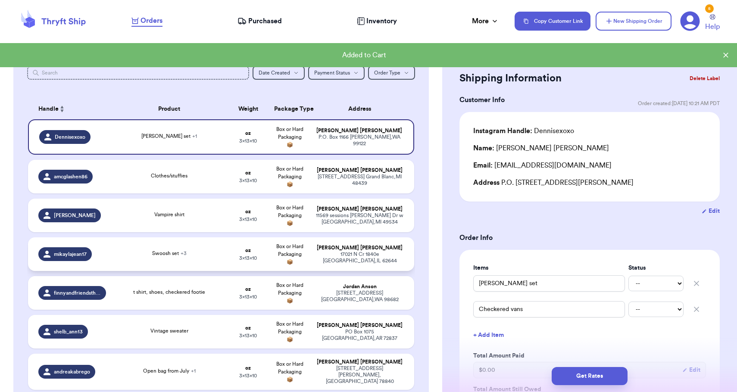
click at [370, 264] on div "[STREET_ADDRESS]" at bounding box center [360, 257] width 88 height 13
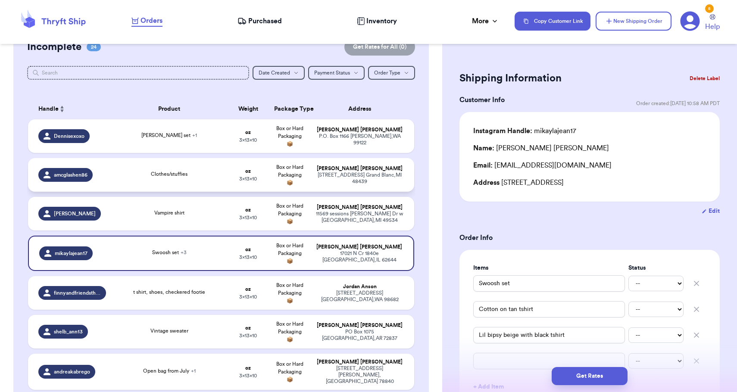
click at [226, 185] on td "Clothes/stuffies" at bounding box center [169, 175] width 116 height 34
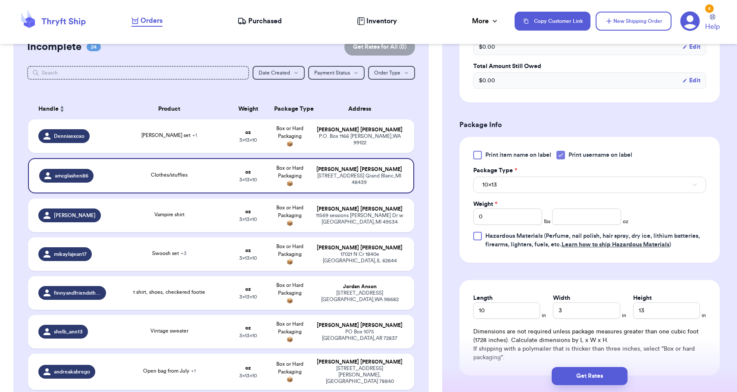
scroll to position [298, 0]
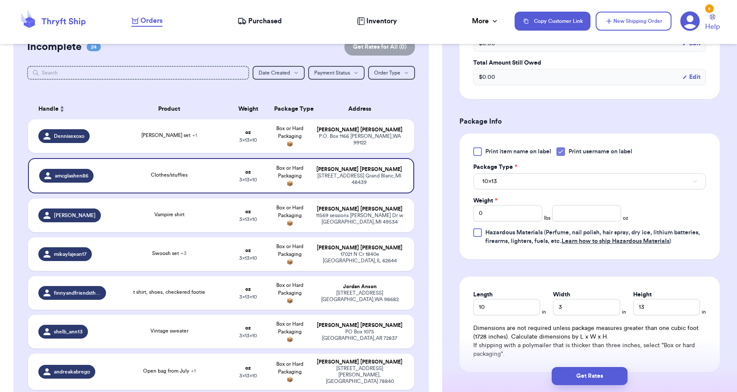
click at [527, 192] on div "Print item name on label Print username on label Package Type * 10x13 Weight * …" at bounding box center [589, 196] width 233 height 98
click at [529, 185] on button "10x13" at bounding box center [589, 181] width 233 height 16
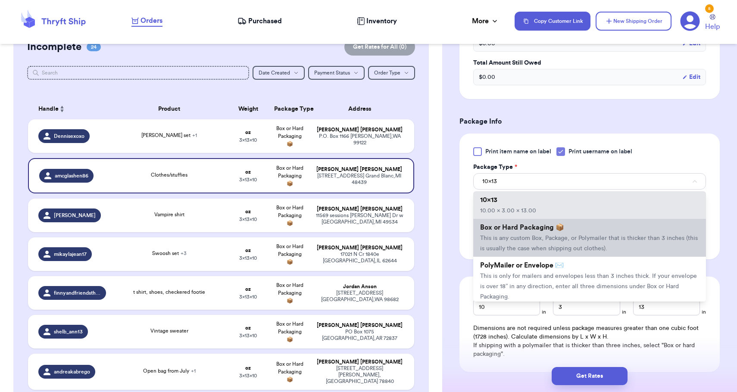
click at [522, 239] on span "This is any custom Box, Package, or Polymailer that is thicker than 3 inches (t…" at bounding box center [589, 243] width 218 height 16
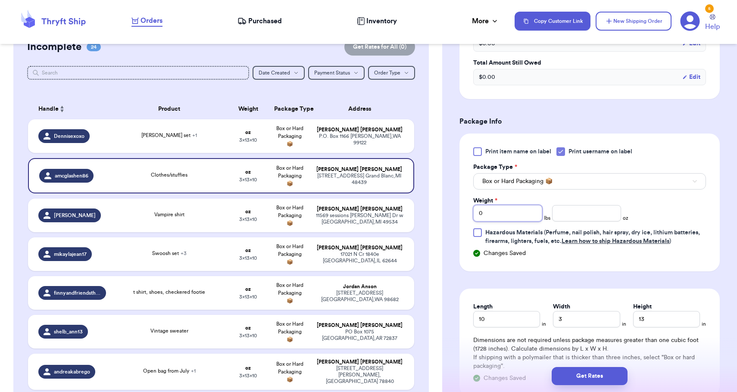
click at [521, 218] on input "0" at bounding box center [507, 213] width 69 height 16
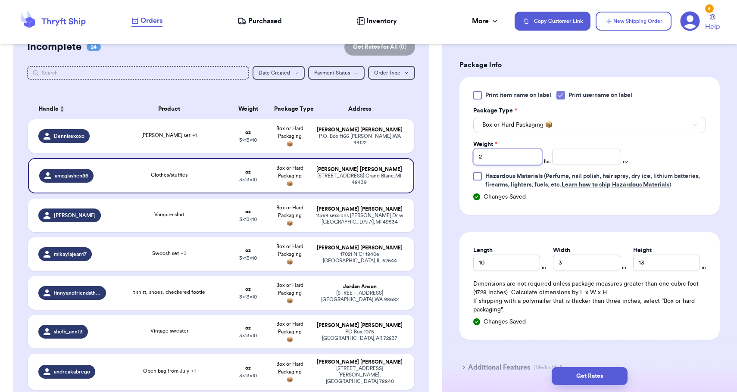
scroll to position [362, 0]
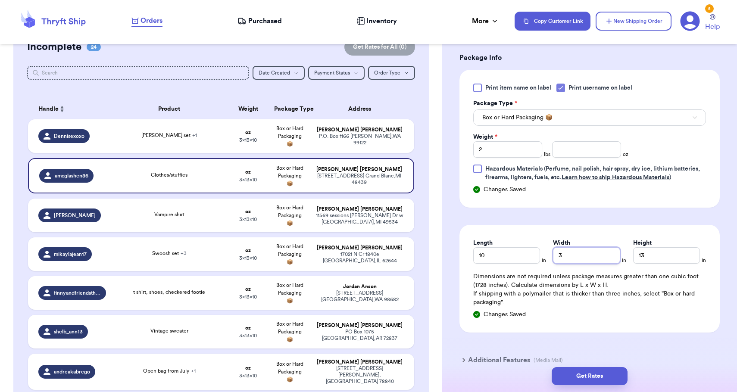
click at [557, 260] on input "3" at bounding box center [586, 255] width 67 height 16
click at [661, 259] on input "13" at bounding box center [666, 255] width 67 height 16
click at [586, 375] on button "Get Rates" at bounding box center [590, 376] width 76 height 18
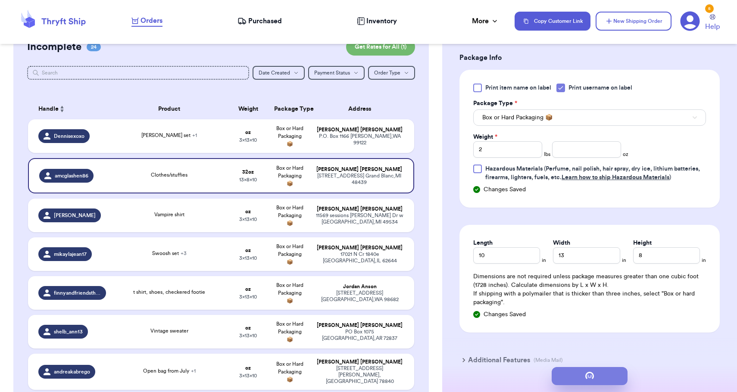
scroll to position [0, 0]
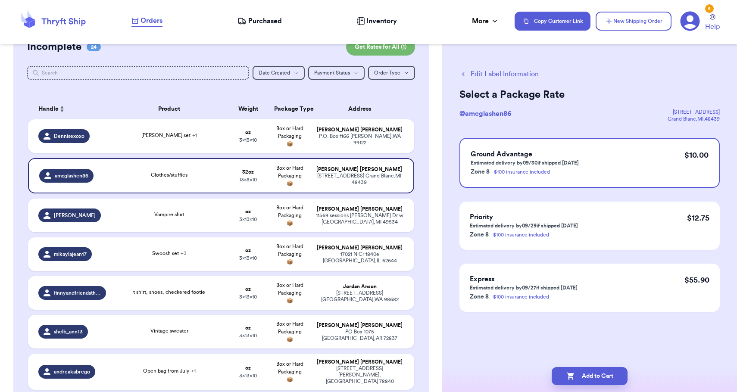
click at [586, 375] on button "Add to Cart" at bounding box center [590, 376] width 76 height 18
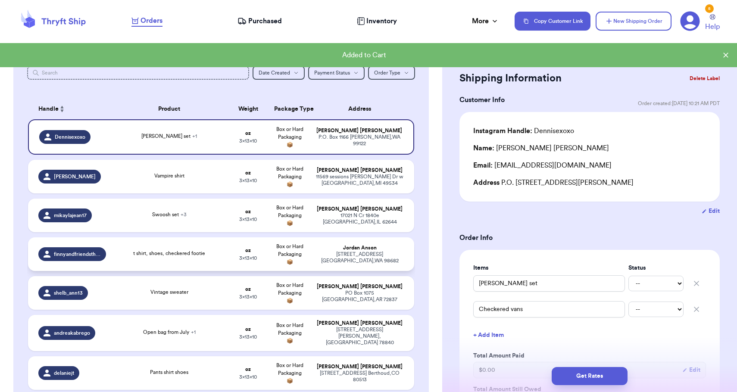
click at [393, 264] on div "[STREET_ADDRESS]" at bounding box center [360, 257] width 88 height 13
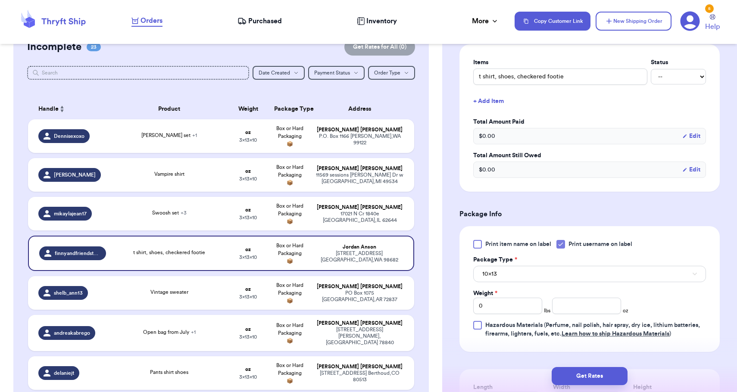
scroll to position [268, 0]
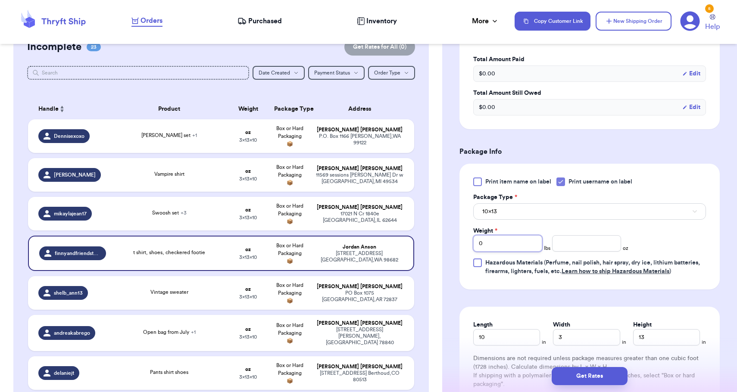
click at [515, 239] on input "0" at bounding box center [507, 243] width 69 height 16
click at [514, 214] on button "10x13" at bounding box center [589, 211] width 233 height 16
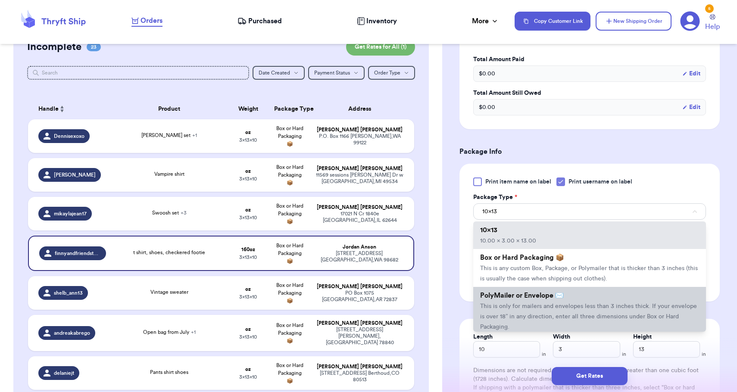
click at [528, 312] on span "This is only for mailers and envelopes less than 3 inches thick. If your envelo…" at bounding box center [588, 316] width 217 height 27
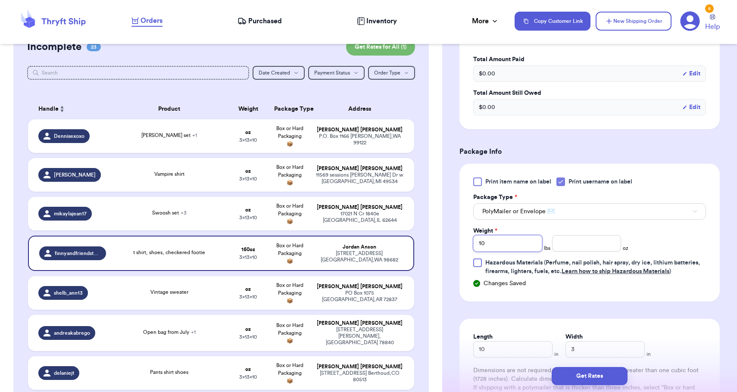
click at [511, 247] on input "10" at bounding box center [507, 243] width 69 height 16
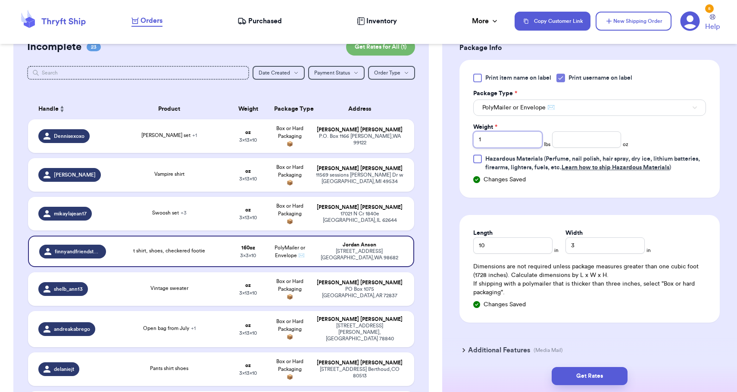
scroll to position [408, 0]
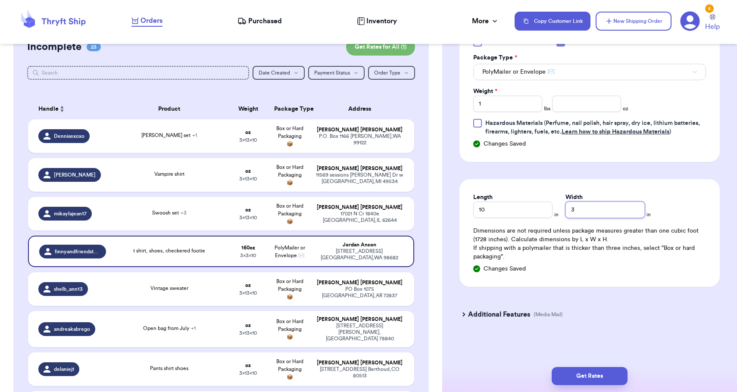
click at [567, 214] on input "3" at bounding box center [605, 210] width 79 height 16
click at [588, 374] on button "Get Rates" at bounding box center [590, 376] width 76 height 18
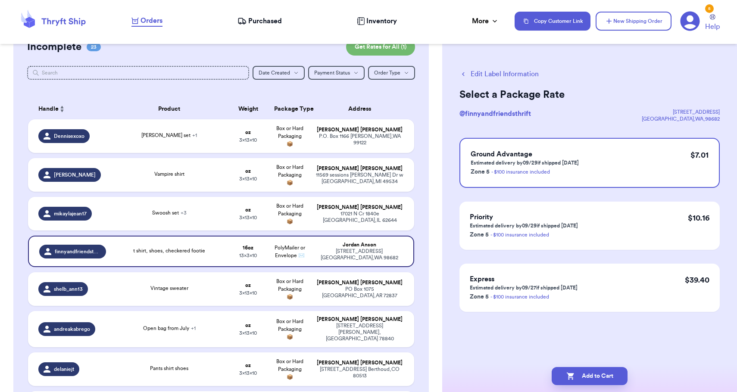
scroll to position [0, 0]
click at [588, 374] on button "Add to Cart" at bounding box center [590, 376] width 76 height 18
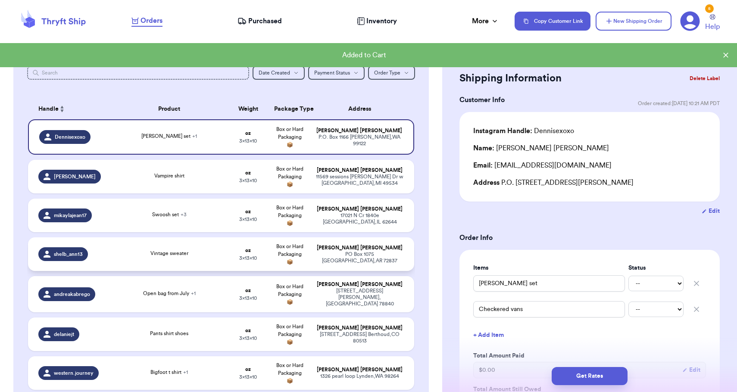
click at [400, 260] on div "[STREET_ADDRESS]" at bounding box center [360, 257] width 88 height 13
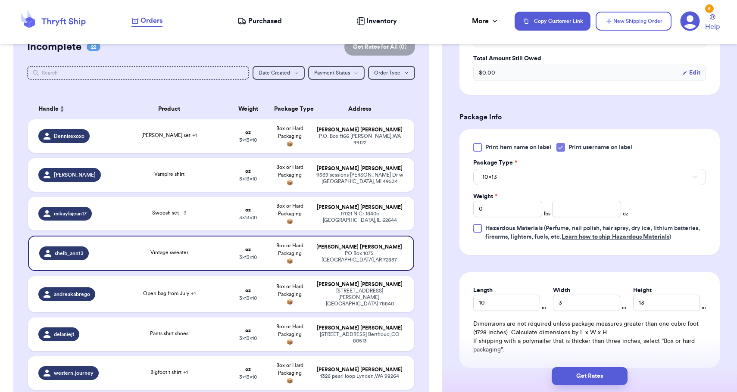
scroll to position [316, 0]
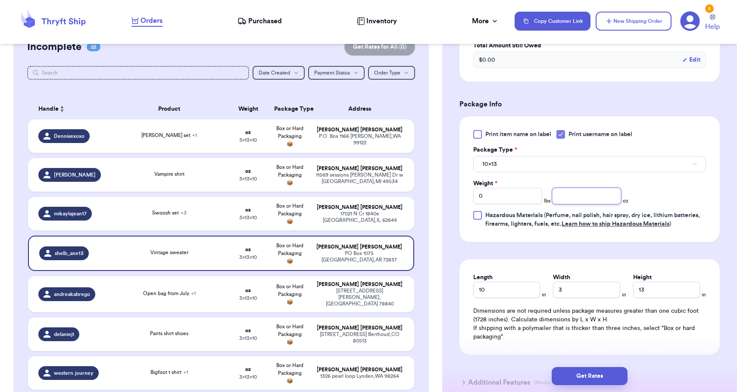
click at [580, 203] on input "number" at bounding box center [586, 196] width 69 height 16
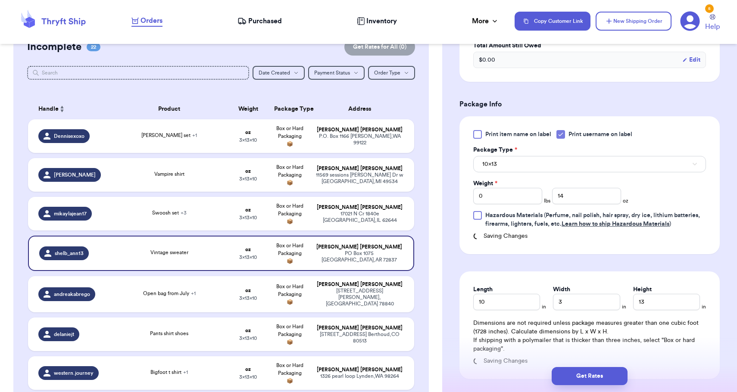
click at [576, 171] on button "10x13" at bounding box center [589, 164] width 233 height 16
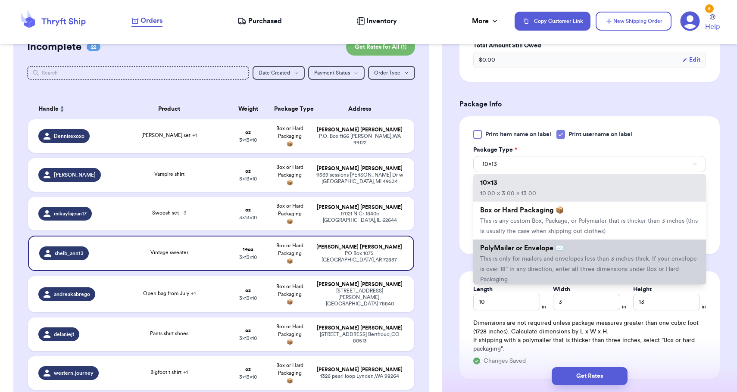
click at [565, 265] on span "This is only for mailers and envelopes less than 3 inches thick. If your envelo…" at bounding box center [588, 269] width 217 height 27
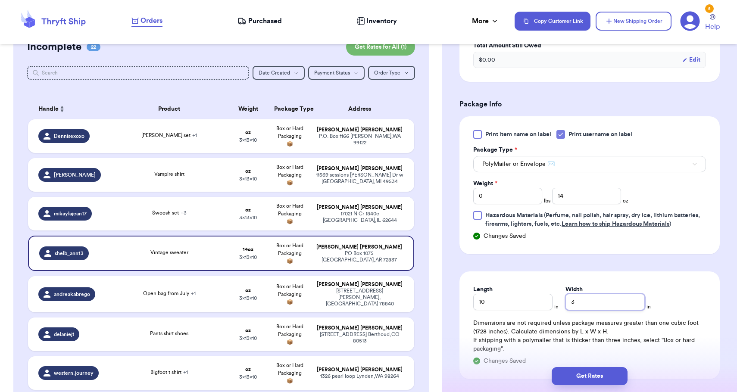
click at [570, 300] on input "3" at bounding box center [605, 302] width 79 height 16
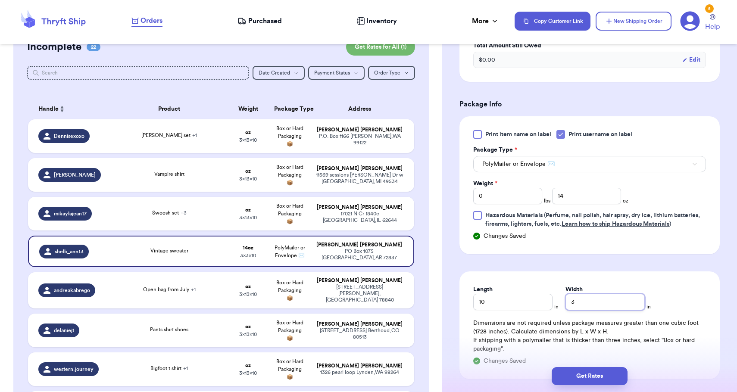
click at [569, 300] on input "3" at bounding box center [605, 302] width 79 height 16
click at [593, 375] on button "Get Rates" at bounding box center [590, 376] width 76 height 18
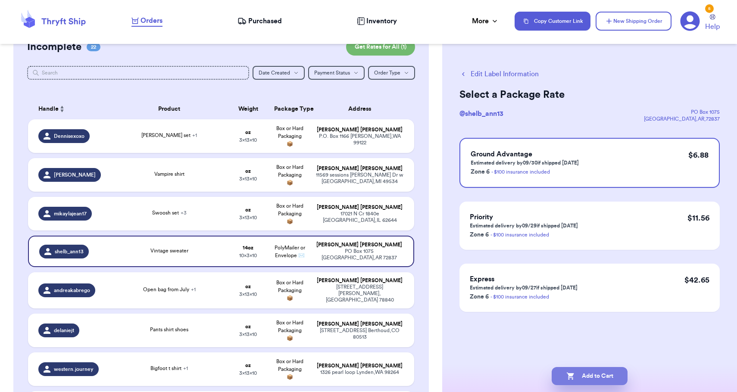
click at [593, 375] on button "Add to Cart" at bounding box center [590, 376] width 76 height 18
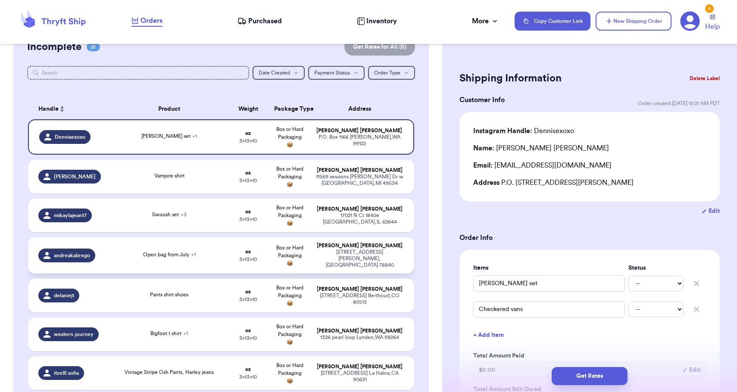
click at [356, 258] on div "[STREET_ADDRESS]" at bounding box center [360, 258] width 88 height 19
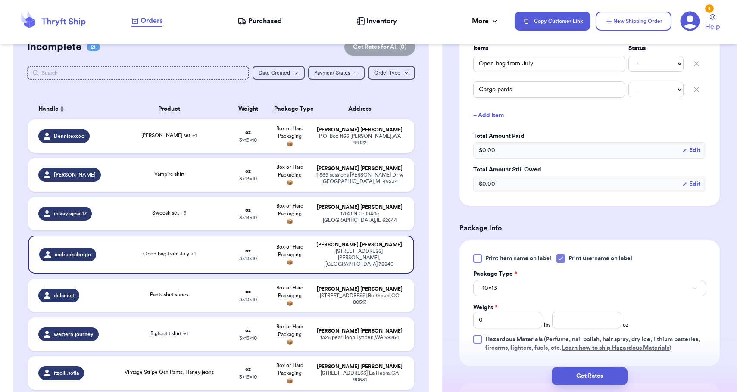
scroll to position [272, 0]
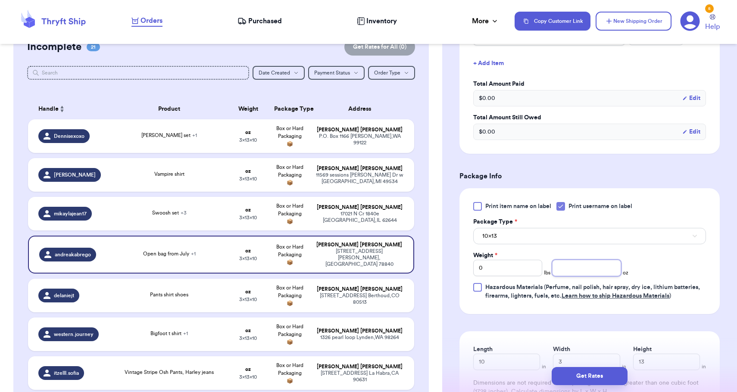
click at [573, 265] on input "number" at bounding box center [586, 268] width 69 height 16
click at [535, 266] on input "0" at bounding box center [507, 268] width 69 height 16
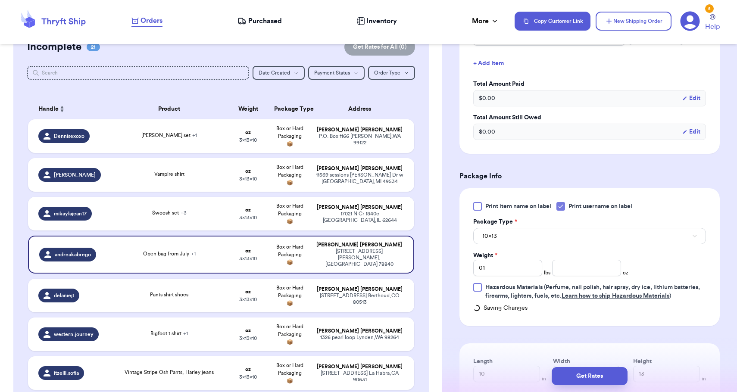
click at [538, 241] on button "10x13" at bounding box center [589, 236] width 233 height 16
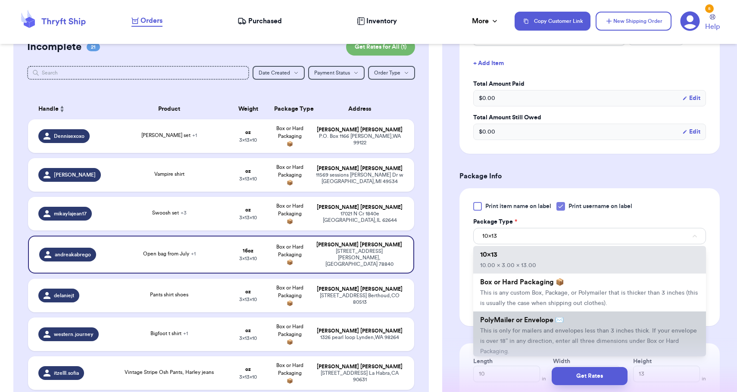
click at [527, 318] on li "PolyMailer or Envelope ✉️ This is only for mailers and envelopes less than 3 in…" at bounding box center [589, 336] width 233 height 48
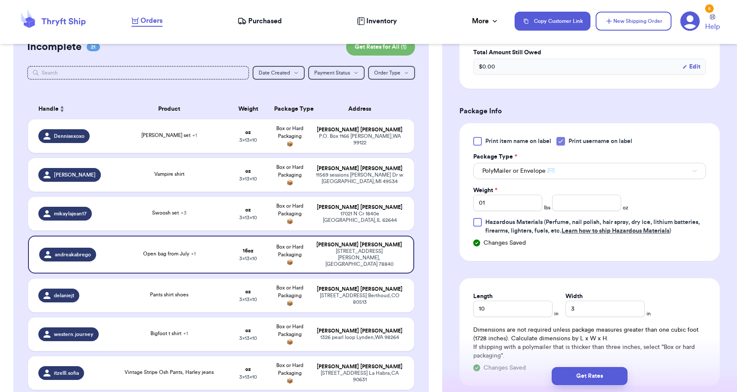
scroll to position [360, 0]
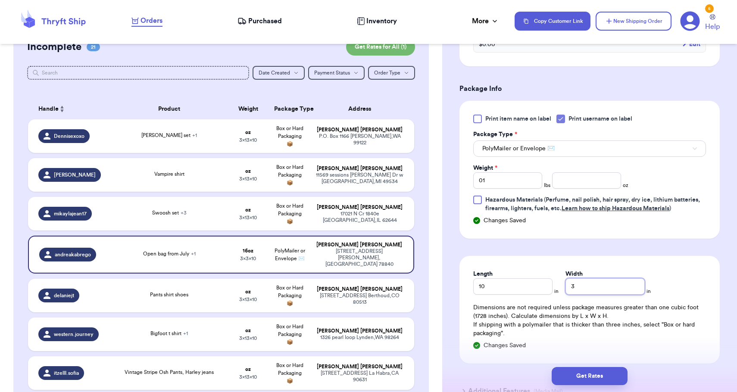
click at [566, 288] on input "3" at bounding box center [605, 286] width 79 height 16
click at [586, 371] on button "Get Rates" at bounding box center [590, 376] width 76 height 18
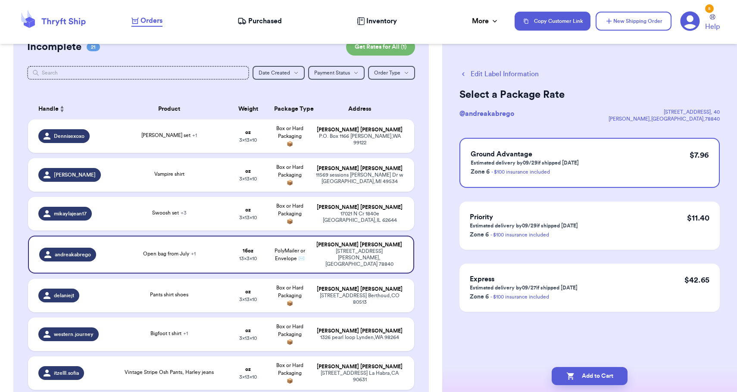
scroll to position [0, 0]
click at [586, 371] on button "Add to Cart" at bounding box center [590, 376] width 76 height 18
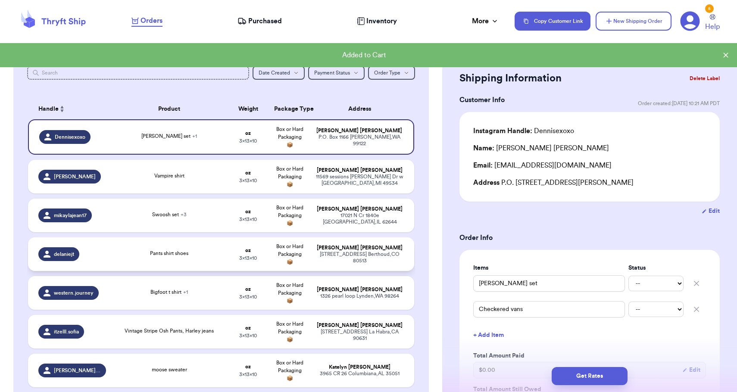
click at [399, 258] on div "[STREET_ADDRESS]" at bounding box center [360, 257] width 88 height 13
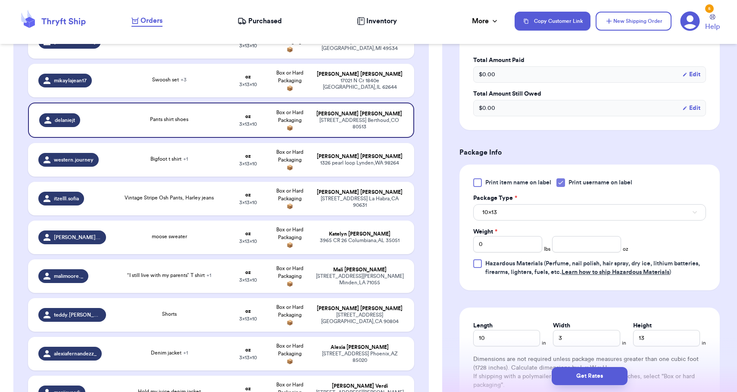
scroll to position [291, 0]
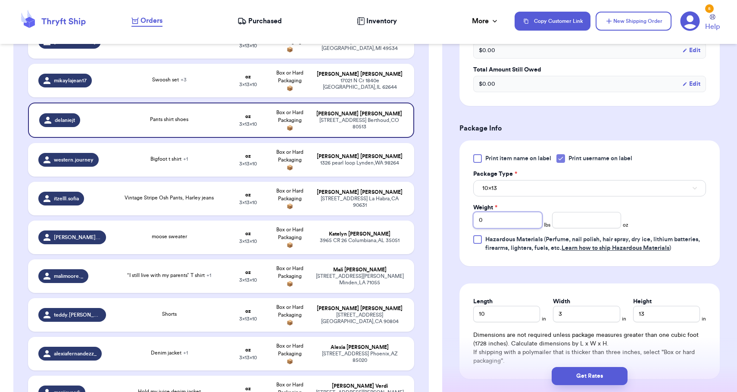
click at [517, 225] on input "0" at bounding box center [507, 220] width 69 height 16
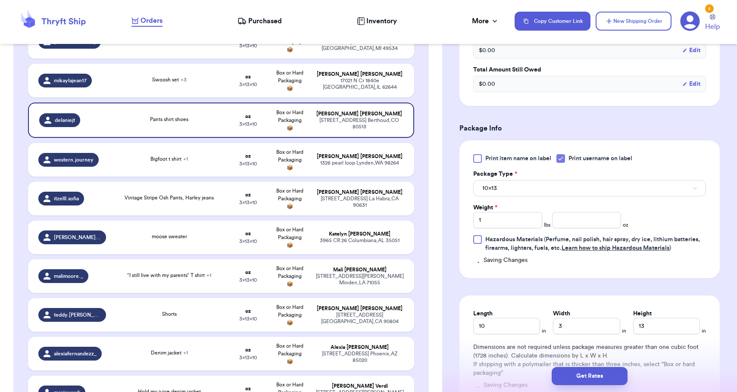
click at [520, 187] on button "10x13" at bounding box center [589, 188] width 233 height 16
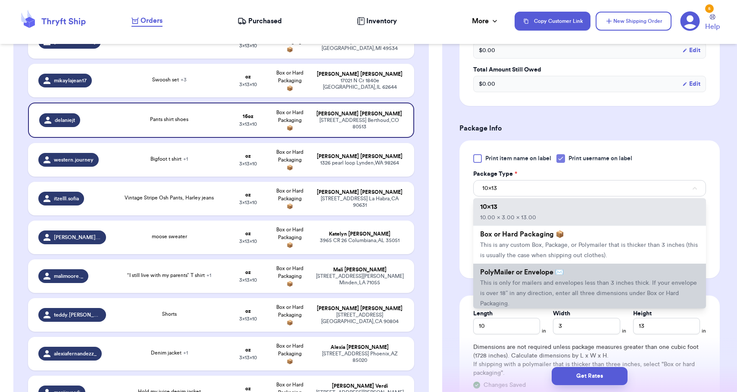
click at [515, 298] on span "This is only for mailers and envelopes less than 3 inches thick. If your envelo…" at bounding box center [588, 293] width 217 height 27
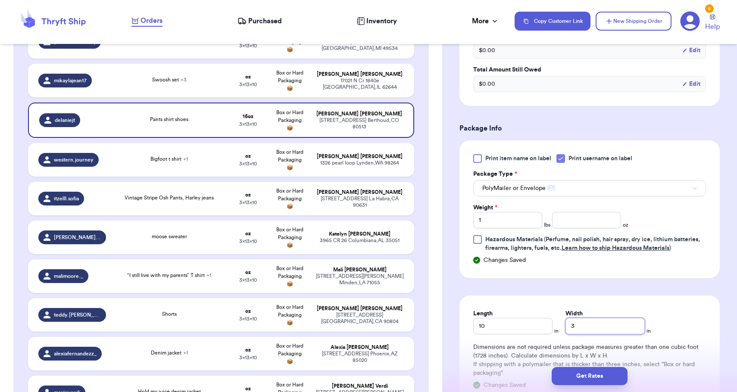
click at [567, 332] on input "3" at bounding box center [605, 326] width 79 height 16
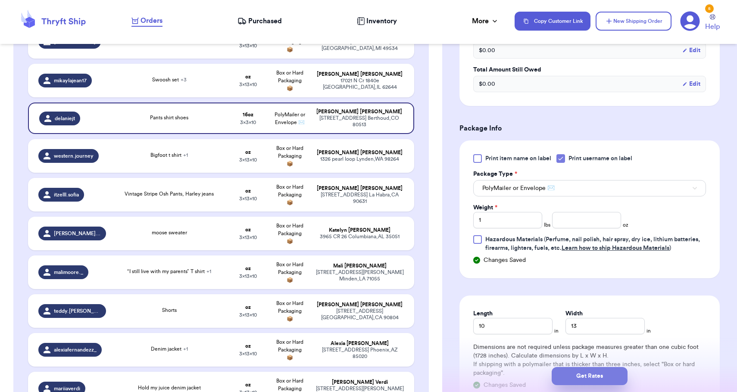
click at [583, 369] on button "Get Rates" at bounding box center [590, 376] width 76 height 18
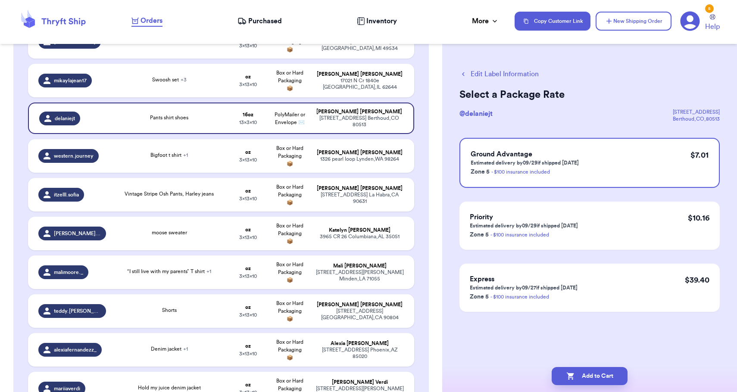
scroll to position [0, 0]
click at [583, 369] on button "Add to Cart" at bounding box center [590, 376] width 76 height 18
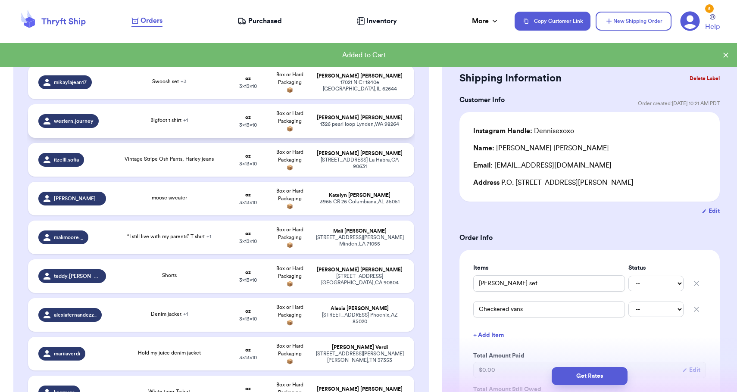
click at [374, 128] on div "[STREET_ADDRESS]" at bounding box center [360, 124] width 88 height 6
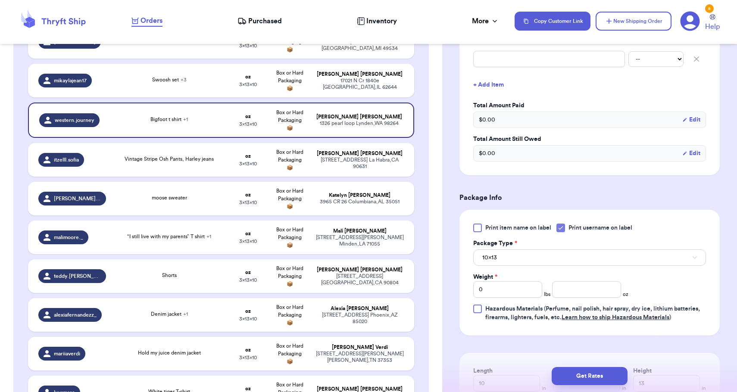
scroll to position [314, 0]
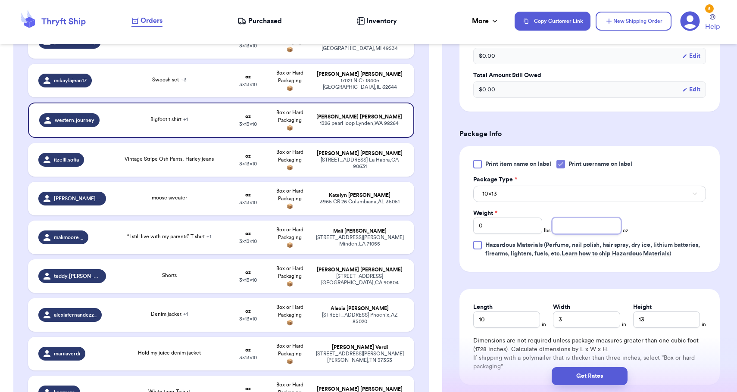
click at [577, 226] on input "number" at bounding box center [586, 226] width 69 height 16
click at [580, 188] on button "10x13" at bounding box center [589, 194] width 233 height 16
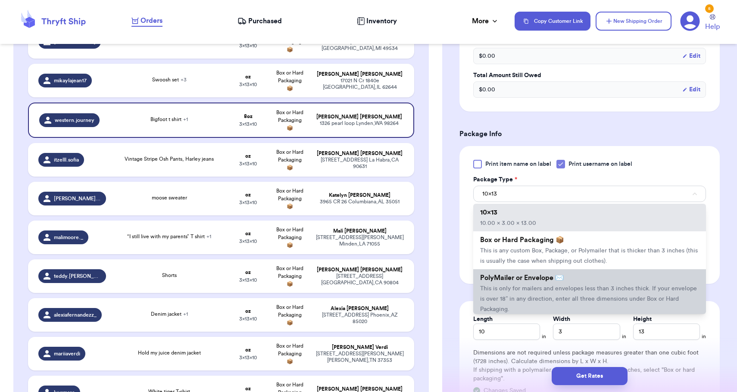
click at [562, 296] on li "PolyMailer or Envelope ✉️ This is only for mailers and envelopes less than 3 in…" at bounding box center [589, 293] width 233 height 48
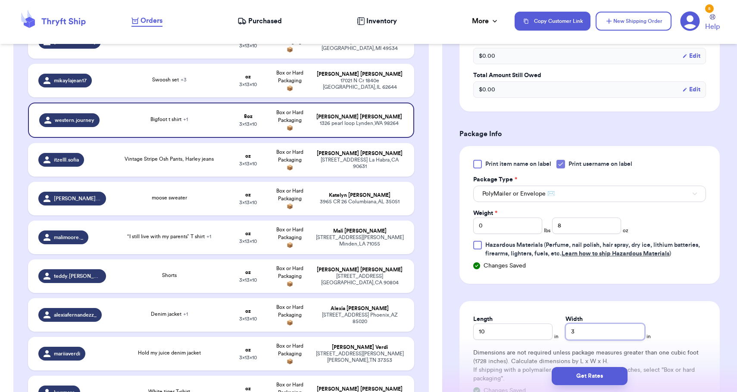
click at [583, 329] on input "3" at bounding box center [605, 332] width 79 height 16
click at [583, 329] on input "8" at bounding box center [605, 332] width 79 height 16
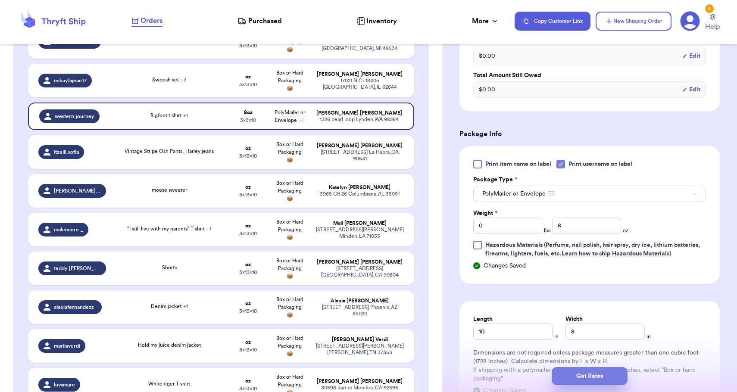
click at [583, 378] on button "Get Rates" at bounding box center [590, 376] width 76 height 18
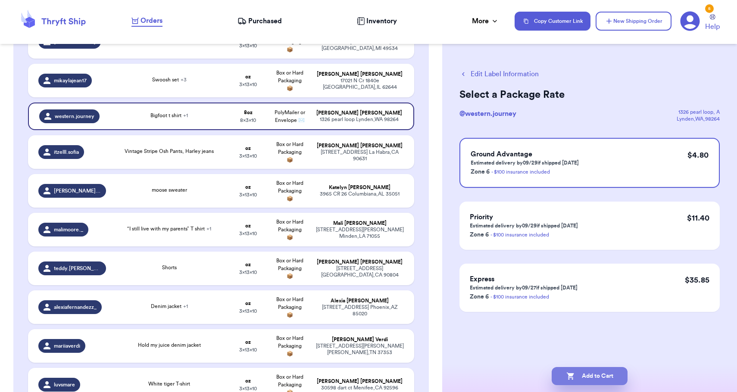
scroll to position [0, 0]
click at [584, 379] on button "Add to Cart" at bounding box center [590, 376] width 76 height 18
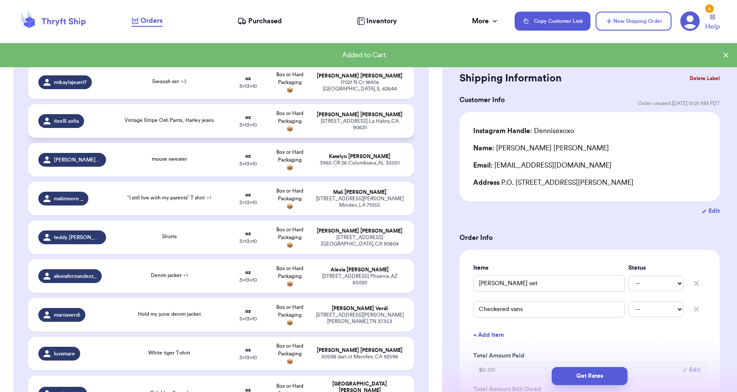
click at [372, 125] on div "[STREET_ADDRESS] [GEOGRAPHIC_DATA] , CA 90631" at bounding box center [360, 124] width 88 height 13
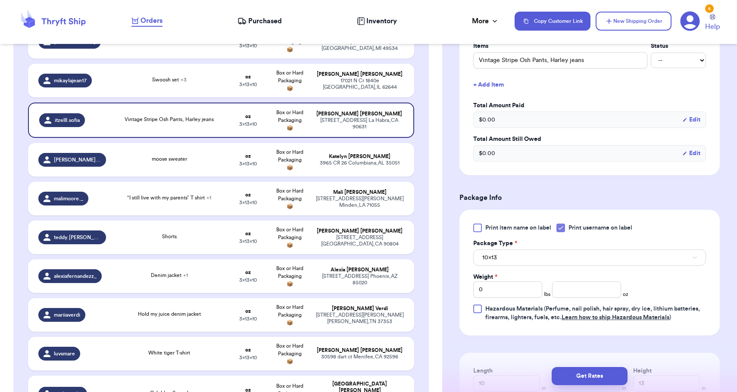
scroll to position [226, 0]
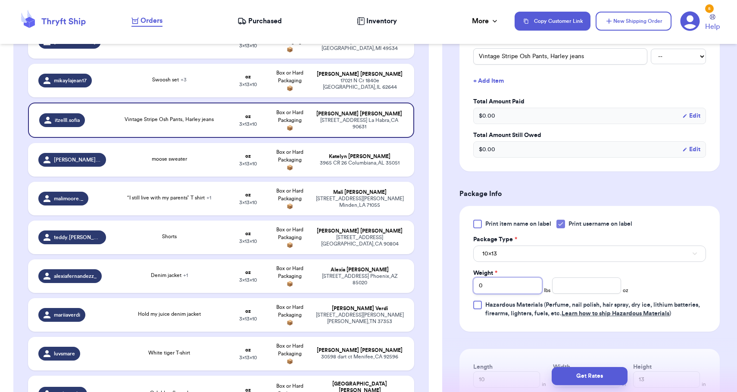
click at [529, 289] on input "0" at bounding box center [507, 286] width 69 height 16
click at [527, 252] on button "10x13" at bounding box center [589, 254] width 233 height 16
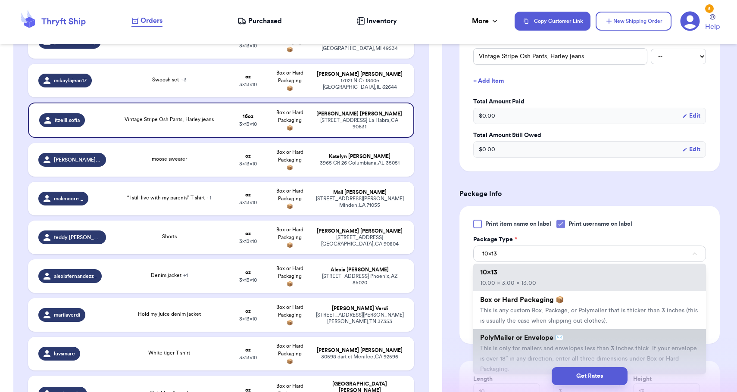
click at [511, 352] on span "This is only for mailers and envelopes less than 3 inches thick. If your envelo…" at bounding box center [588, 359] width 217 height 27
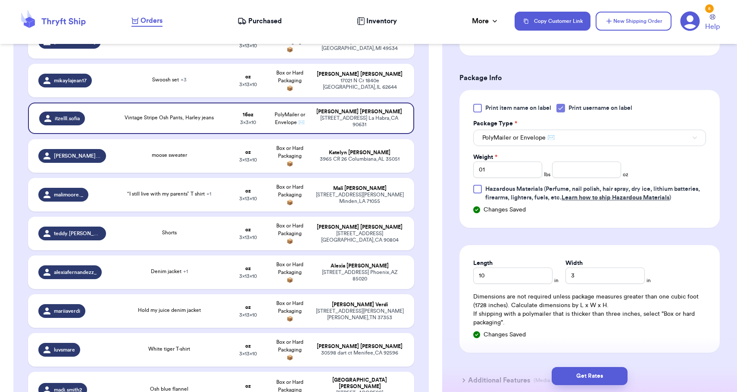
scroll to position [348, 0]
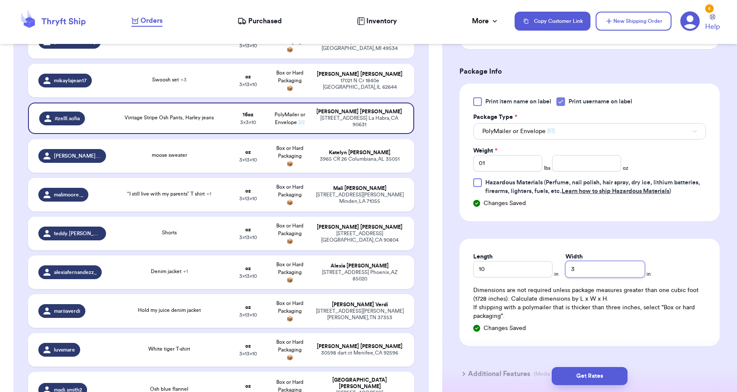
click at [566, 268] on input "3" at bounding box center [605, 269] width 79 height 16
click at [576, 374] on button "Get Rates" at bounding box center [590, 376] width 76 height 18
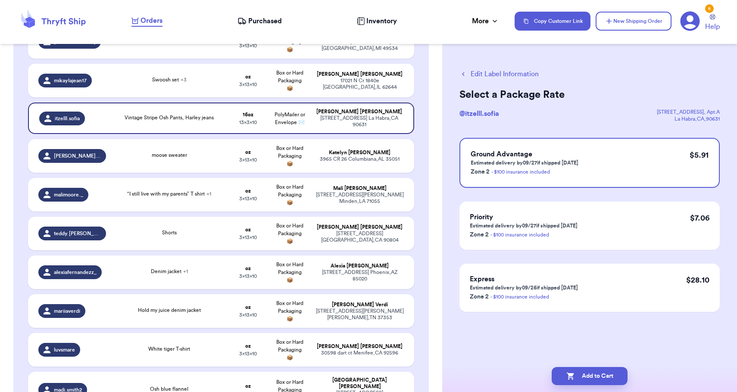
scroll to position [0, 0]
click at [576, 374] on button "Add to Cart" at bounding box center [590, 376] width 76 height 18
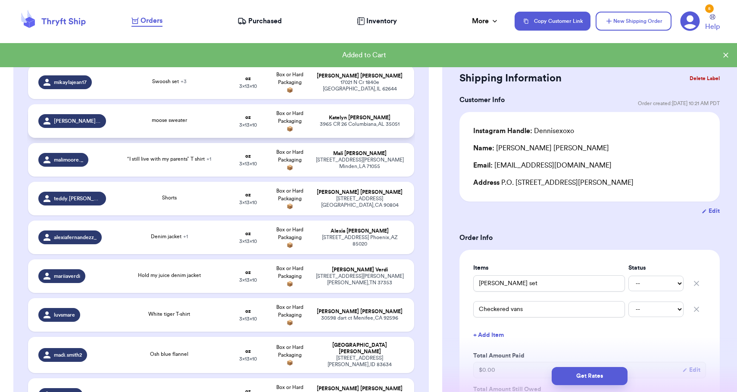
click at [378, 136] on td "[PERSON_NAME] [STREET_ADDRESS]" at bounding box center [362, 121] width 104 height 34
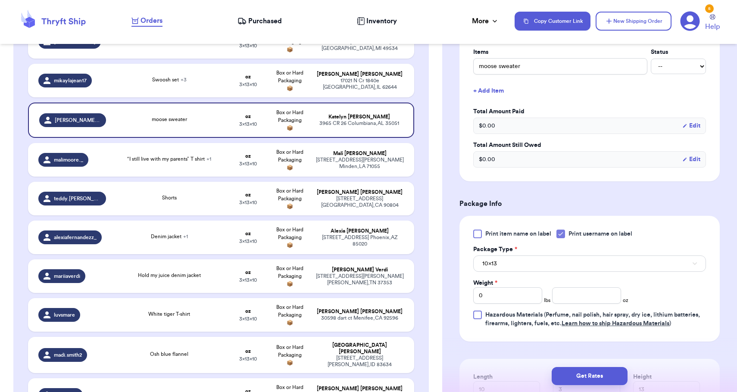
scroll to position [275, 0]
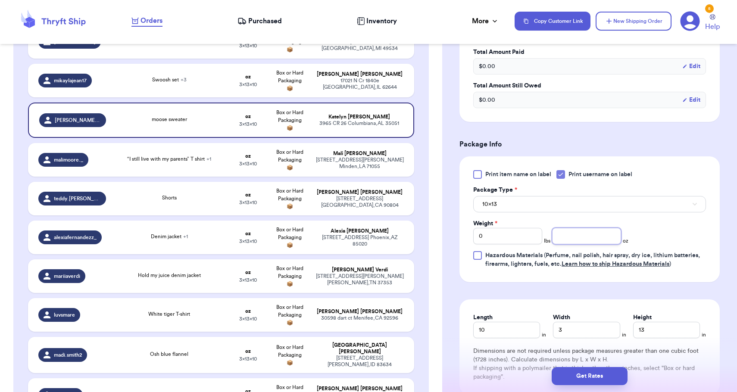
click at [579, 239] on input "number" at bounding box center [586, 236] width 69 height 16
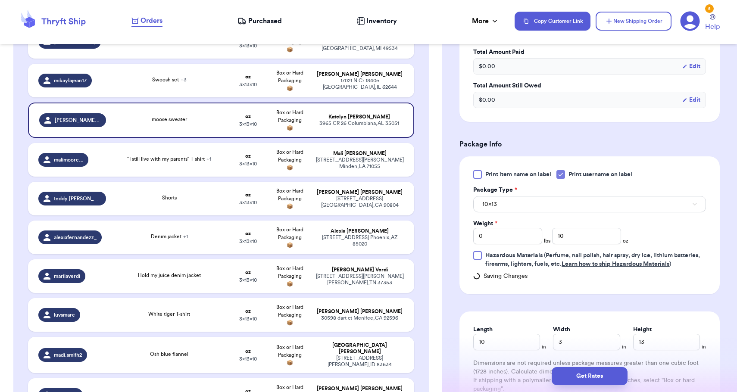
click at [582, 197] on div "10x13" at bounding box center [589, 203] width 233 height 18
click at [581, 213] on button "10x13" at bounding box center [589, 204] width 233 height 16
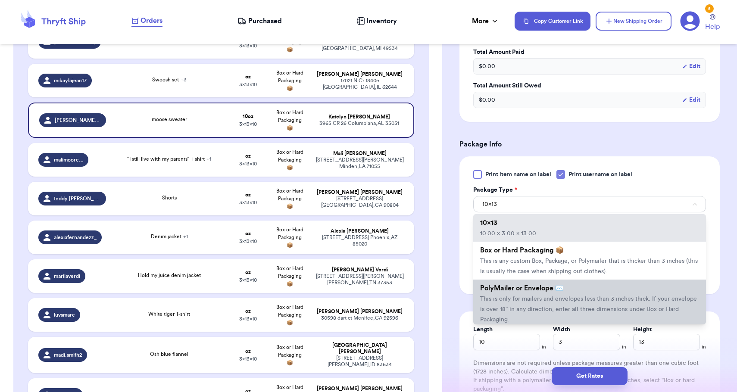
click at [552, 310] on span "This is only for mailers and envelopes less than 3 inches thick. If your envelo…" at bounding box center [588, 309] width 217 height 27
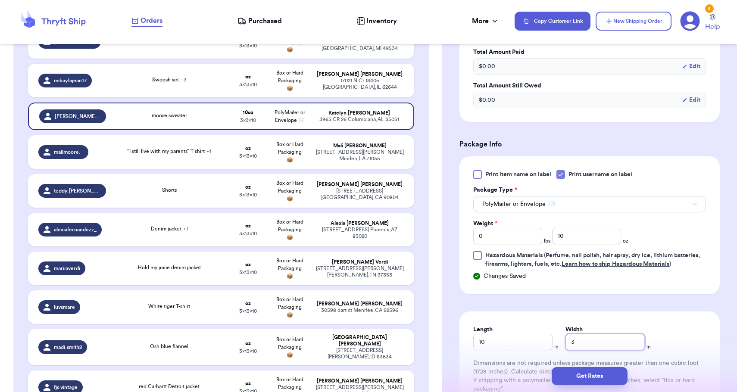
click at [587, 338] on input "3" at bounding box center [605, 342] width 79 height 16
click at [592, 375] on button "Get Rates" at bounding box center [590, 376] width 76 height 18
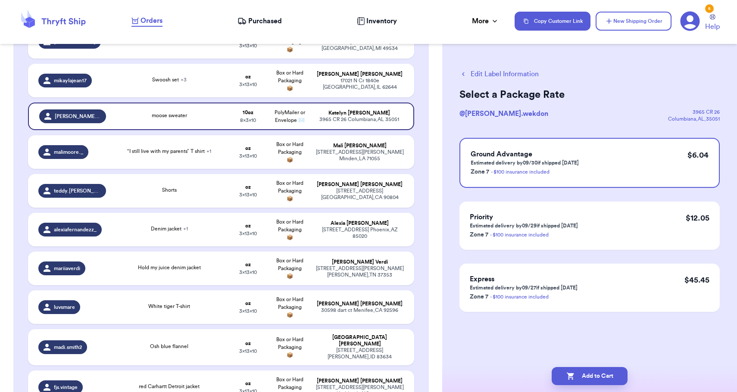
scroll to position [0, 0]
click at [592, 375] on button "Add to Cart" at bounding box center [590, 376] width 76 height 18
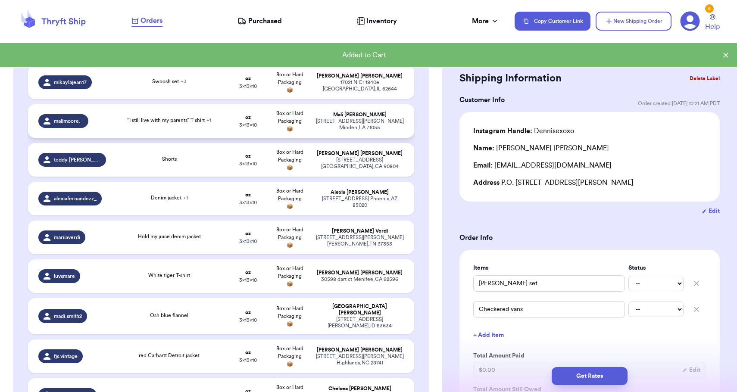
click at [392, 138] on td "[PERSON_NAME] [STREET_ADDRESS][PERSON_NAME]" at bounding box center [362, 121] width 104 height 34
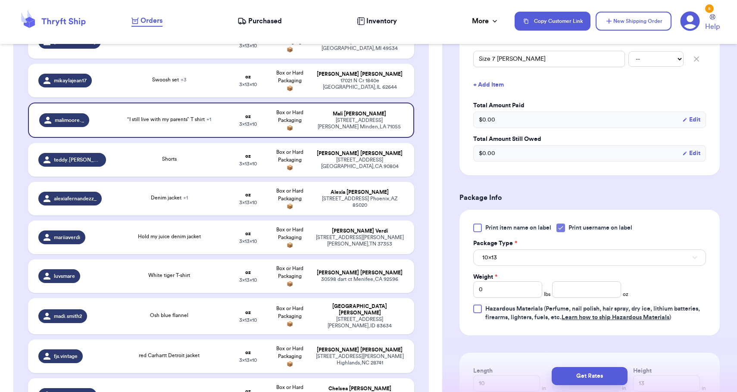
scroll to position [294, 0]
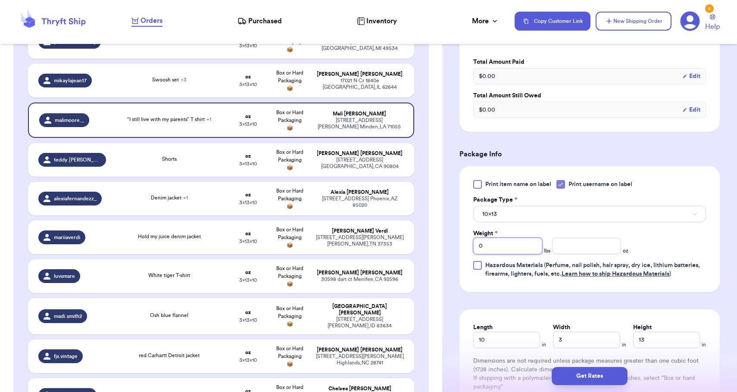
click at [514, 251] on input "0" at bounding box center [507, 246] width 69 height 16
click at [527, 215] on button "10x13" at bounding box center [589, 214] width 233 height 16
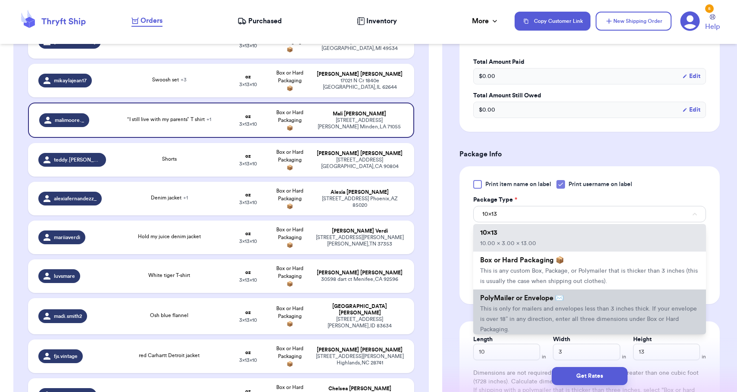
click at [523, 310] on span "This is only for mailers and envelopes less than 3 inches thick. If your envelo…" at bounding box center [588, 319] width 217 height 27
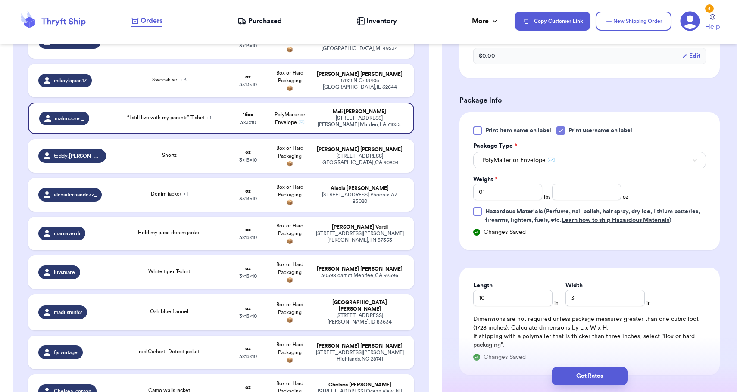
scroll to position [363, 0]
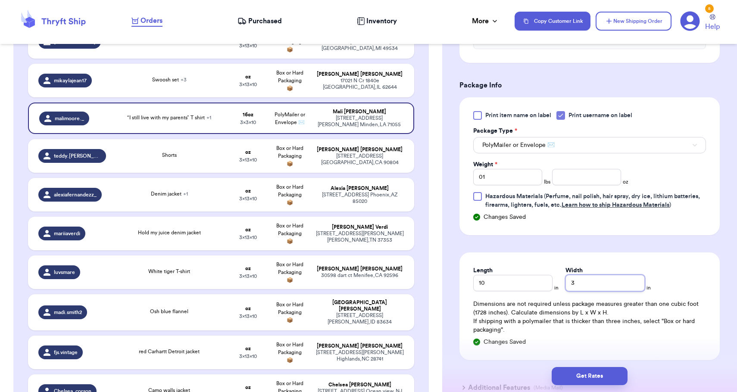
click at [576, 278] on input "3" at bounding box center [605, 283] width 79 height 16
click at [591, 303] on div "Dimensions are not required unless package measures greater than one cubic foot…" at bounding box center [589, 317] width 233 height 34
click at [567, 287] on input "3" at bounding box center [605, 283] width 79 height 16
click at [570, 385] on button "Get Rates" at bounding box center [590, 376] width 76 height 18
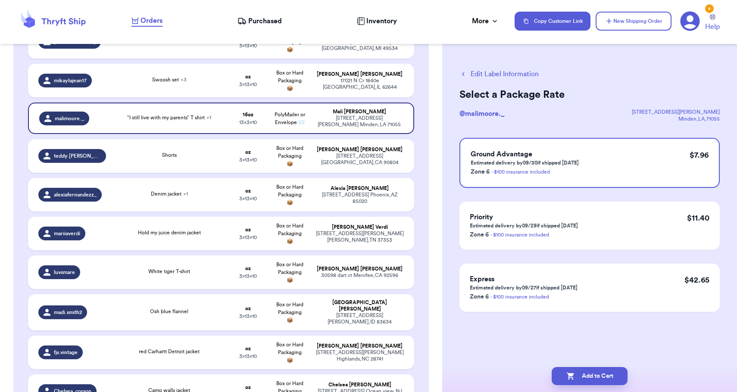
scroll to position [0, 0]
click at [570, 385] on button "Add to Cart" at bounding box center [590, 376] width 76 height 18
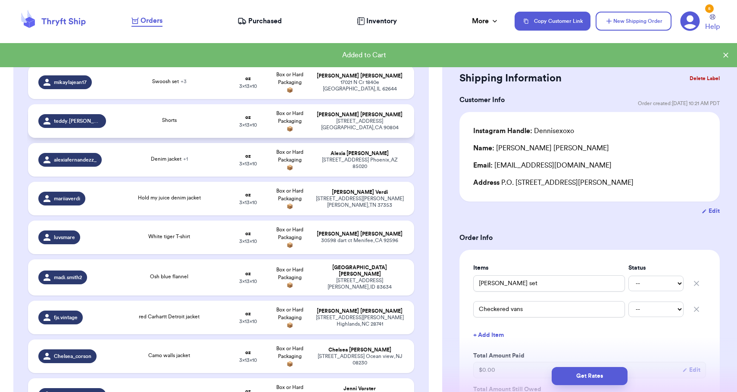
click at [345, 131] on div "[STREET_ADDRESS]" at bounding box center [360, 124] width 88 height 13
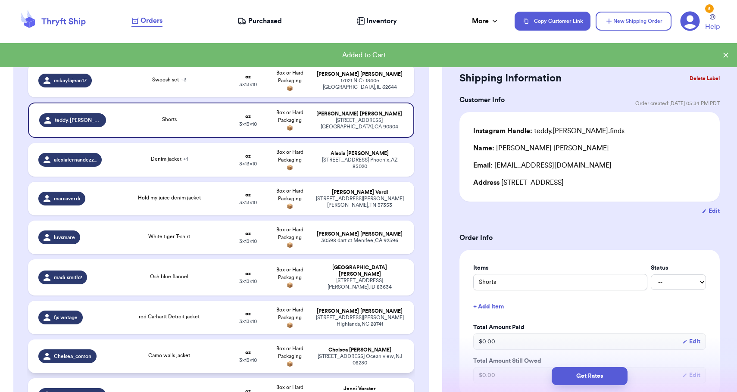
click at [358, 350] on td "[PERSON_NAME] [STREET_ADDRESS]" at bounding box center [362, 357] width 104 height 34
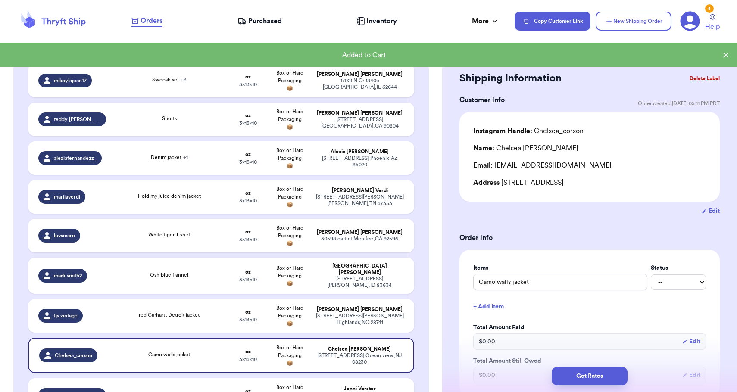
click at [699, 76] on button "Delete Label" at bounding box center [704, 78] width 37 height 19
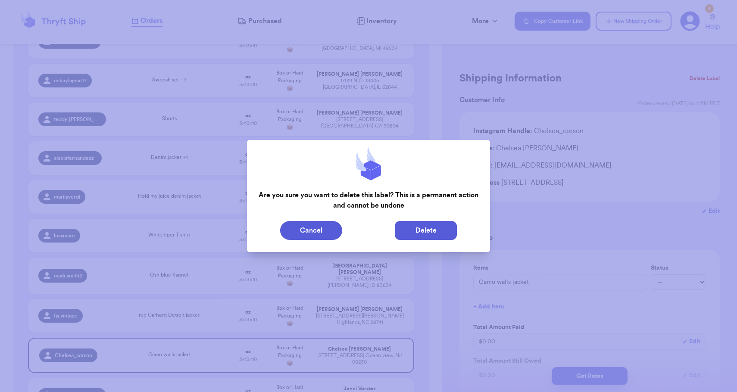
click at [429, 230] on button "Delete" at bounding box center [426, 230] width 62 height 19
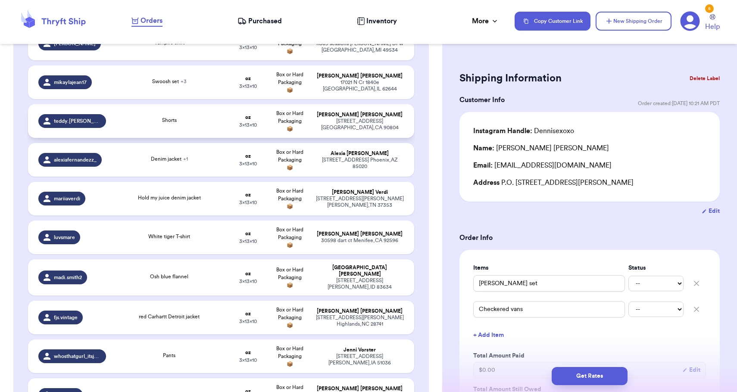
click at [247, 138] on td "oz 3 x 13 x 10" at bounding box center [247, 121] width 41 height 34
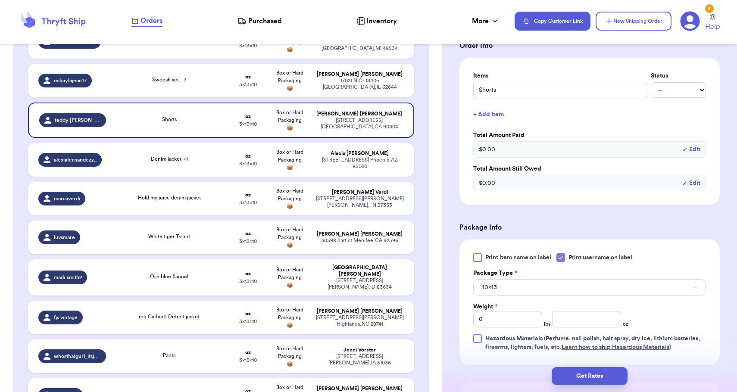
scroll to position [274, 0]
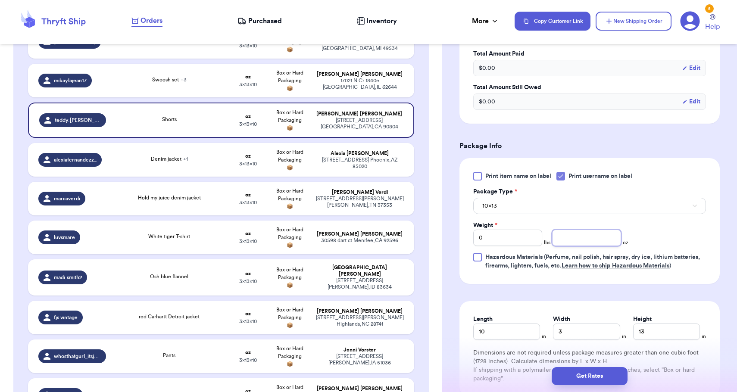
click at [606, 236] on input "number" at bounding box center [586, 238] width 69 height 16
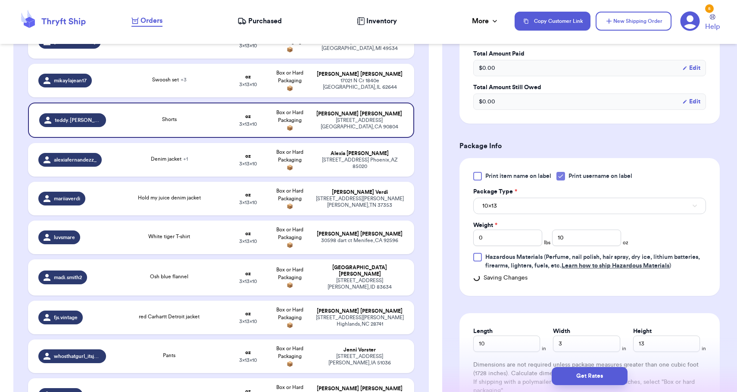
drag, startPoint x: 592, startPoint y: 205, endPoint x: 588, endPoint y: 213, distance: 9.3
click at [592, 204] on button "10x13" at bounding box center [589, 206] width 233 height 16
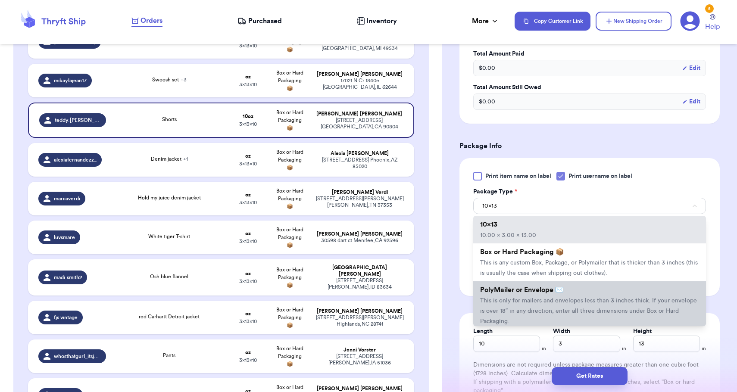
click at [574, 294] on li "PolyMailer or Envelope ✉️ This is only for mailers and envelopes less than 3 in…" at bounding box center [589, 306] width 233 height 48
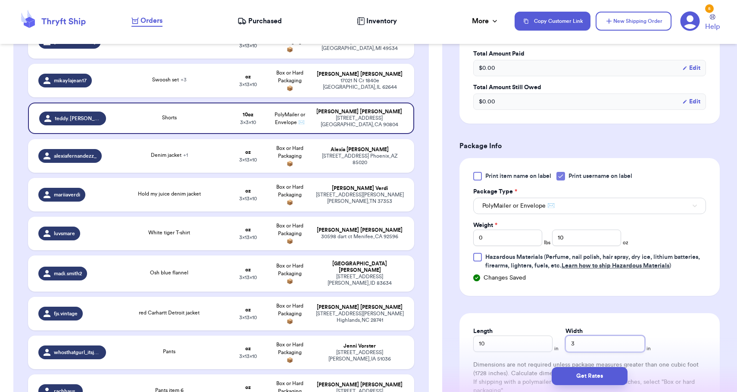
click at [589, 350] on input "3" at bounding box center [605, 344] width 79 height 16
click at [588, 375] on button "Get Rates" at bounding box center [590, 376] width 76 height 18
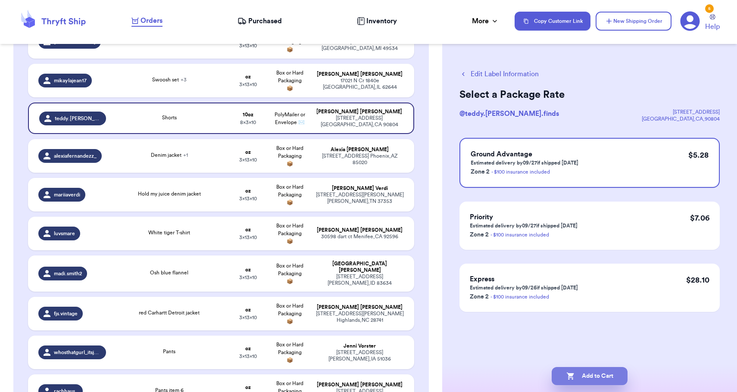
click at [588, 375] on button "Add to Cart" at bounding box center [590, 376] width 76 height 18
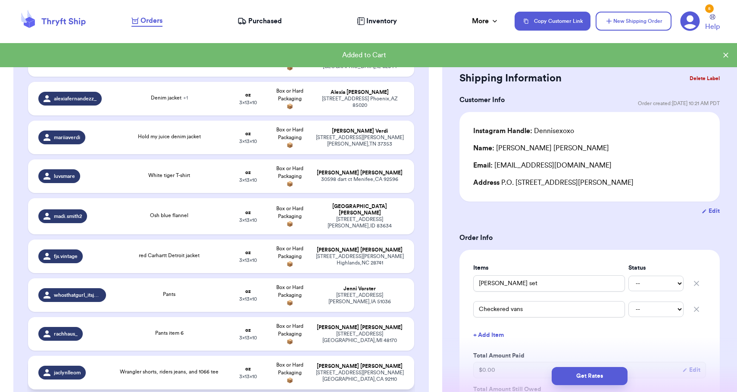
scroll to position [238, 0]
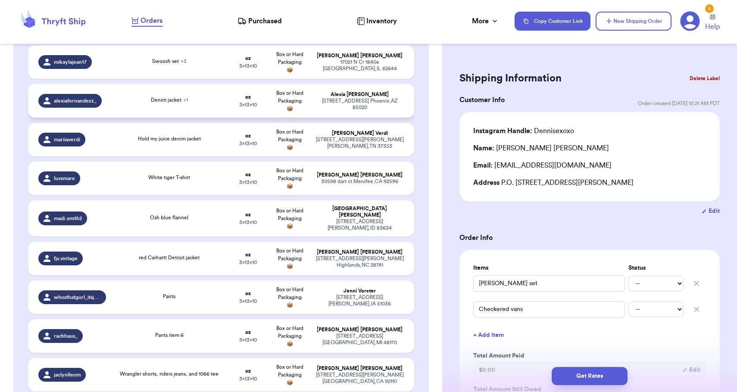
click at [284, 117] on td "Box or Hard Packaging 📦" at bounding box center [289, 101] width 41 height 34
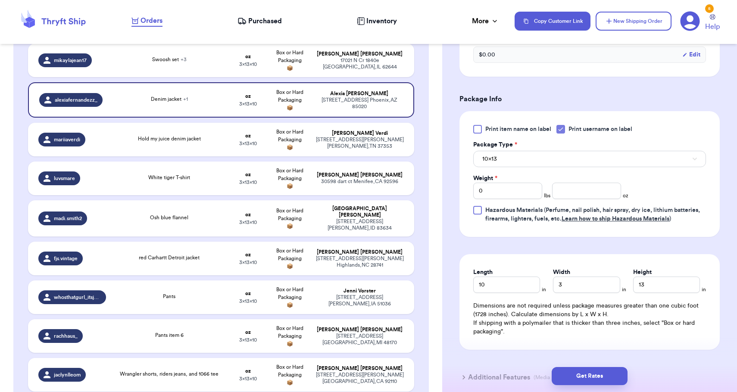
scroll to position [366, 0]
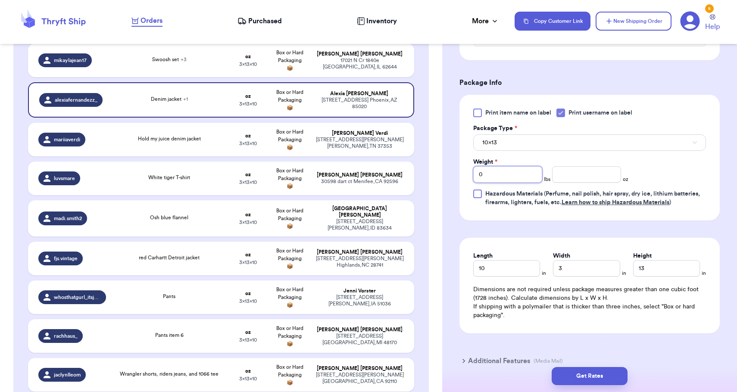
click at [510, 180] on input "0" at bounding box center [507, 174] width 69 height 16
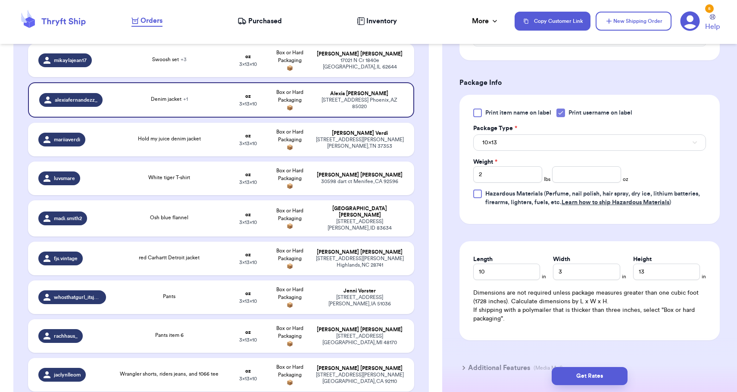
click at [510, 146] on button "10x13" at bounding box center [589, 143] width 233 height 16
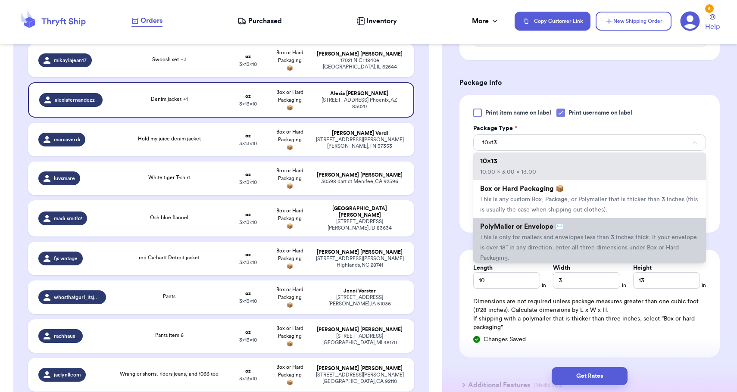
click at [511, 234] on li "PolyMailer or Envelope ✉️ This is only for mailers and envelopes less than 3 in…" at bounding box center [589, 242] width 233 height 48
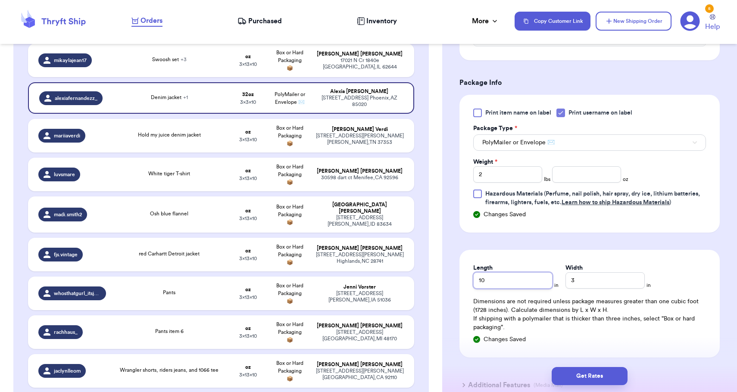
click at [498, 287] on input "10" at bounding box center [512, 280] width 79 height 16
click at [566, 281] on input "3" at bounding box center [605, 280] width 79 height 16
click at [598, 373] on button "Get Rates" at bounding box center [590, 376] width 76 height 18
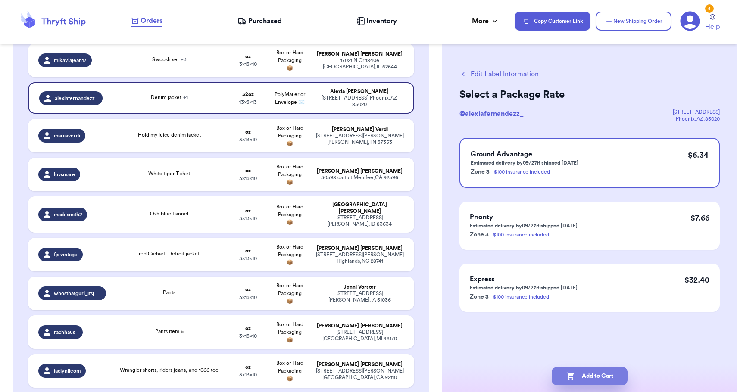
click at [598, 373] on button "Add to Cart" at bounding box center [590, 376] width 76 height 18
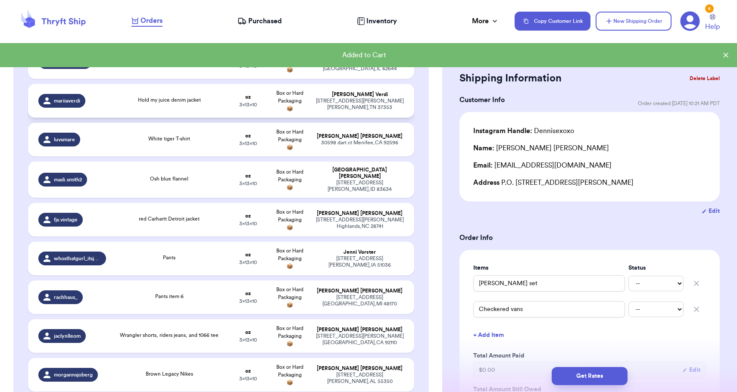
click at [394, 93] on td "[PERSON_NAME] [STREET_ADDRESS][PERSON_NAME][PERSON_NAME]" at bounding box center [362, 101] width 104 height 34
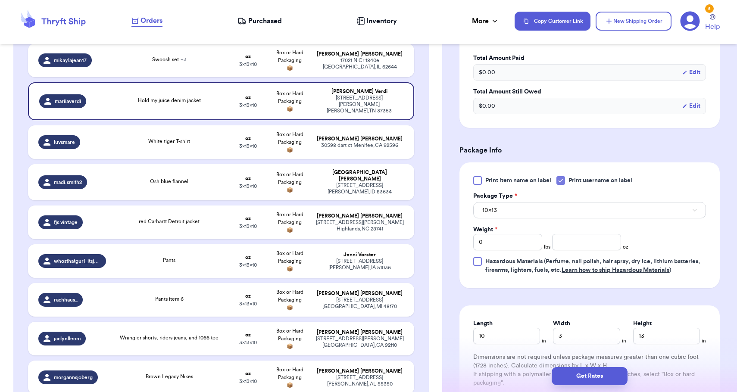
scroll to position [280, 0]
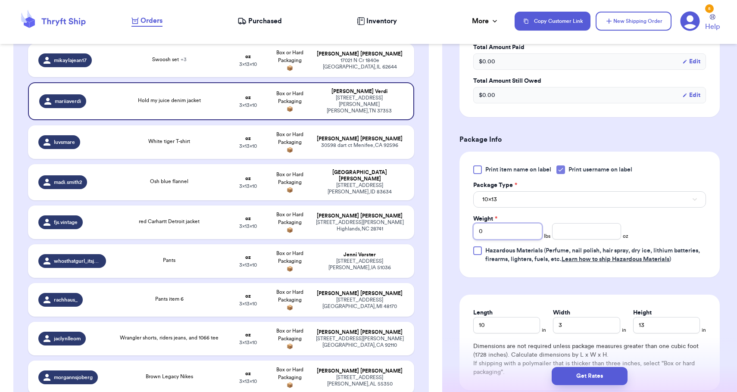
click at [518, 232] on input "0" at bounding box center [507, 231] width 69 height 16
click at [515, 201] on button "10x13" at bounding box center [589, 199] width 233 height 16
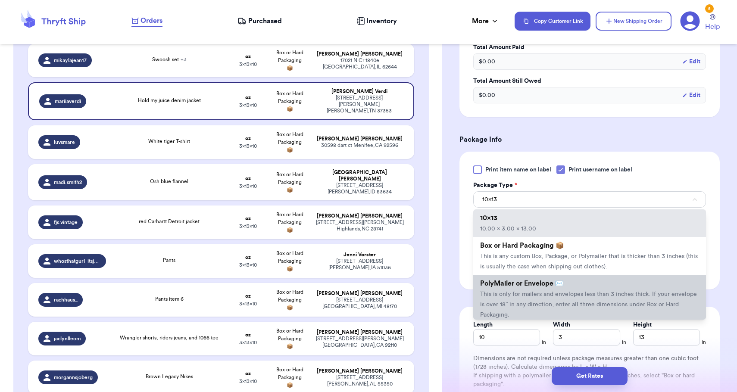
click at [507, 303] on li "PolyMailer or Envelope ✉️ This is only for mailers and envelopes less than 3 in…" at bounding box center [589, 299] width 233 height 48
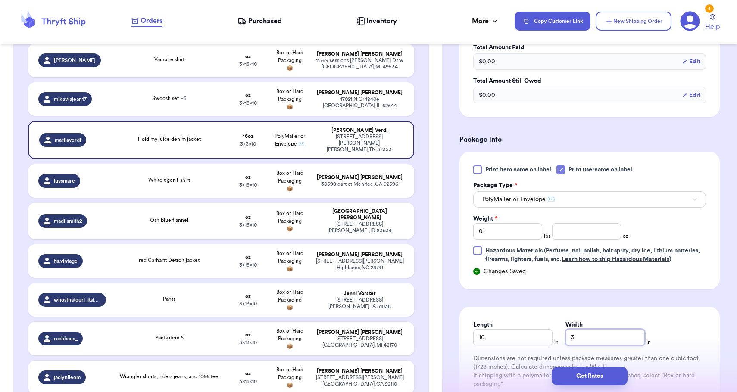
click at [567, 340] on input "3" at bounding box center [605, 337] width 79 height 16
click at [582, 382] on button "Get Rates" at bounding box center [590, 376] width 76 height 18
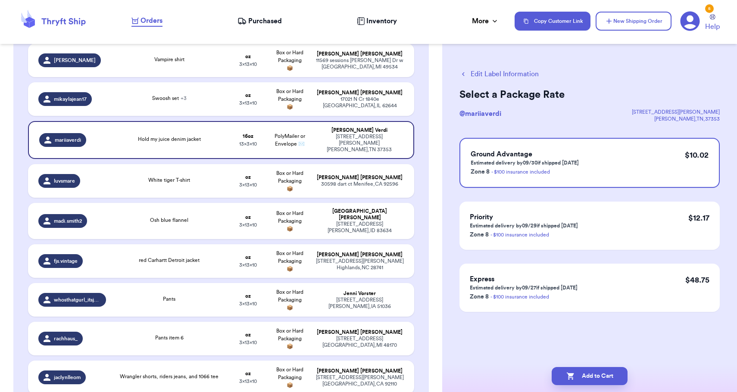
scroll to position [0, 0]
click at [497, 74] on button "Edit Label Information" at bounding box center [499, 74] width 79 height 10
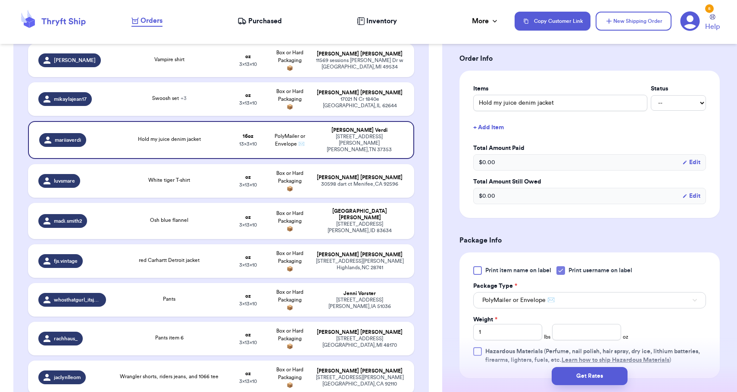
scroll to position [311, 0]
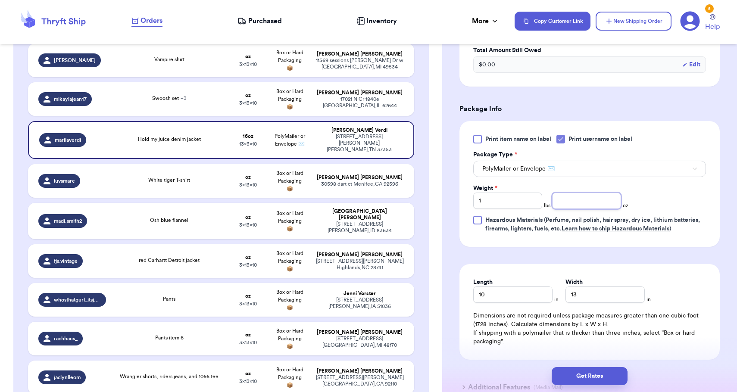
click at [596, 200] on input "number" at bounding box center [586, 201] width 69 height 16
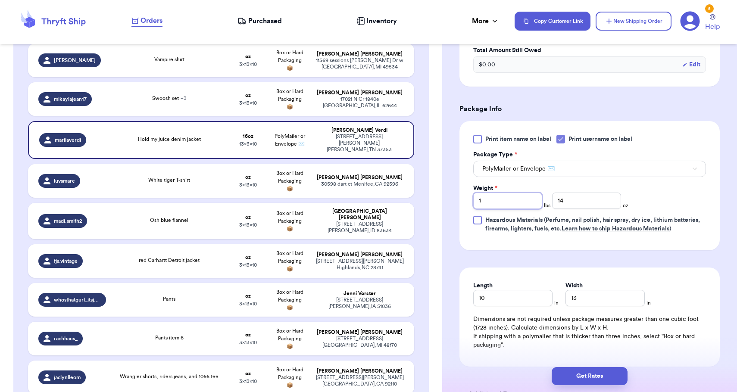
click at [512, 204] on input "1" at bounding box center [507, 201] width 69 height 16
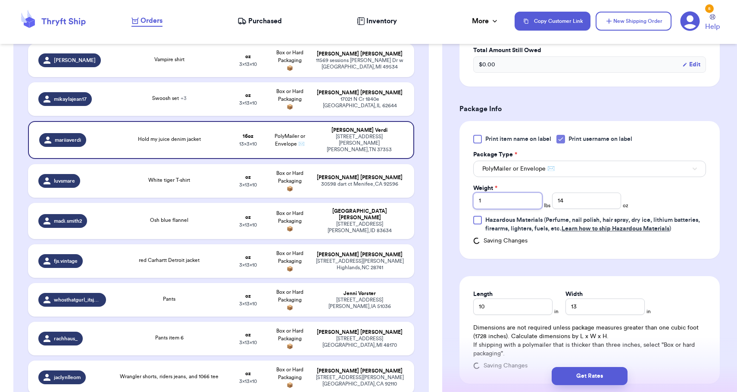
click at [512, 204] on input "1" at bounding box center [507, 201] width 69 height 16
click at [589, 370] on button "Get Rates" at bounding box center [590, 376] width 76 height 18
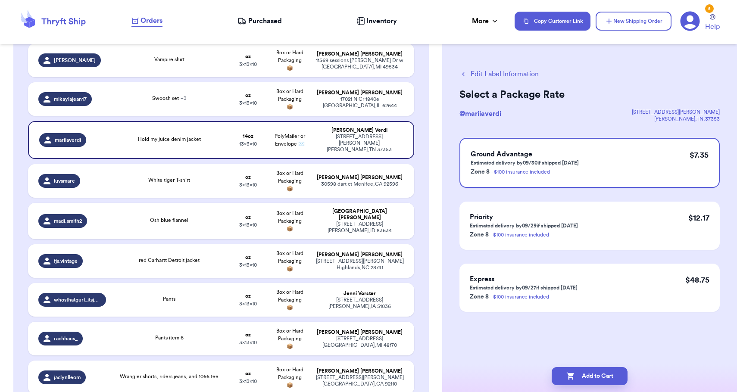
scroll to position [0, 0]
click at [589, 370] on button "Add to Cart" at bounding box center [590, 376] width 76 height 18
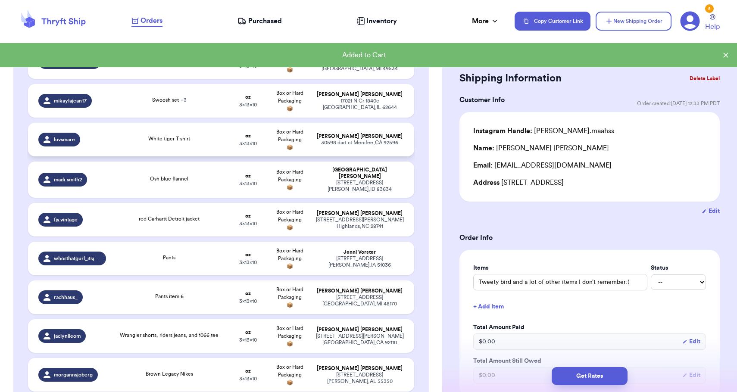
click at [375, 146] on div "30598 dart ct Menifee , CA 92596" at bounding box center [360, 143] width 88 height 6
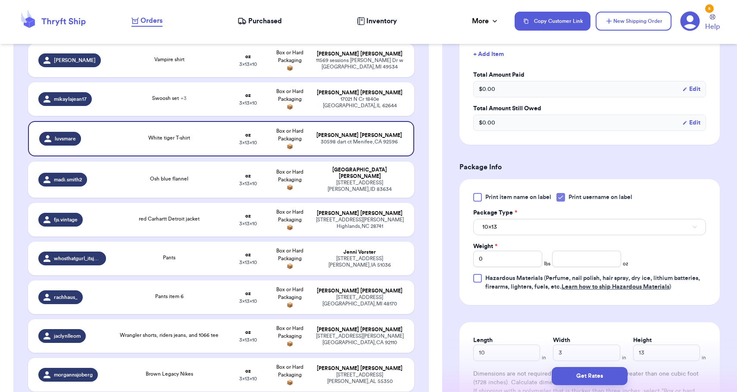
scroll to position [326, 0]
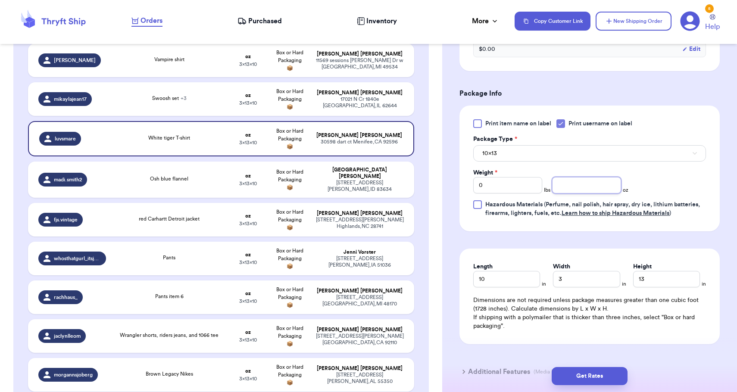
click at [571, 187] on input "number" at bounding box center [586, 185] width 69 height 16
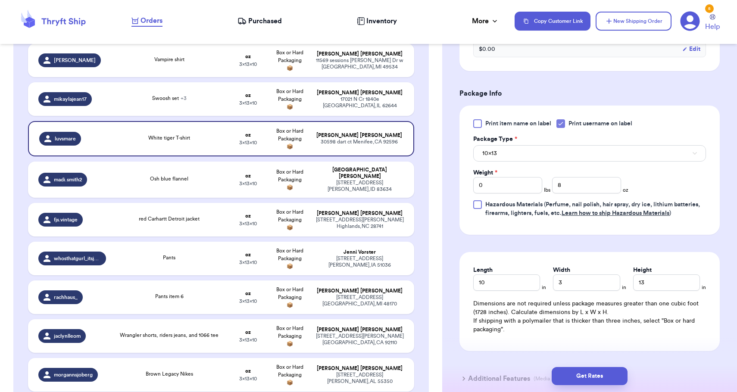
click at [568, 165] on div "Print item name on label Print username on label Package Type * 10x13 Weight * …" at bounding box center [589, 168] width 233 height 98
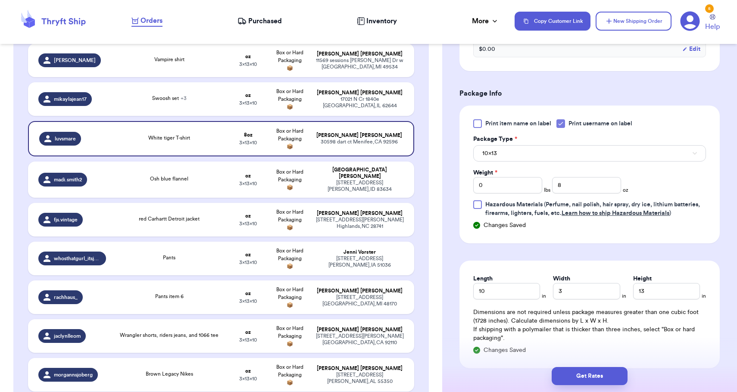
click at [561, 162] on button "10x13" at bounding box center [589, 153] width 233 height 16
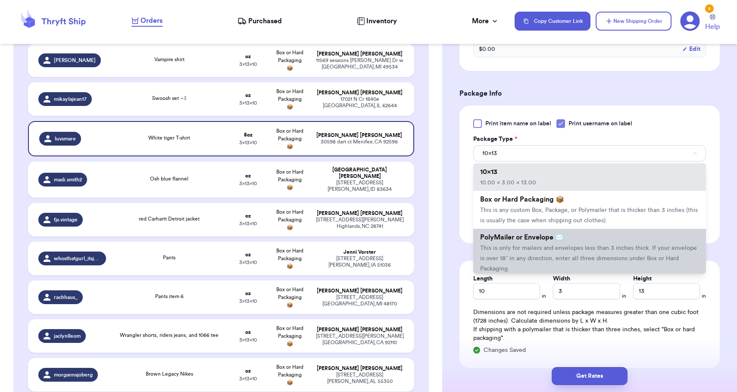
click at [558, 237] on span "PolyMailer or Envelope ✉️" at bounding box center [522, 237] width 84 height 7
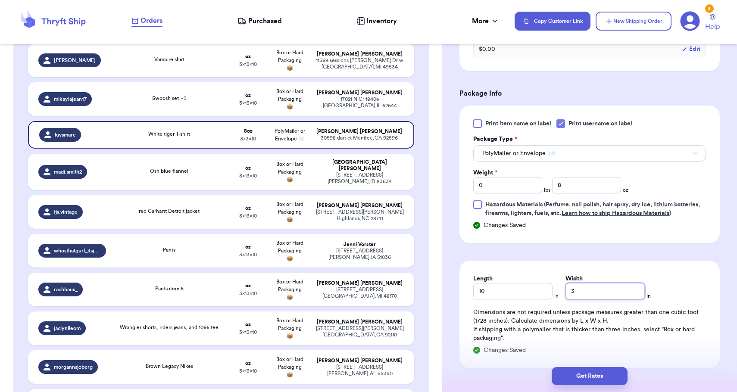
click at [582, 291] on input "3" at bounding box center [605, 291] width 79 height 16
click at [537, 297] on input "10" at bounding box center [512, 291] width 79 height 16
click at [586, 372] on button "Get Rates" at bounding box center [590, 376] width 76 height 18
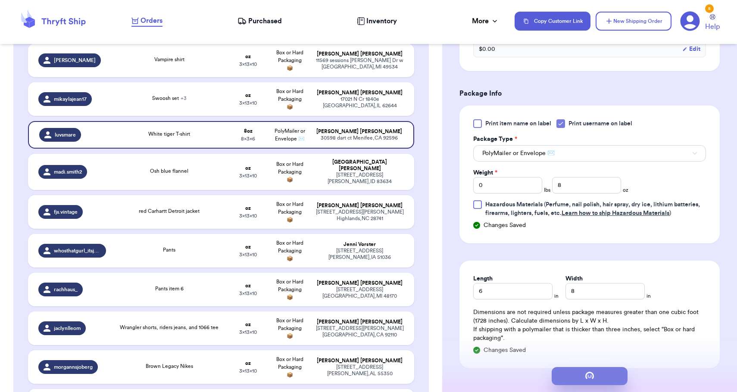
scroll to position [0, 0]
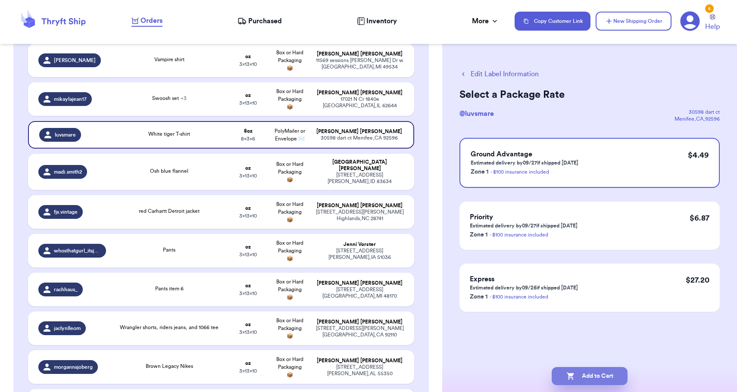
click at [586, 372] on button "Add to Cart" at bounding box center [590, 376] width 76 height 18
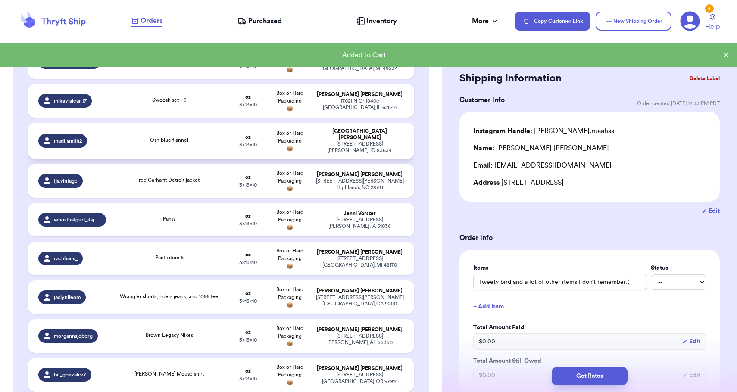
click at [294, 159] on td "Box or Hard Packaging 📦" at bounding box center [289, 141] width 41 height 36
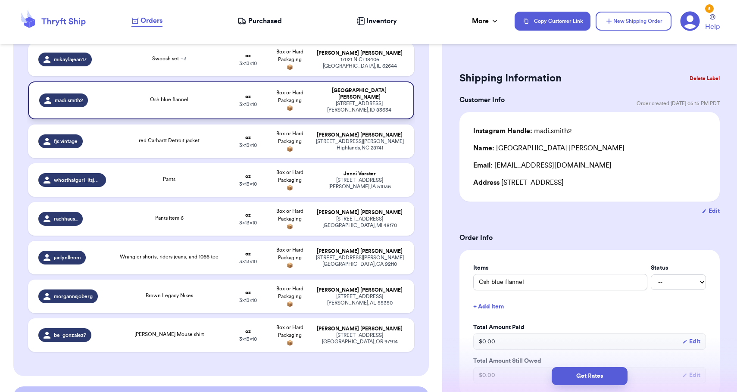
scroll to position [283, 0]
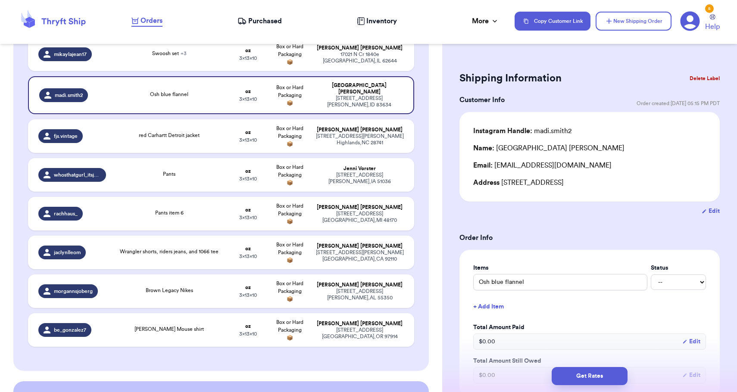
click at [715, 79] on button "Delete Label" at bounding box center [704, 78] width 37 height 19
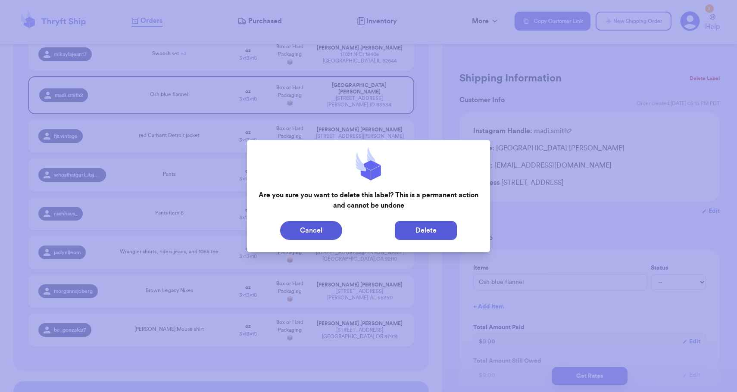
click at [413, 227] on button "Delete" at bounding box center [426, 230] width 62 height 19
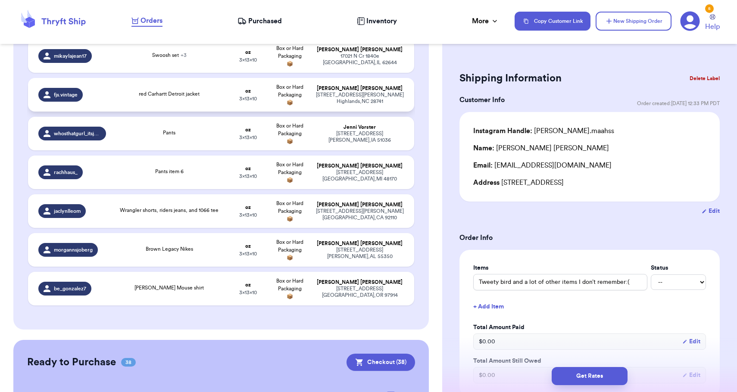
click at [225, 112] on td "red Carhartt Detroit jacket" at bounding box center [169, 95] width 116 height 34
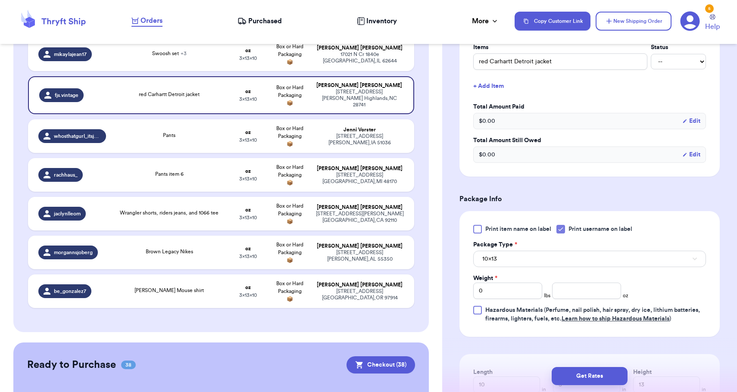
scroll to position [224, 0]
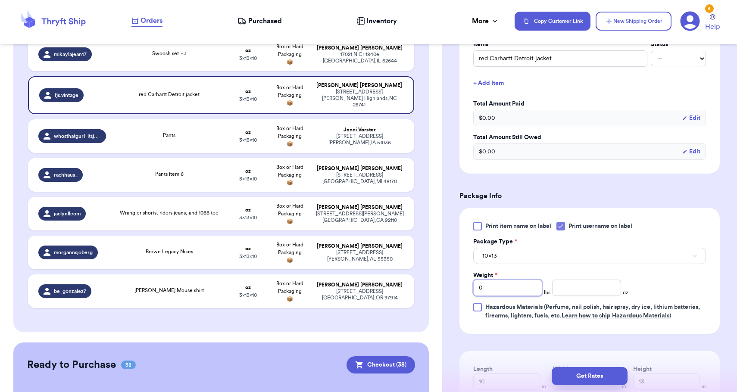
click at [511, 287] on input "0" at bounding box center [507, 288] width 69 height 16
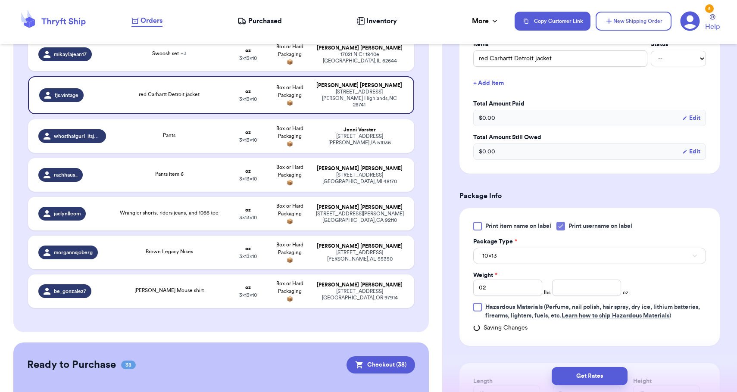
click at [504, 267] on div "Print item name on label Print username on label Package Type * 10x13 Weight * …" at bounding box center [589, 271] width 233 height 98
click at [504, 264] on button "10x13" at bounding box center [589, 256] width 233 height 16
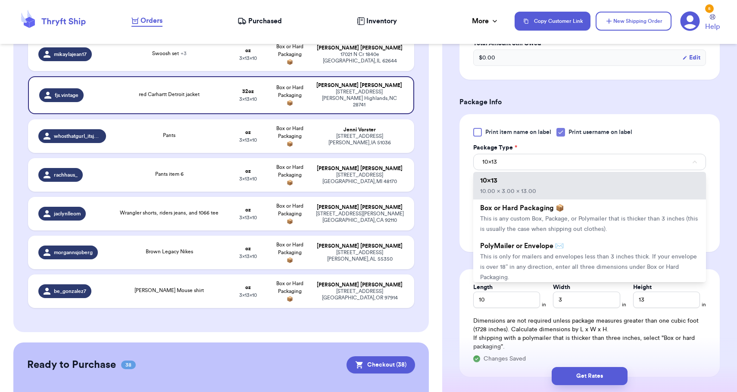
scroll to position [347, 0]
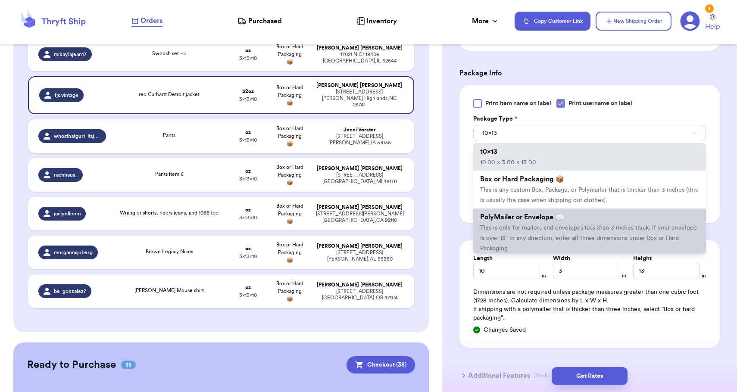
click at [506, 236] on li "PolyMailer or Envelope ✉️ This is only for mailers and envelopes less than 3 in…" at bounding box center [589, 233] width 233 height 48
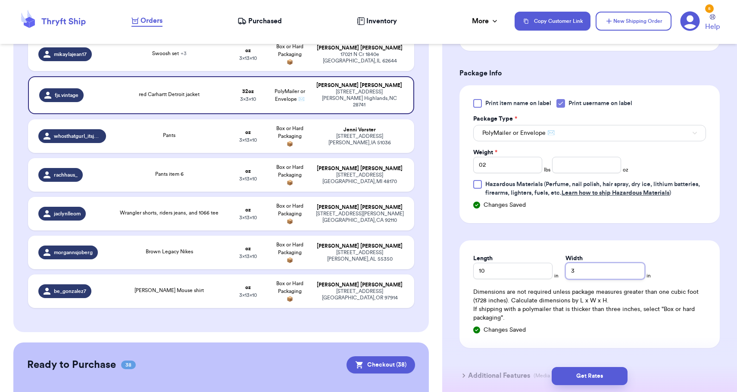
click at [568, 270] on input "3" at bounding box center [605, 271] width 79 height 16
click at [582, 379] on button "Get Rates" at bounding box center [590, 376] width 76 height 18
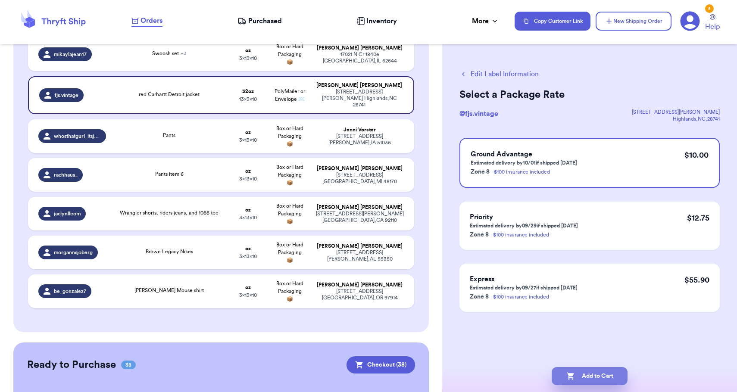
click at [582, 379] on button "Add to Cart" at bounding box center [590, 376] width 76 height 18
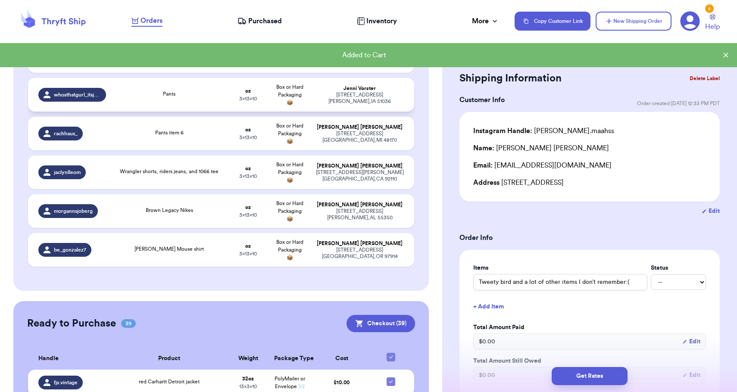
click at [257, 101] on span "3 x 13 x 10" at bounding box center [248, 98] width 18 height 5
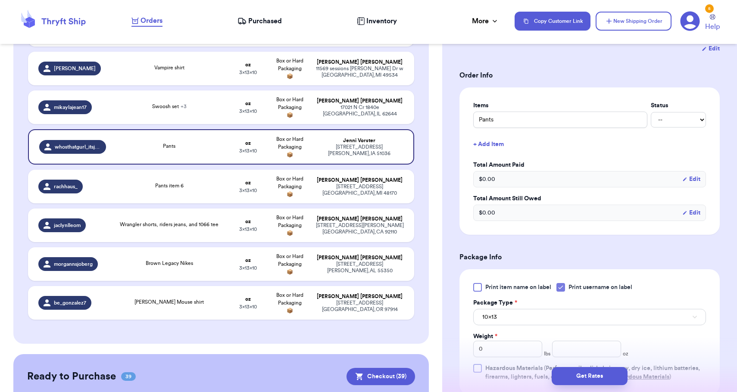
scroll to position [246, 0]
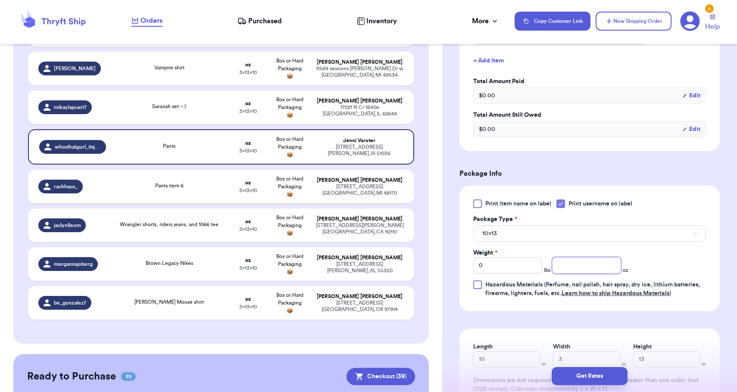
click at [573, 269] on input "number" at bounding box center [586, 265] width 69 height 16
click at [559, 238] on button "10x13" at bounding box center [589, 233] width 233 height 16
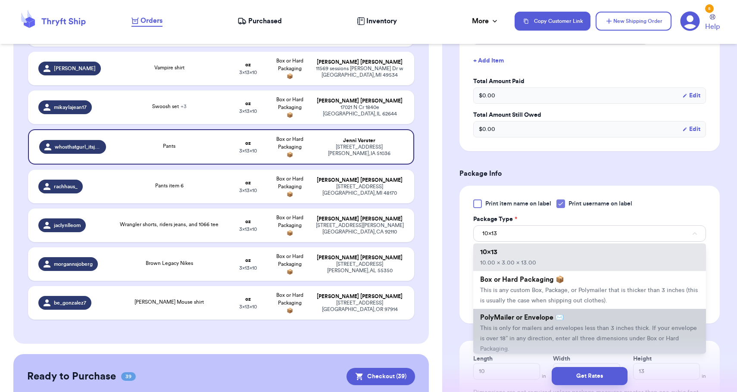
click at [532, 319] on span "PolyMailer or Envelope ✉️" at bounding box center [522, 317] width 84 height 7
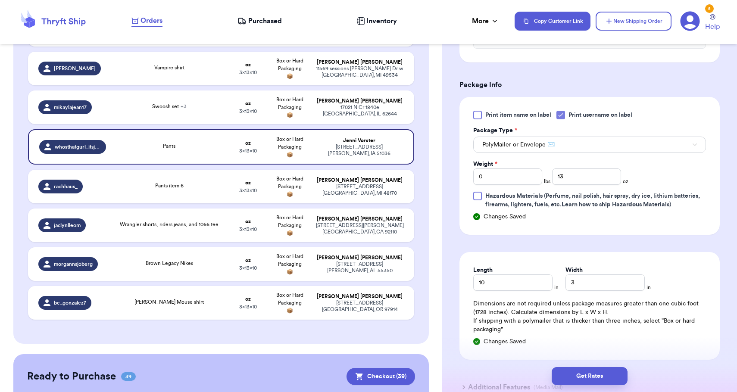
scroll to position [346, 0]
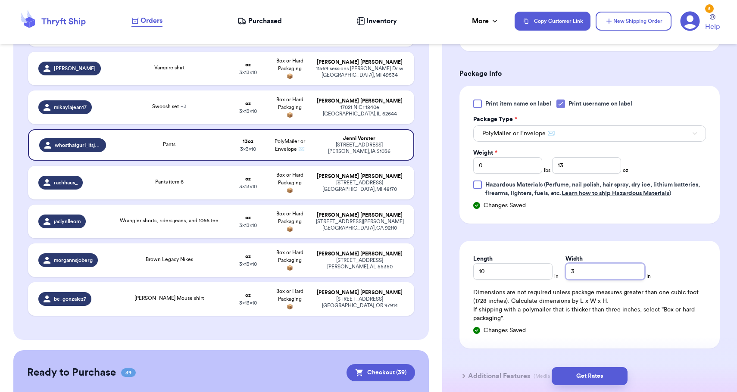
click at [566, 271] on input "3" at bounding box center [605, 271] width 79 height 16
click at [577, 174] on input "13" at bounding box center [586, 165] width 69 height 16
click at [594, 372] on button "Get Rates" at bounding box center [590, 376] width 76 height 18
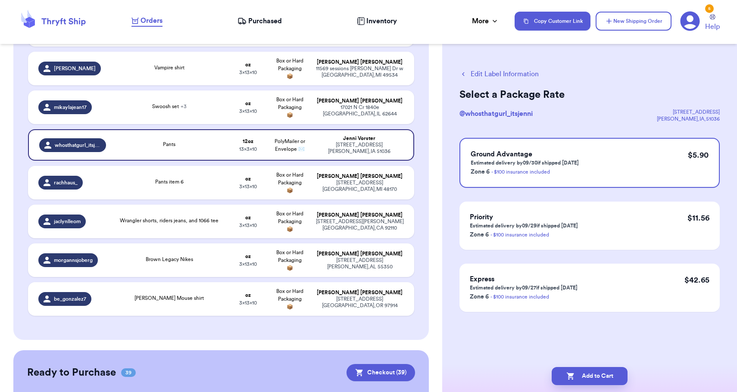
scroll to position [0, 0]
click at [594, 372] on button "Add to Cart" at bounding box center [590, 376] width 76 height 18
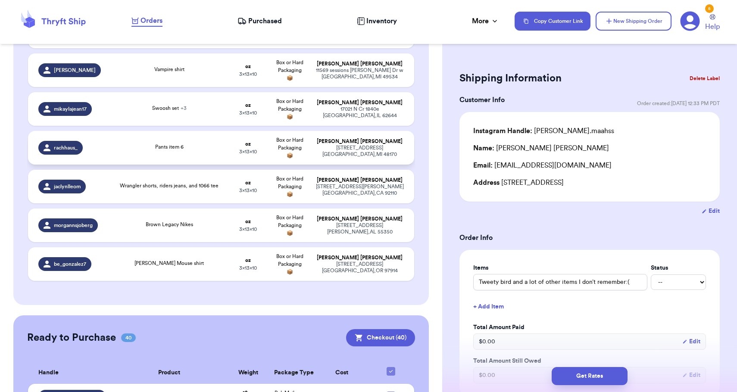
click at [407, 158] on td "[PERSON_NAME] [STREET_ADDRESS]" at bounding box center [362, 148] width 104 height 34
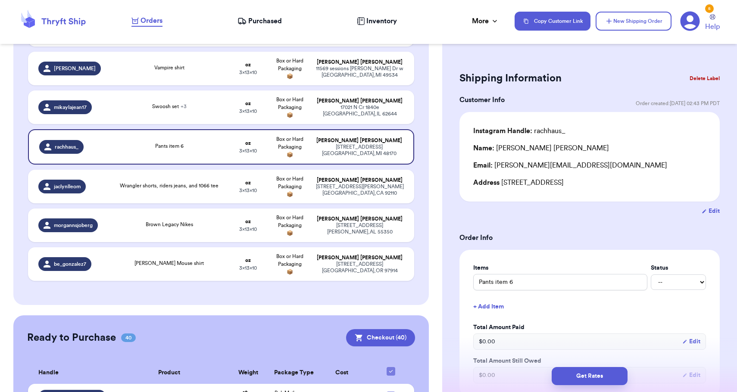
click at [711, 78] on button "Delete Label" at bounding box center [704, 78] width 37 height 19
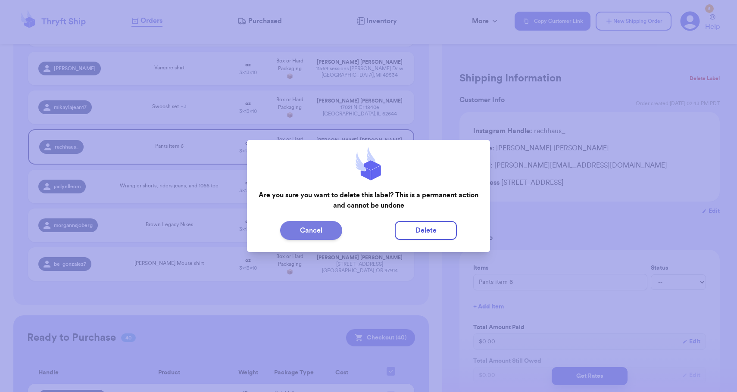
click at [319, 230] on button "Cancel" at bounding box center [311, 230] width 62 height 19
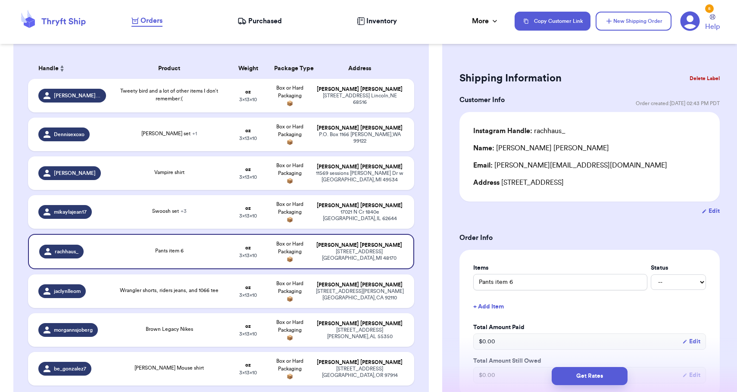
scroll to position [159, 0]
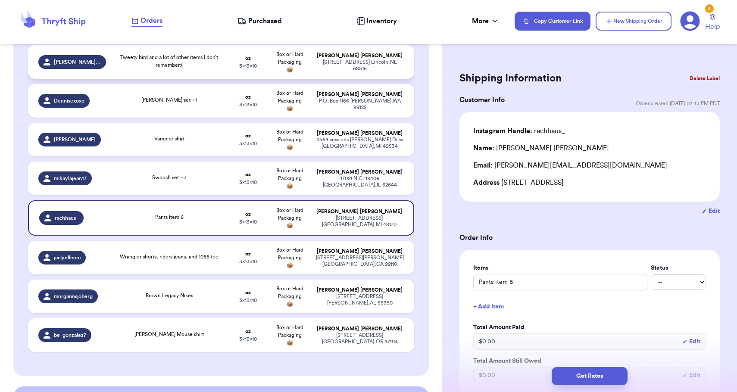
click at [381, 79] on td "[PERSON_NAME] [STREET_ADDRESS]" at bounding box center [362, 62] width 104 height 34
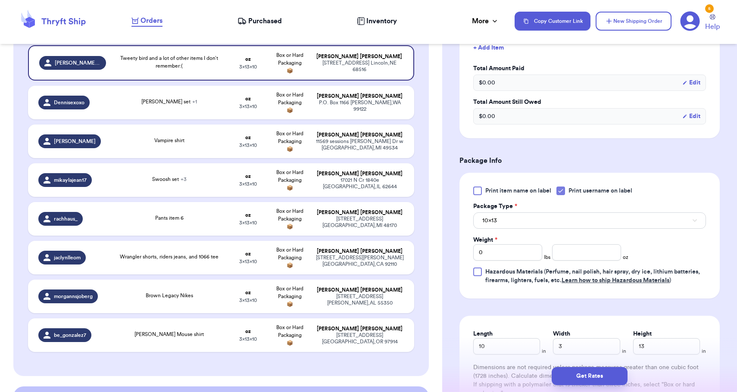
scroll to position [263, 0]
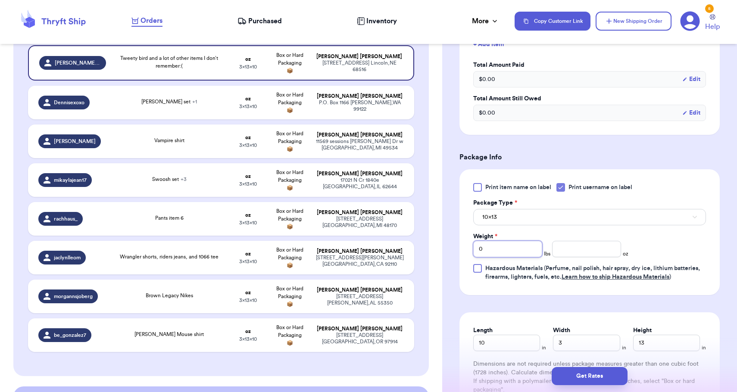
click at [527, 246] on input "0" at bounding box center [507, 249] width 69 height 16
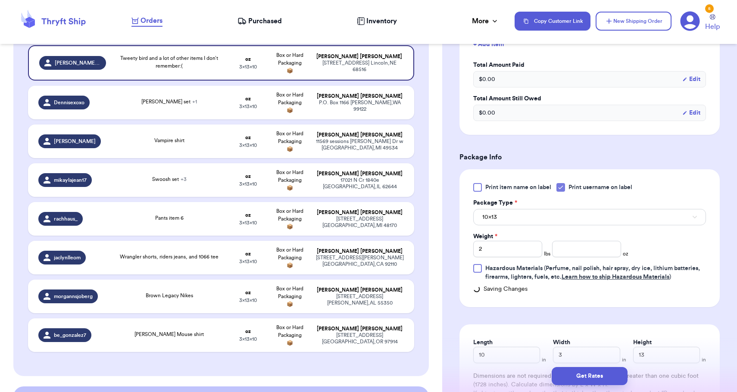
click at [550, 215] on button "10x13" at bounding box center [589, 217] width 233 height 16
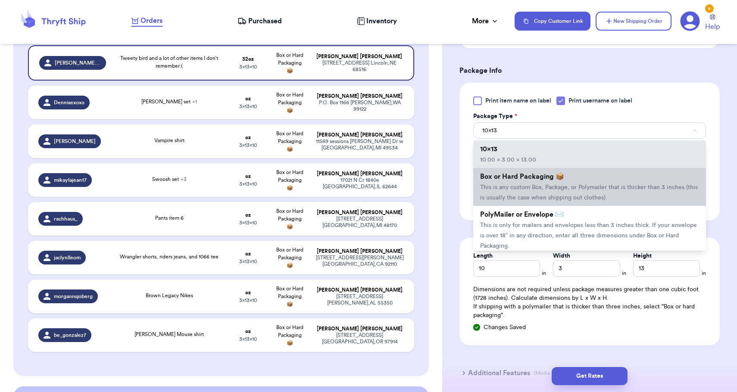
click at [535, 201] on span "This is any custom Box, Package, or Polymailer that is thicker than 3 inches (t…" at bounding box center [589, 193] width 218 height 16
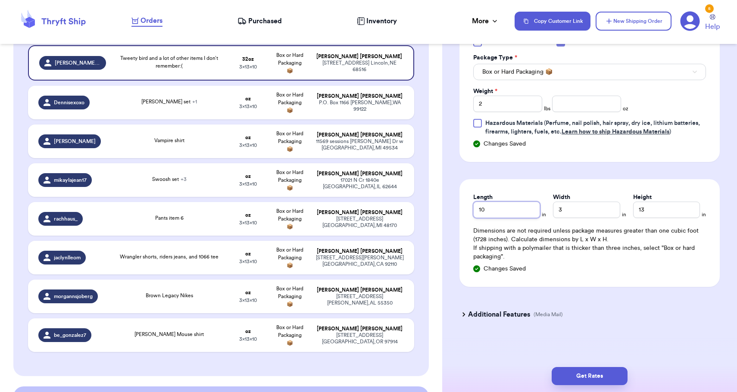
click at [532, 203] on input "10" at bounding box center [506, 210] width 67 height 16
click at [603, 213] on input "3" at bounding box center [586, 210] width 67 height 16
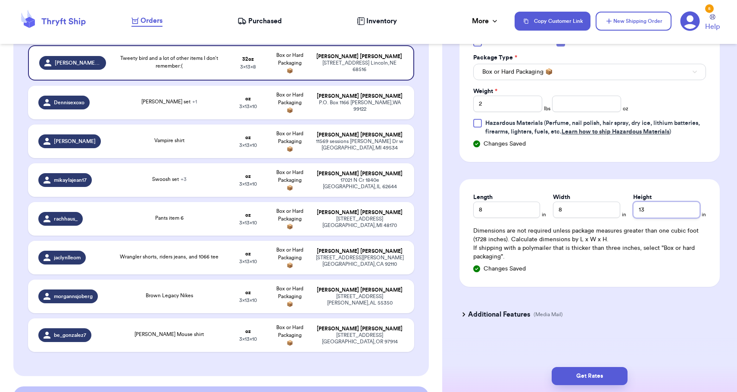
click at [676, 211] on input "13" at bounding box center [666, 210] width 67 height 16
click at [606, 374] on button "Get Rates" at bounding box center [590, 376] width 76 height 18
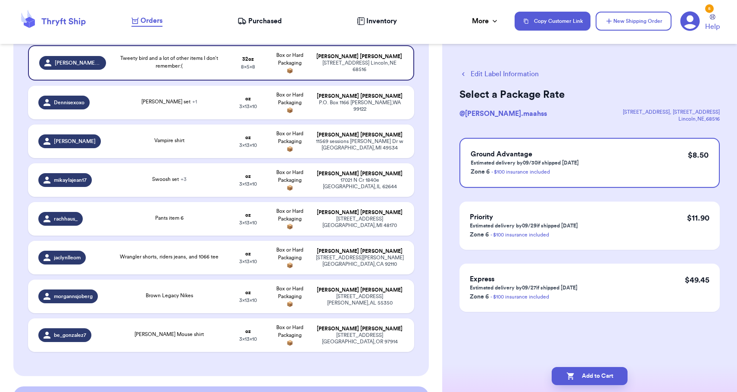
scroll to position [0, 0]
click at [606, 374] on button "Add to Cart" at bounding box center [590, 376] width 76 height 18
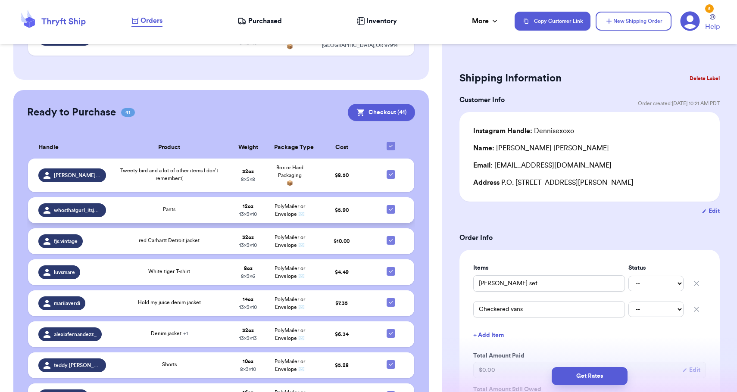
scroll to position [256, 0]
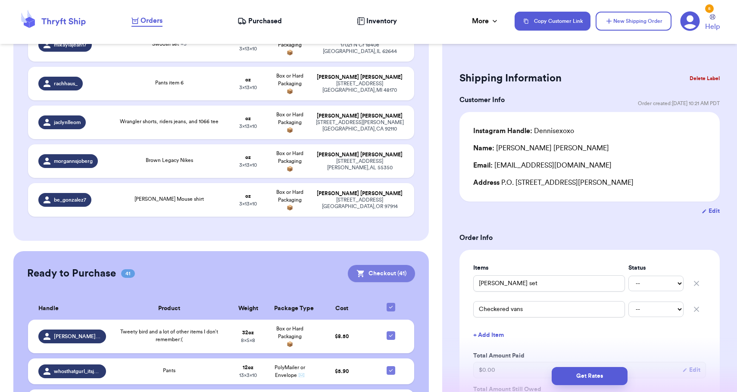
click at [388, 278] on button "Checkout ( 41 )" at bounding box center [381, 273] width 67 height 17
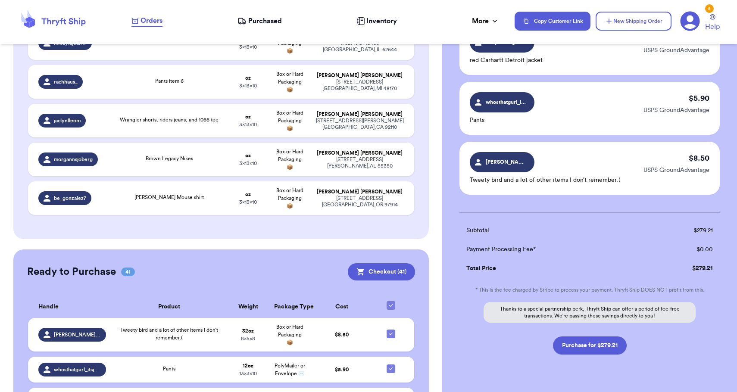
scroll to position [2385, 0]
click at [599, 337] on button "Purchase for $279.21" at bounding box center [590, 346] width 74 height 18
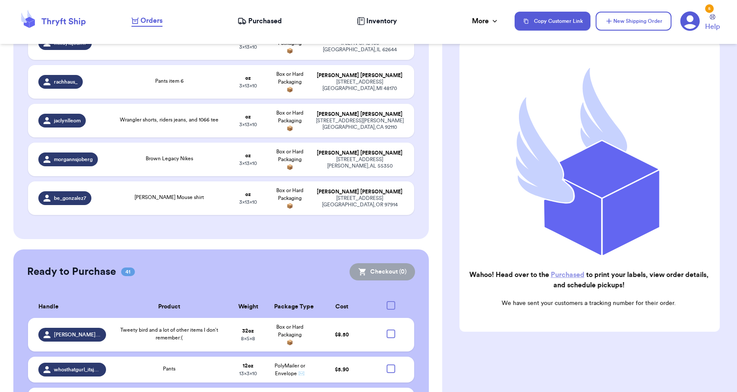
scroll to position [240, 0]
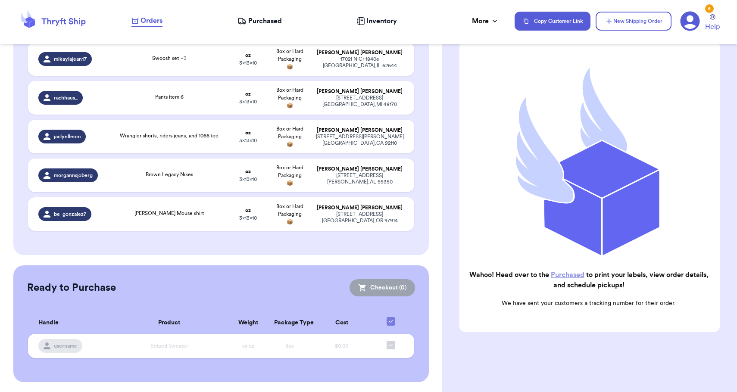
click at [254, 24] on span "Purchased" at bounding box center [265, 21] width 34 height 10
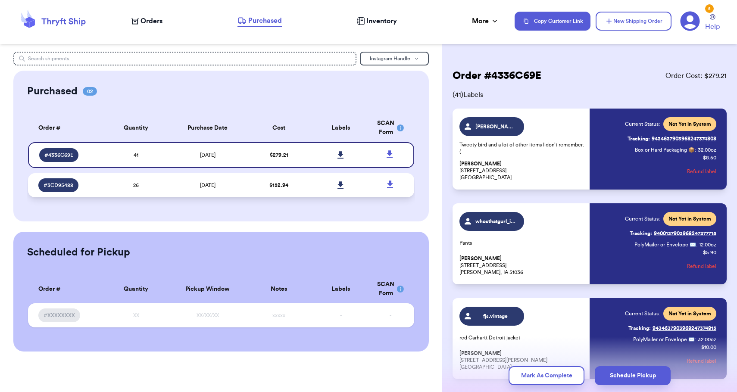
click at [195, 185] on td "[DATE]" at bounding box center [207, 185] width 81 height 24
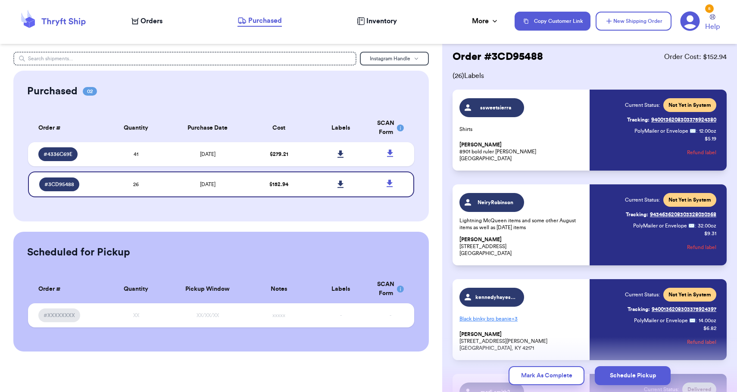
scroll to position [20, 0]
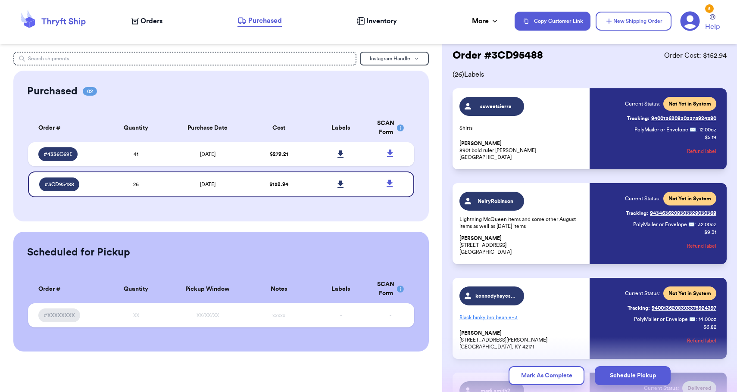
click at [666, 118] on link "Tracking: 9400136208303375924380" at bounding box center [671, 119] width 89 height 14
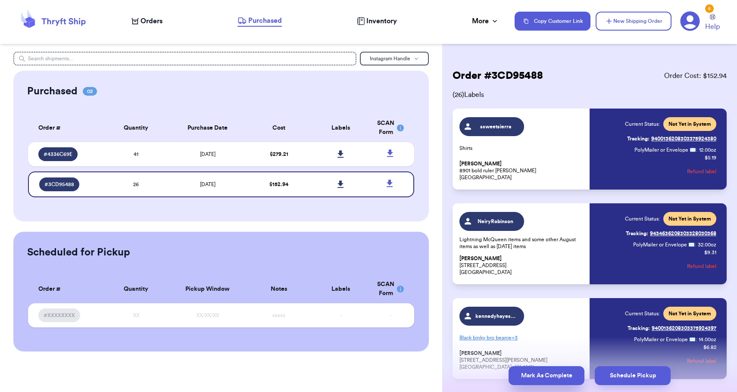
scroll to position [0, 0]
click at [539, 376] on button "Mark As Complete" at bounding box center [547, 375] width 76 height 19
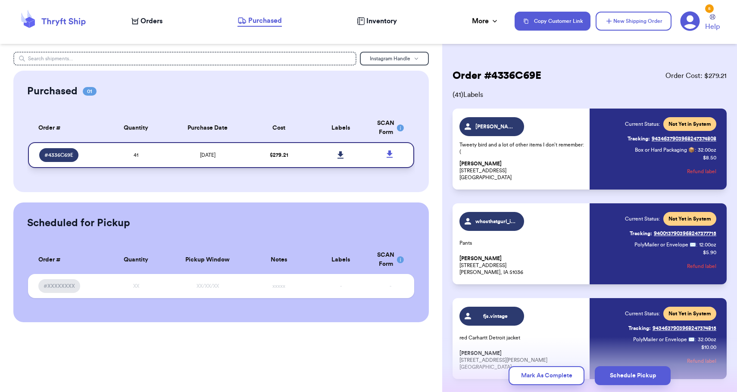
click at [337, 165] on link at bounding box center [341, 155] width 19 height 19
click at [338, 159] on icon at bounding box center [341, 154] width 6 height 7
click at [349, 159] on link at bounding box center [341, 155] width 19 height 19
click at [543, 377] on button "Mark As Complete" at bounding box center [547, 375] width 76 height 19
click at [158, 20] on span "Orders" at bounding box center [152, 21] width 22 height 10
